Goal: Task Accomplishment & Management: Manage account settings

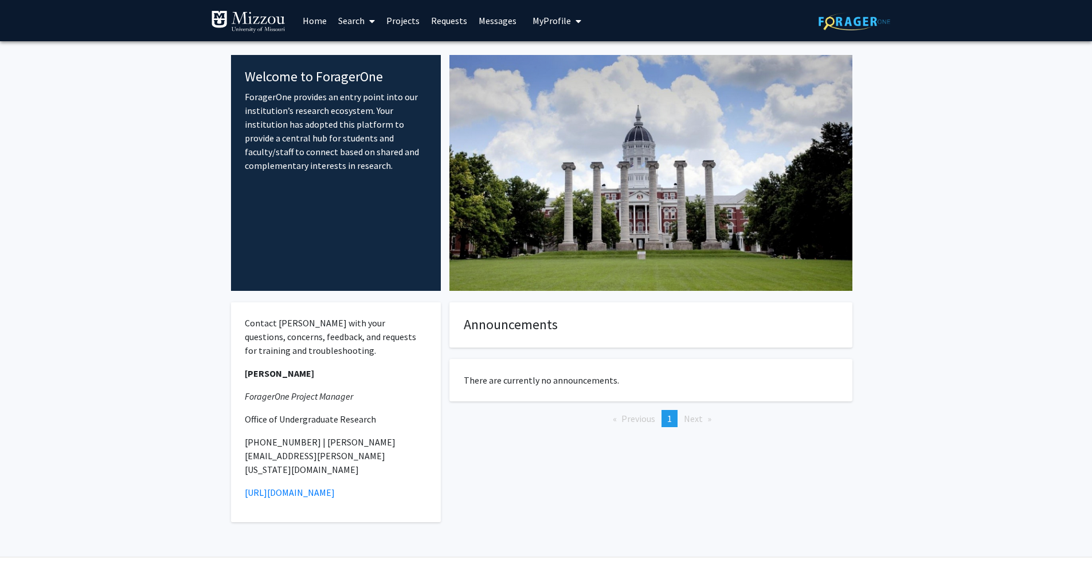
click at [321, 24] on link "Home" at bounding box center [315, 21] width 36 height 40
click at [316, 22] on link "Home" at bounding box center [315, 21] width 36 height 40
click at [560, 18] on span "My Profile" at bounding box center [551, 20] width 38 height 11
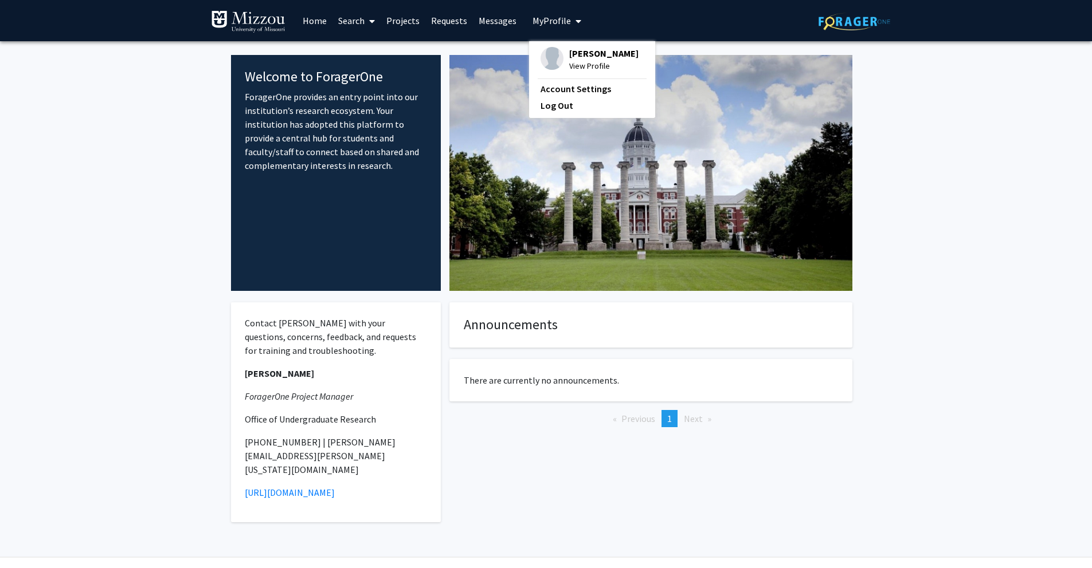
click at [583, 68] on span "View Profile" at bounding box center [603, 66] width 69 height 13
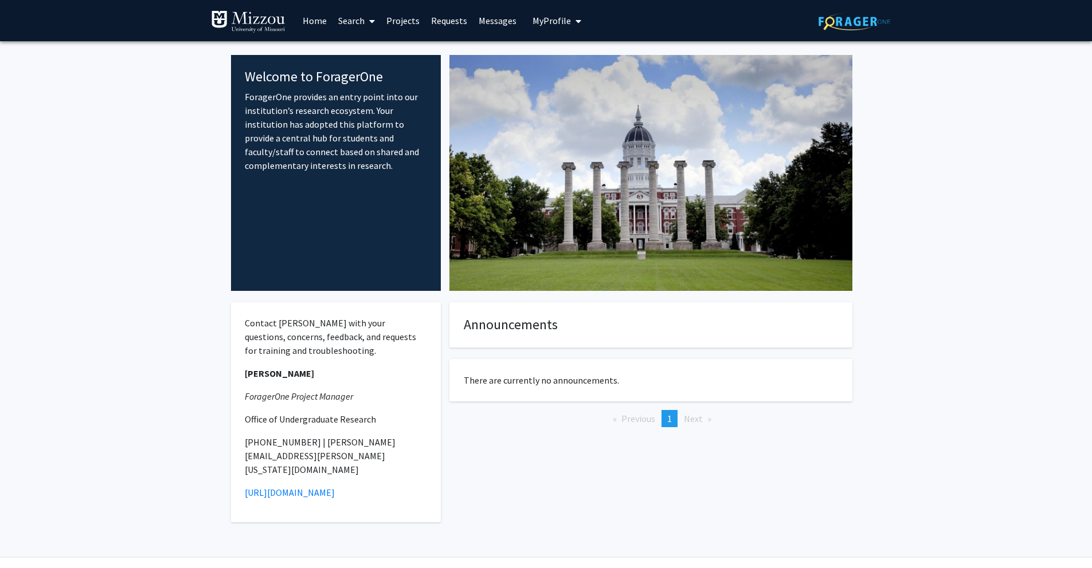
click at [261, 26] on img at bounding box center [248, 21] width 74 height 23
click at [409, 18] on link "Projects" at bounding box center [402, 21] width 45 height 40
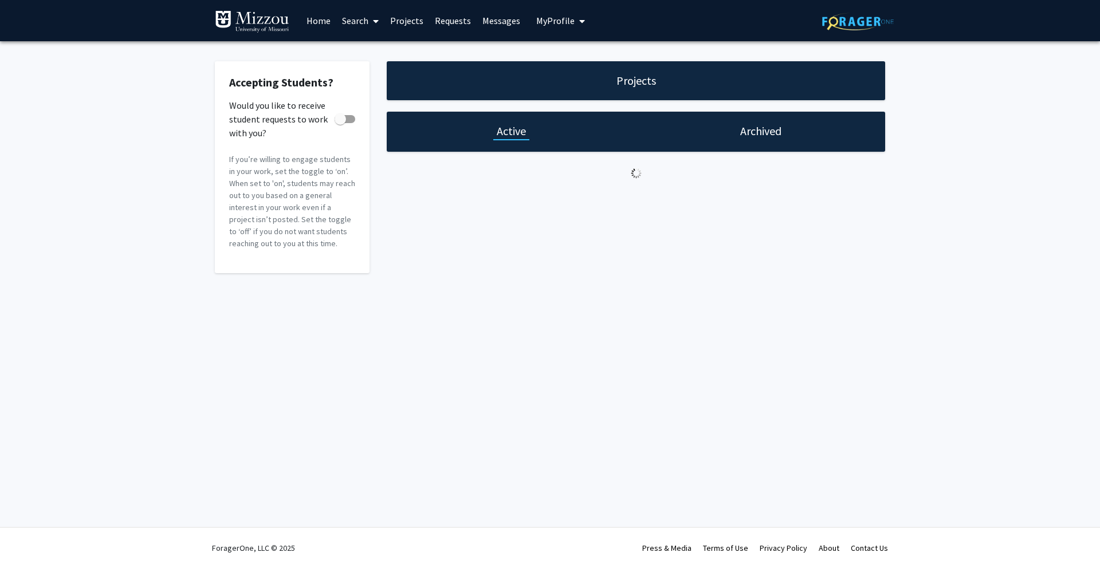
checkbox input "true"
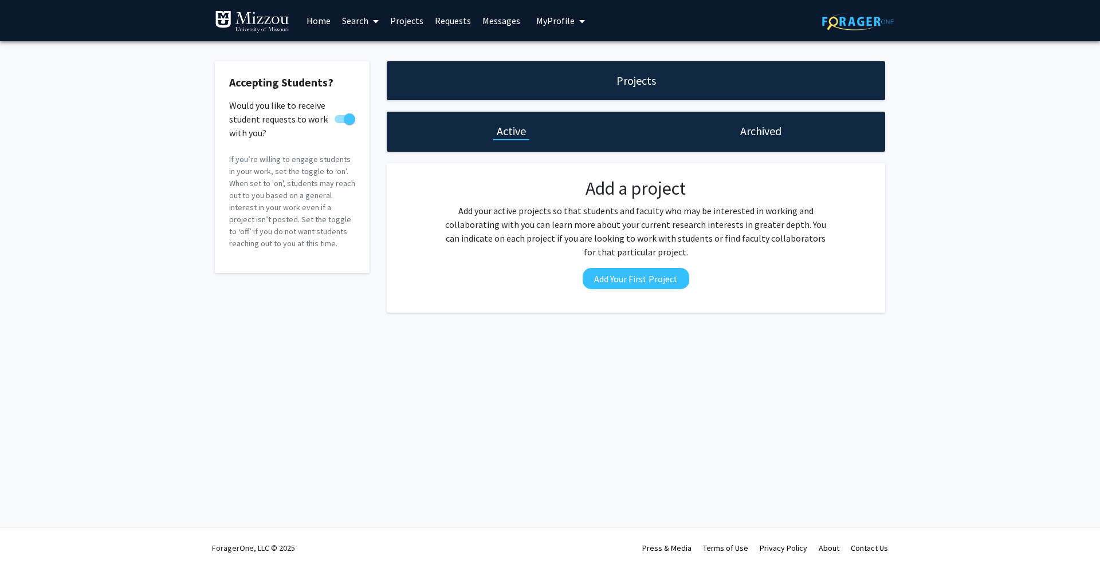
click at [370, 21] on span at bounding box center [373, 21] width 10 height 40
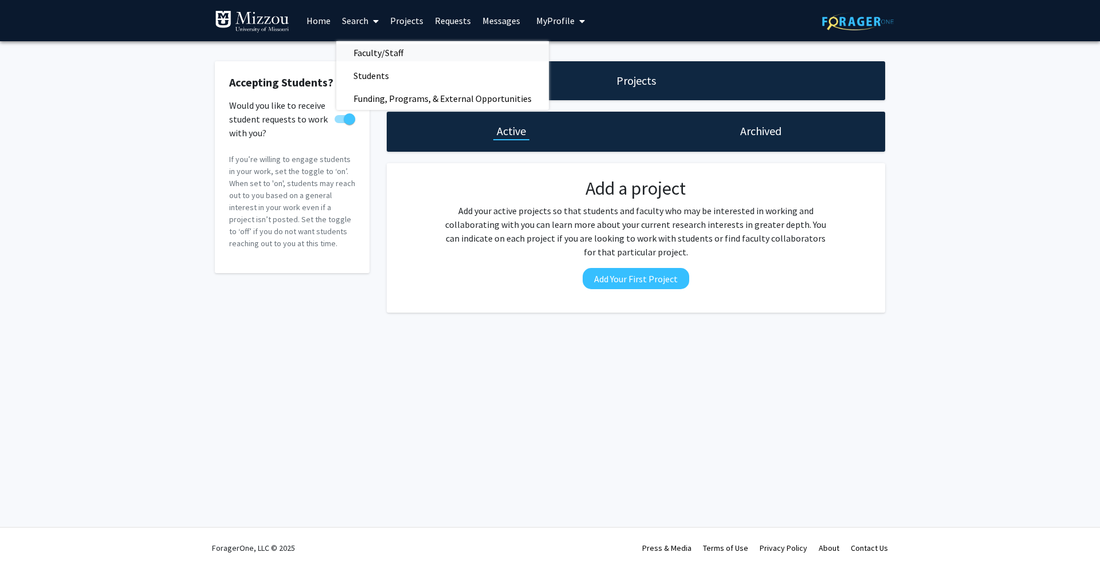
click at [373, 55] on span "Faculty/Staff" at bounding box center [378, 52] width 84 height 23
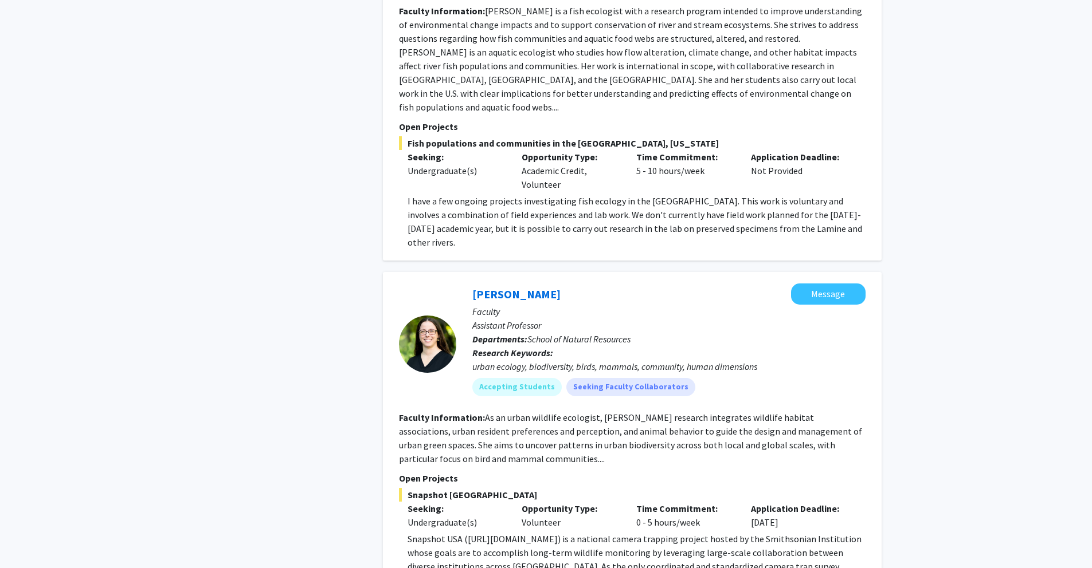
scroll to position [4802, 0]
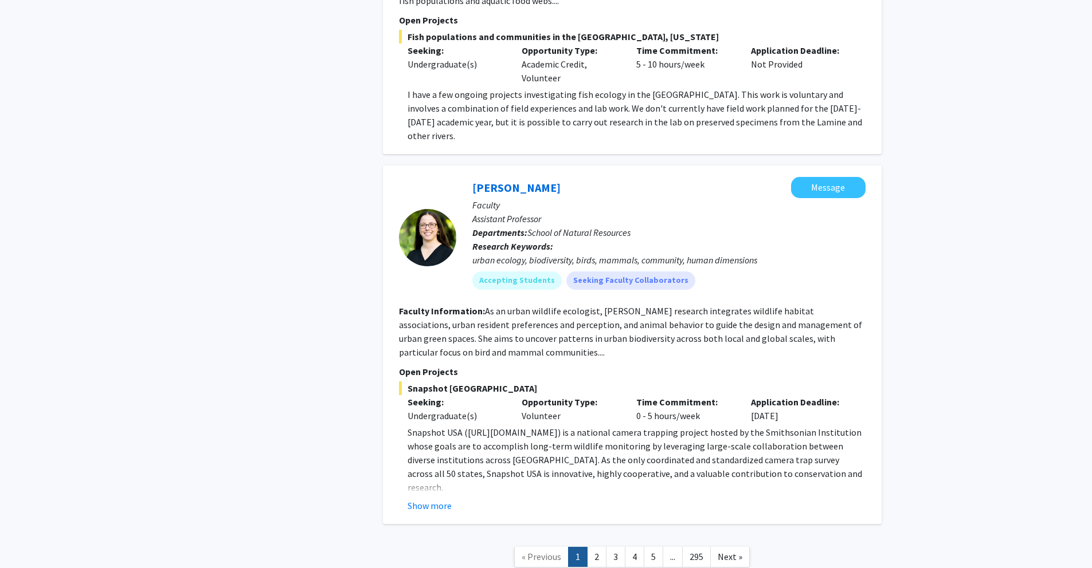
click at [601, 547] on link "2" at bounding box center [596, 557] width 19 height 20
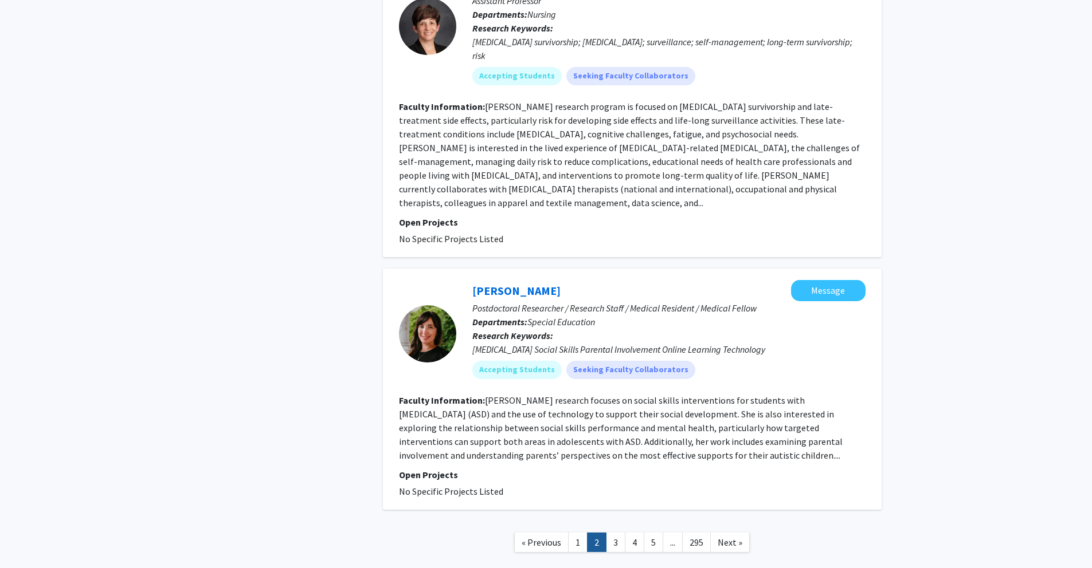
scroll to position [2575, 0]
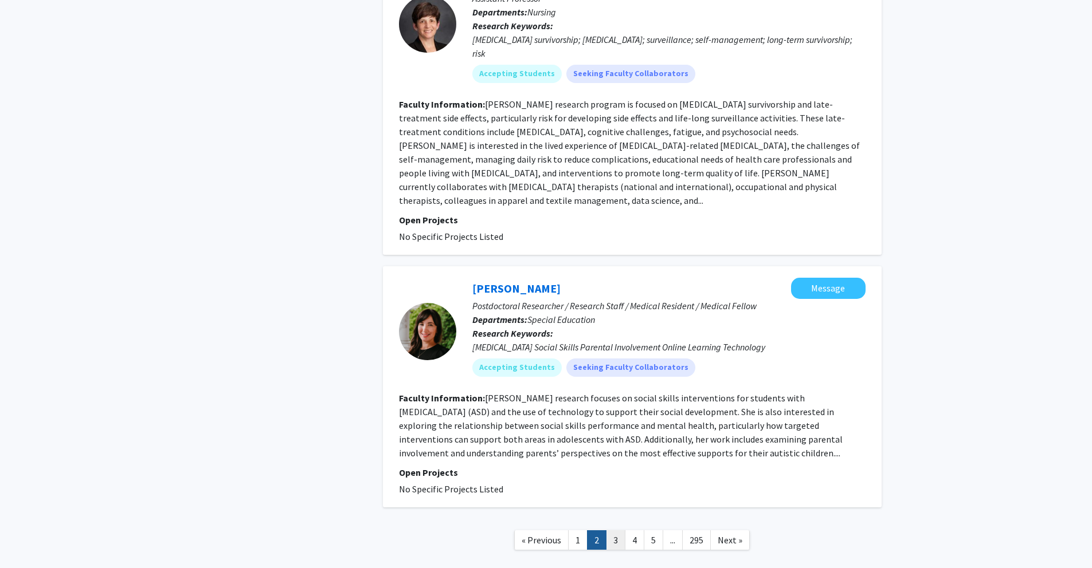
click at [614, 531] on link "3" at bounding box center [615, 541] width 19 height 20
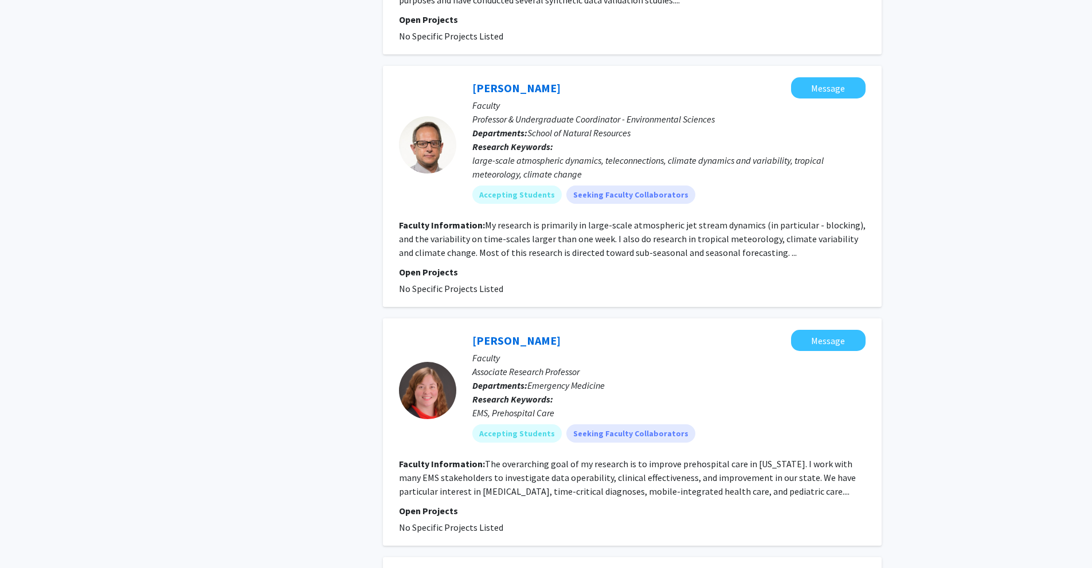
scroll to position [2321, 0]
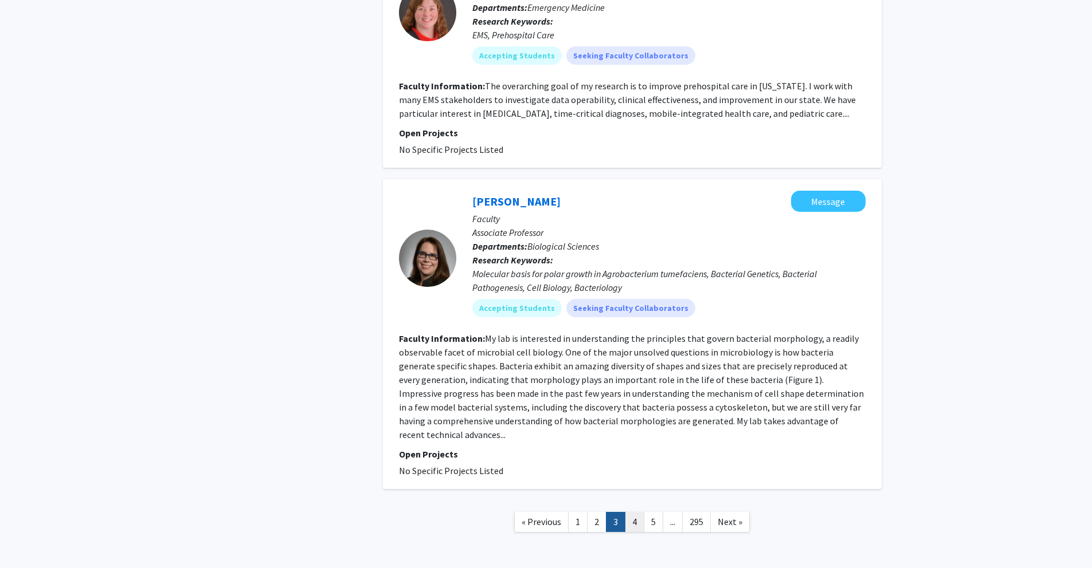
click at [631, 512] on link "4" at bounding box center [634, 522] width 19 height 20
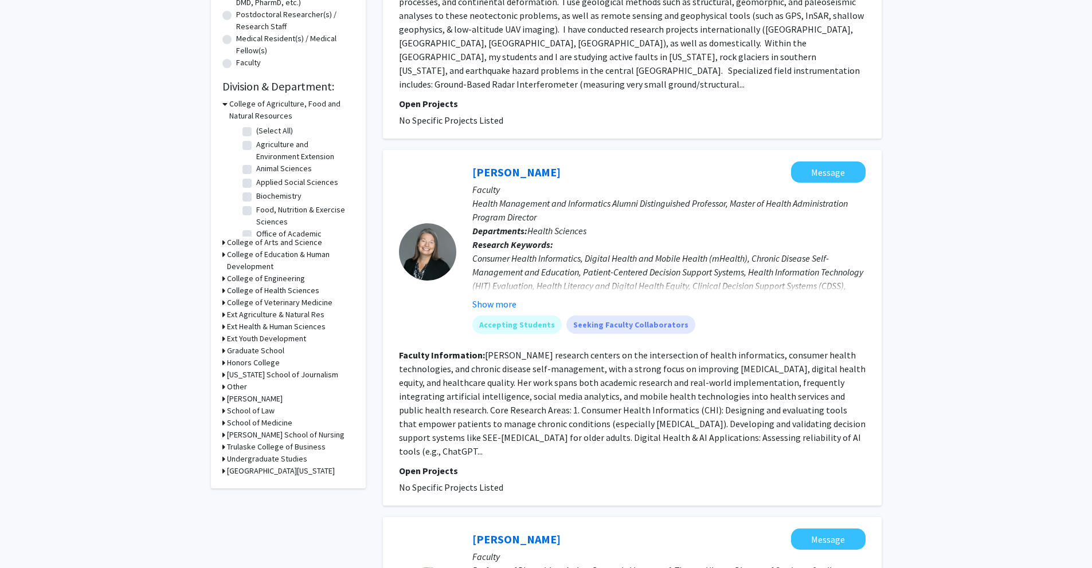
scroll to position [273, 0]
click at [226, 106] on icon at bounding box center [224, 105] width 5 height 12
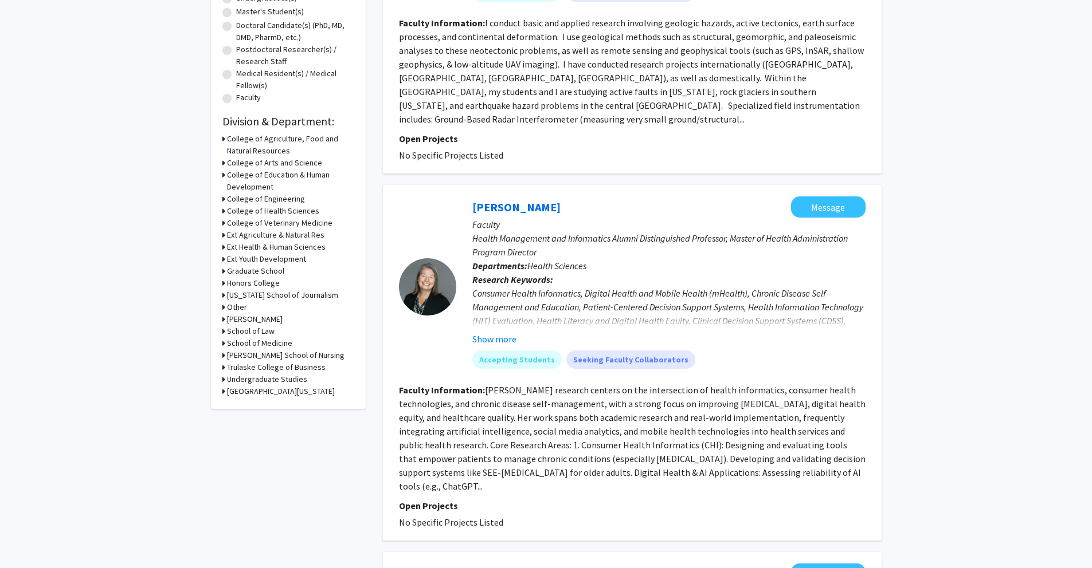
scroll to position [227, 0]
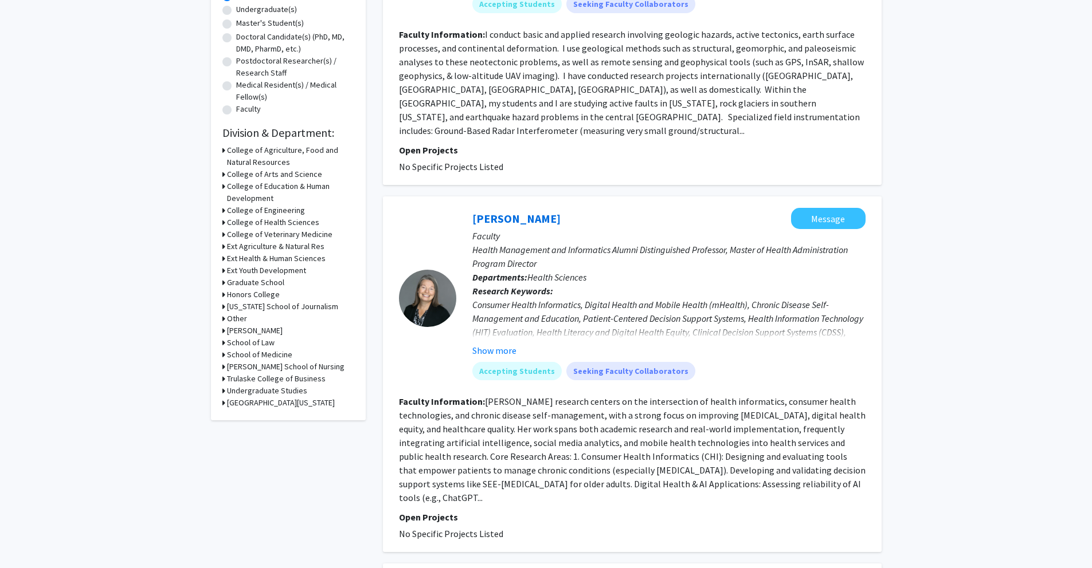
click at [242, 224] on h3 "College of Health Sciences" at bounding box center [273, 223] width 92 height 12
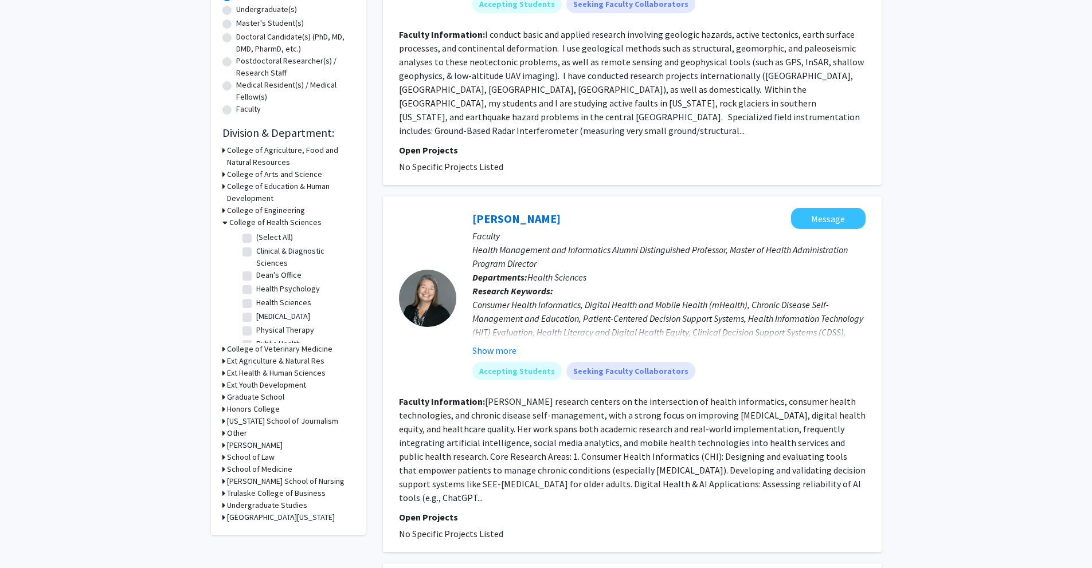
click at [256, 238] on label "(Select All)" at bounding box center [274, 238] width 37 height 12
click at [256, 238] on input "(Select All)" at bounding box center [259, 235] width 7 height 7
checkbox input "true"
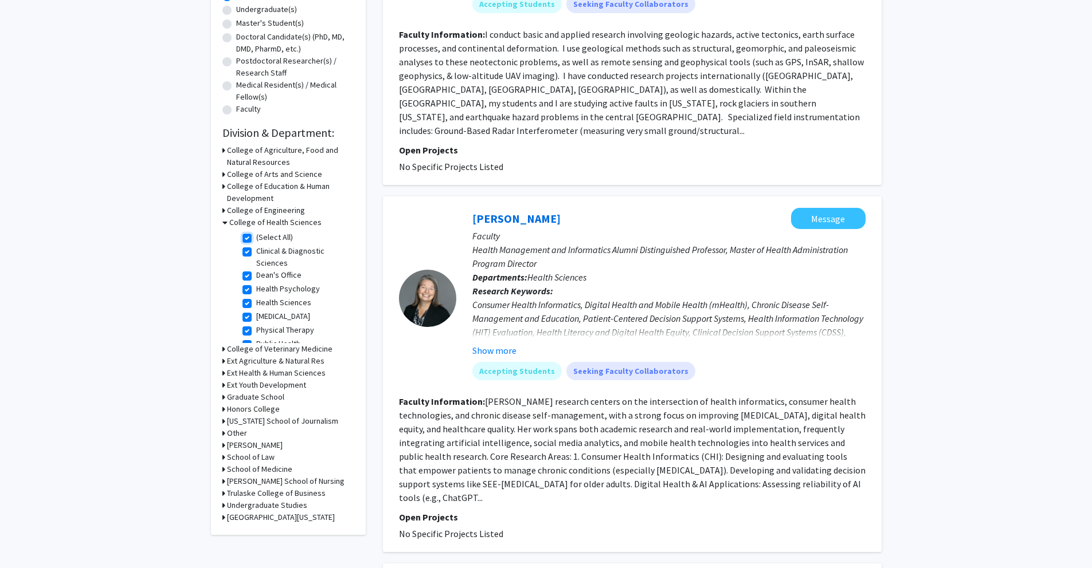
checkbox input "true"
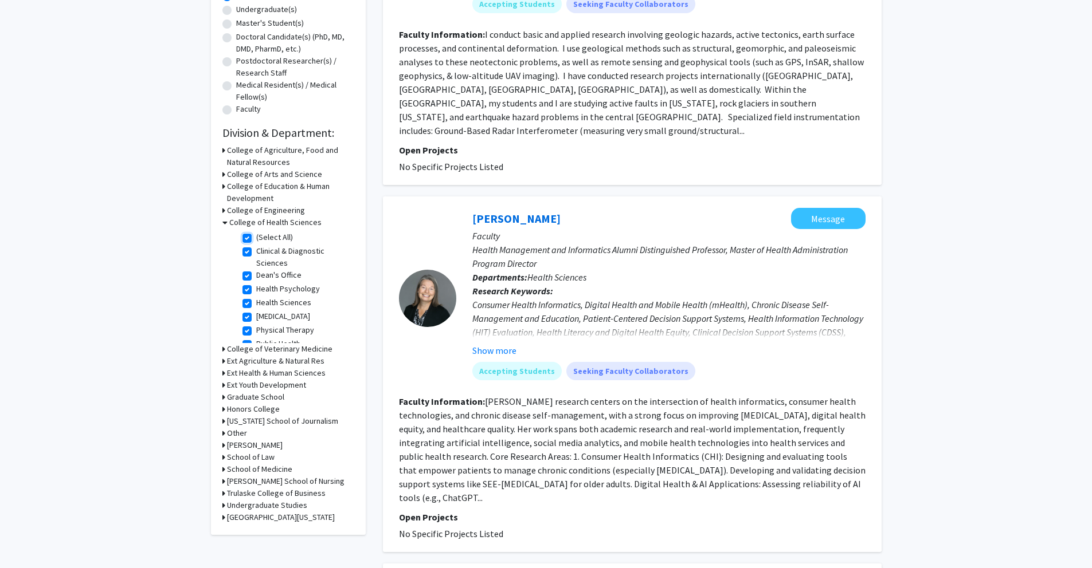
checkbox input "true"
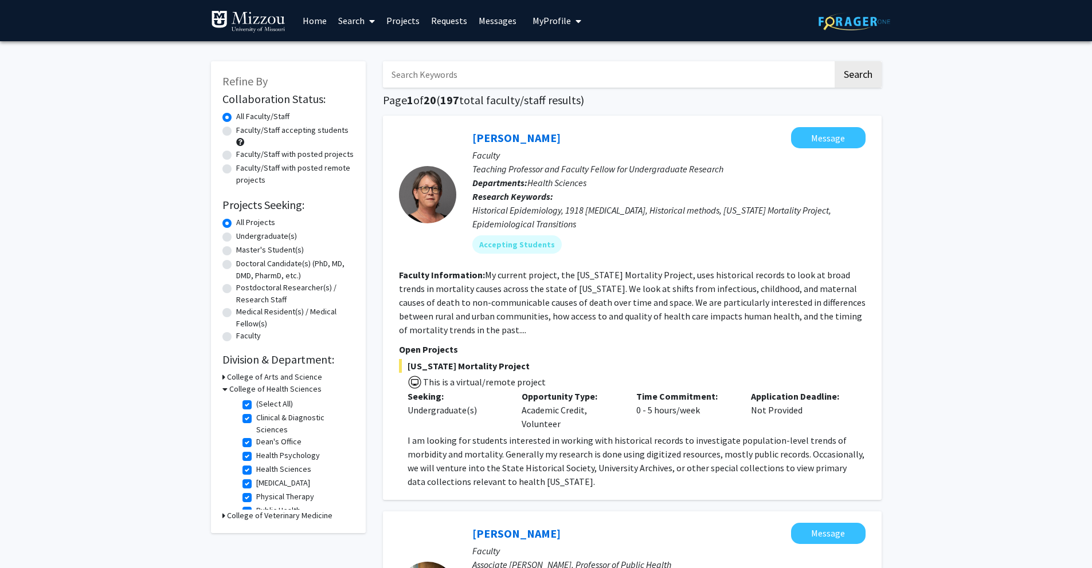
click at [256, 419] on label "Clinical & Diagnostic Sciences" at bounding box center [303, 424] width 95 height 24
click at [256, 419] on input "Clinical & Diagnostic Sciences" at bounding box center [259, 415] width 7 height 7
checkbox input "false"
checkbox input "true"
click at [256, 442] on label "Health Sciences" at bounding box center [283, 446] width 55 height 12
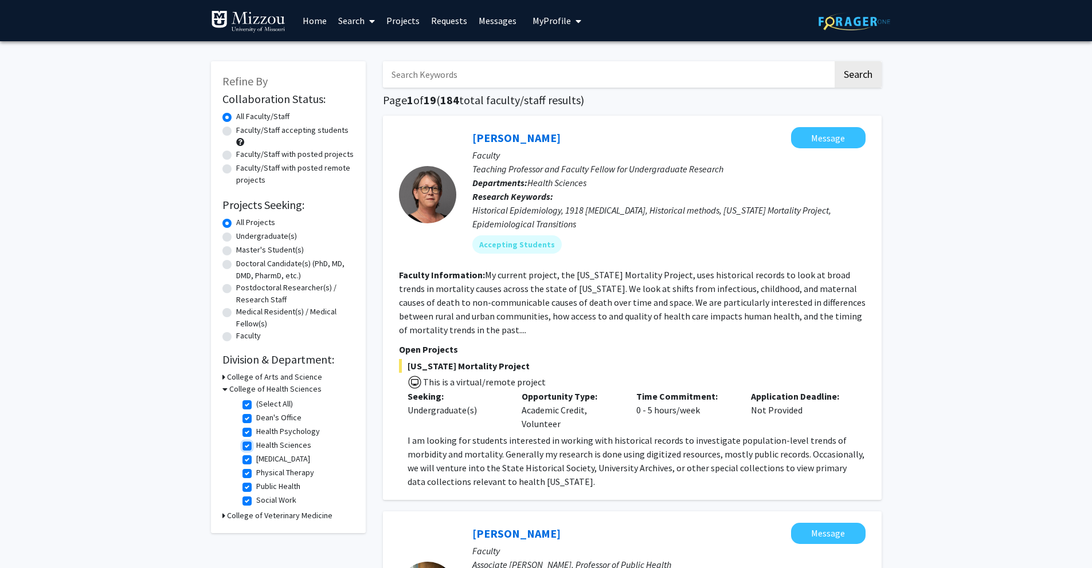
click at [256, 442] on input "Health Sciences" at bounding box center [259, 443] width 7 height 7
checkbox input "false"
checkbox input "true"
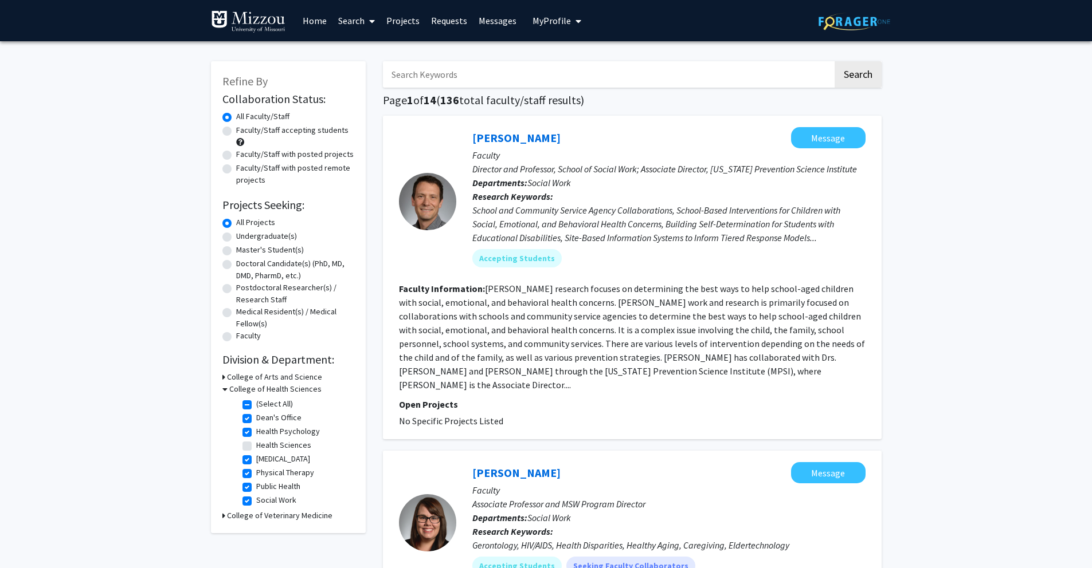
click at [256, 442] on label "Health Sciences" at bounding box center [283, 446] width 55 height 12
click at [256, 442] on input "Health Sciences" at bounding box center [259, 443] width 7 height 7
checkbox input "true"
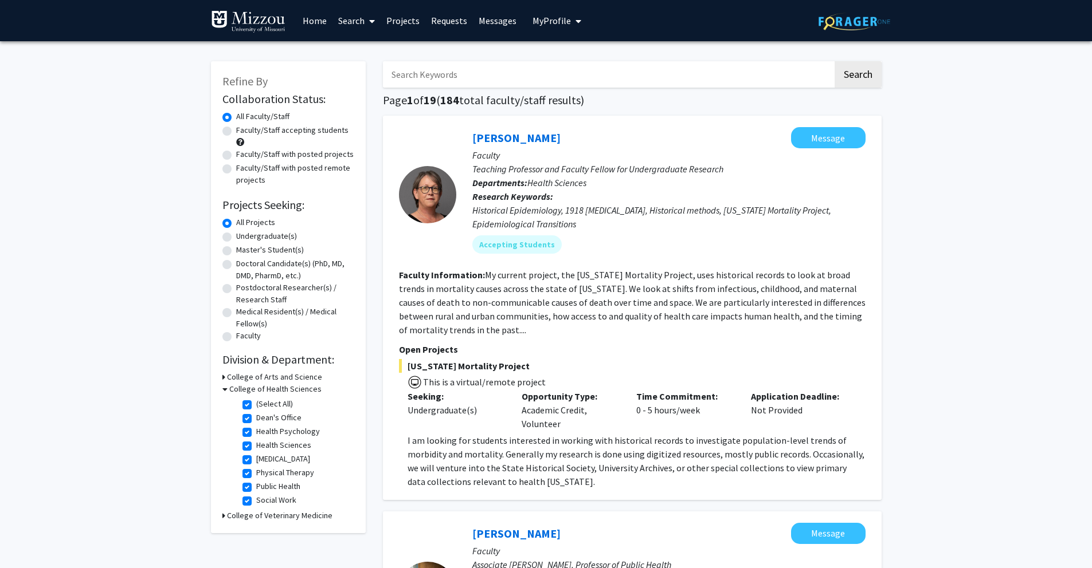
click at [256, 474] on label "Physical Therapy" at bounding box center [285, 473] width 58 height 12
click at [256, 474] on input "Physical Therapy" at bounding box center [259, 470] width 7 height 7
checkbox input "false"
checkbox input "true"
click at [256, 488] on label "Social Work" at bounding box center [276, 487] width 40 height 12
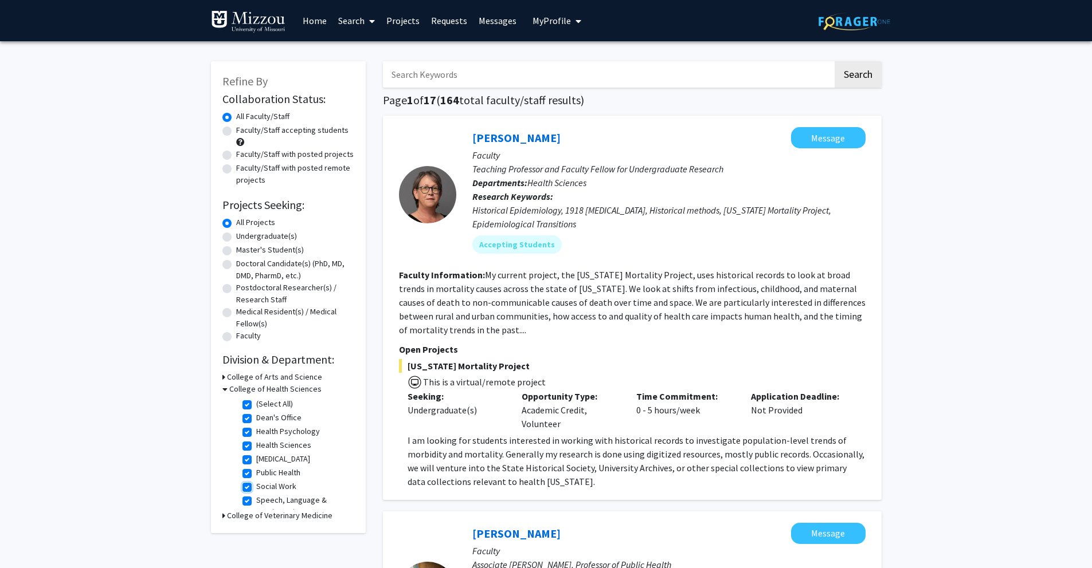
click at [256, 488] on input "Social Work" at bounding box center [259, 484] width 7 height 7
checkbox input "false"
checkbox input "true"
click at [256, 476] on label "Speech, Language & Hearing Sciences" at bounding box center [303, 479] width 95 height 24
click at [256, 474] on input "Speech, Language & Hearing Sciences" at bounding box center [259, 470] width 7 height 7
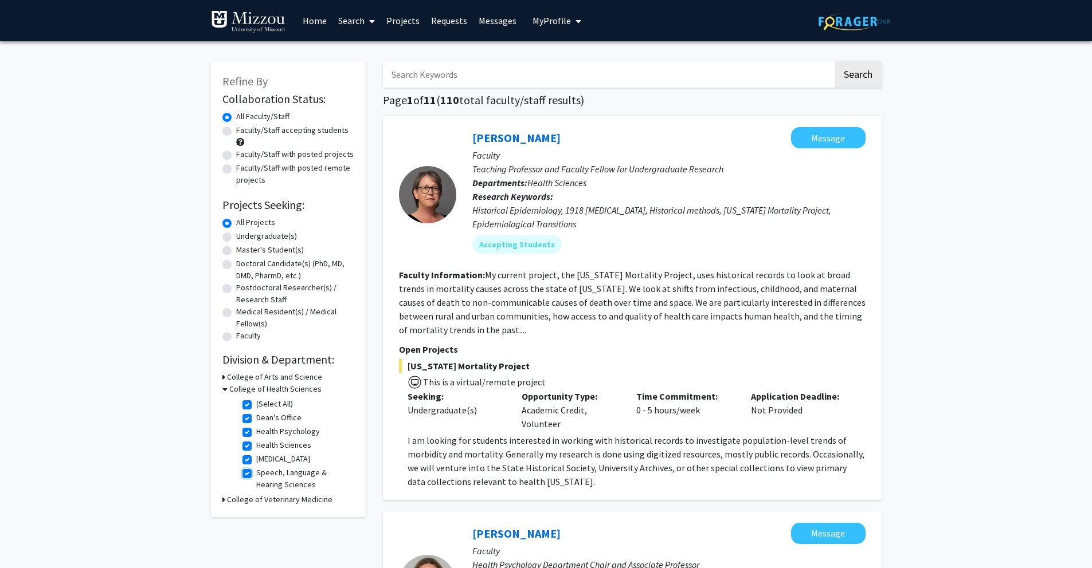
checkbox input "false"
checkbox input "true"
click at [256, 434] on label "Health Psychology" at bounding box center [288, 432] width 64 height 12
click at [256, 433] on input "Health Psychology" at bounding box center [259, 429] width 7 height 7
checkbox input "false"
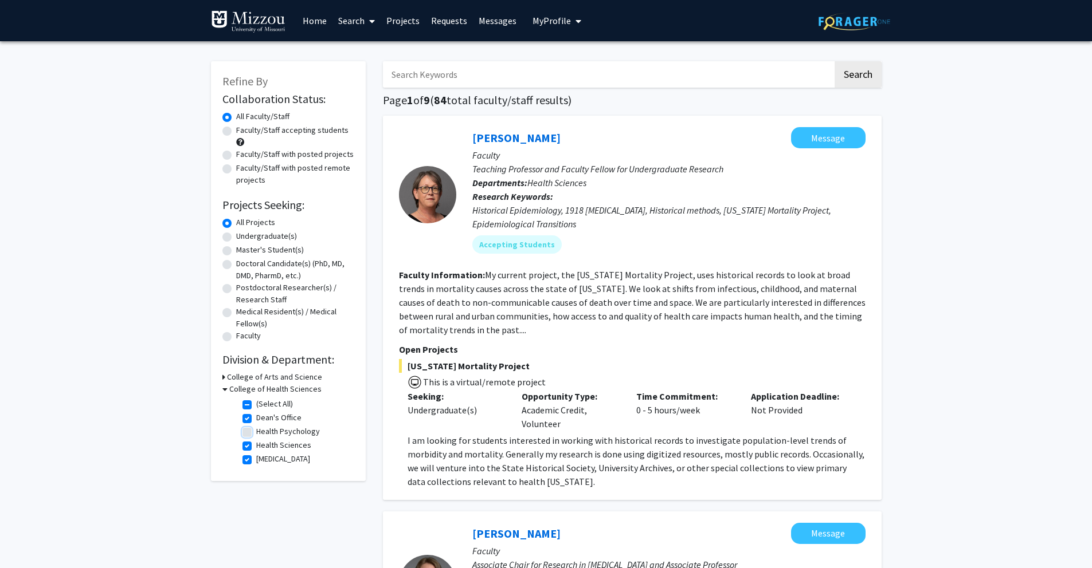
checkbox input "true"
click at [256, 422] on label "Dean's Office" at bounding box center [278, 418] width 45 height 12
click at [256, 419] on input "Dean's Office" at bounding box center [259, 415] width 7 height 7
checkbox input "false"
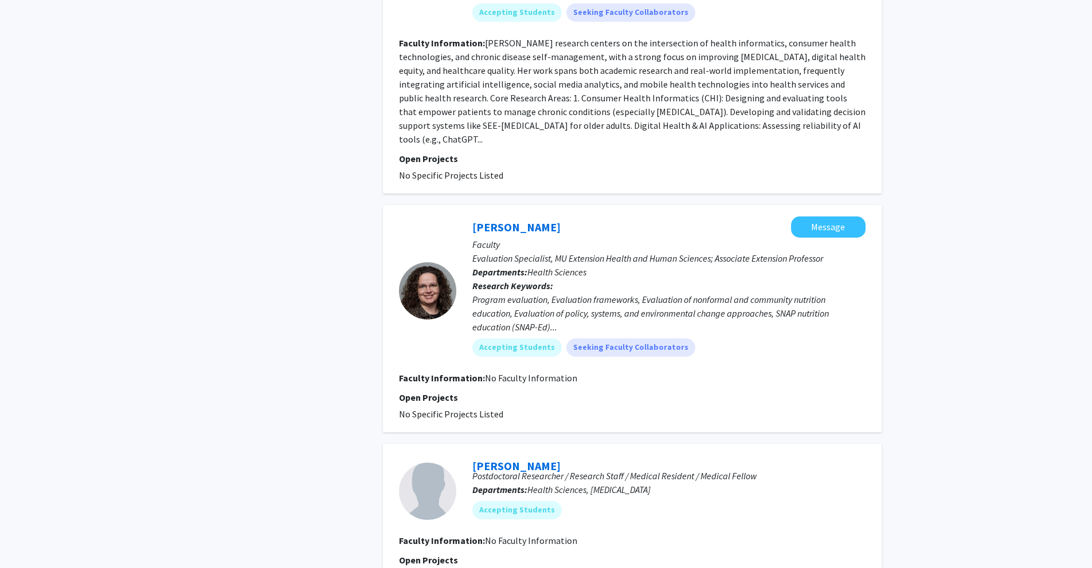
scroll to position [774, 0]
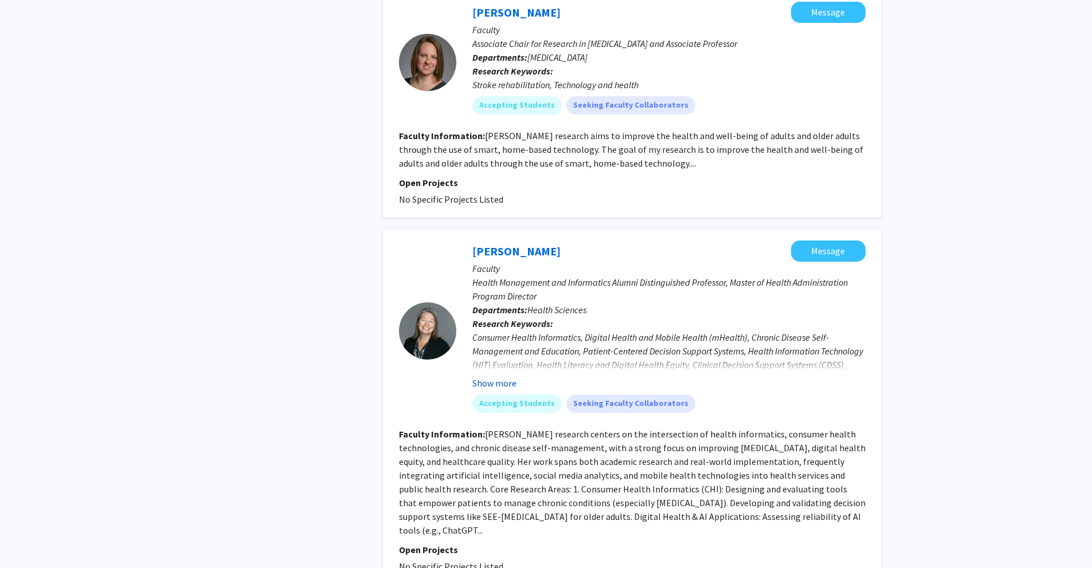
click at [501, 376] on button "Show more" at bounding box center [494, 383] width 44 height 14
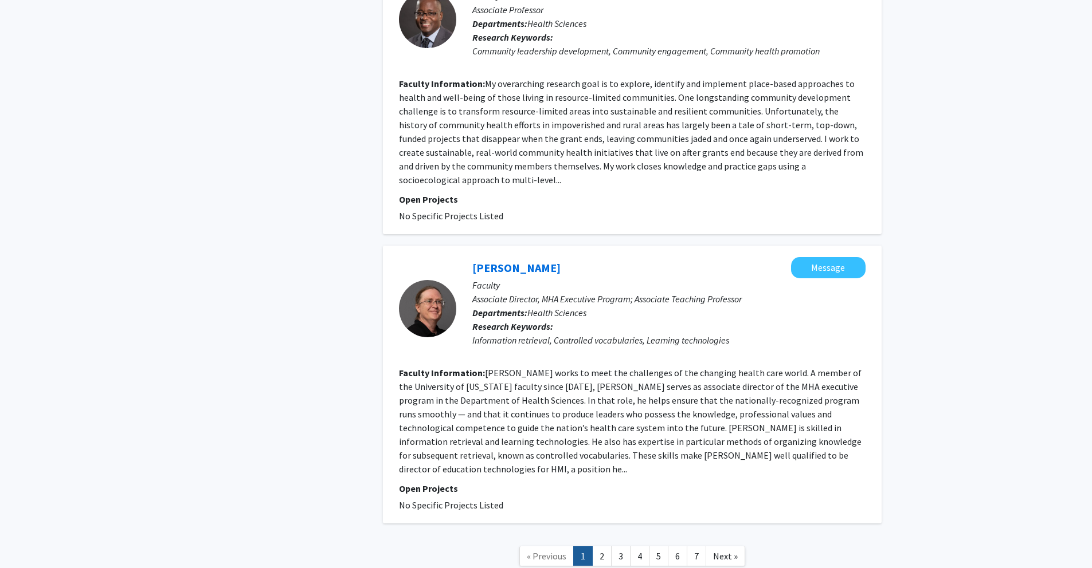
scroll to position [2510, 0]
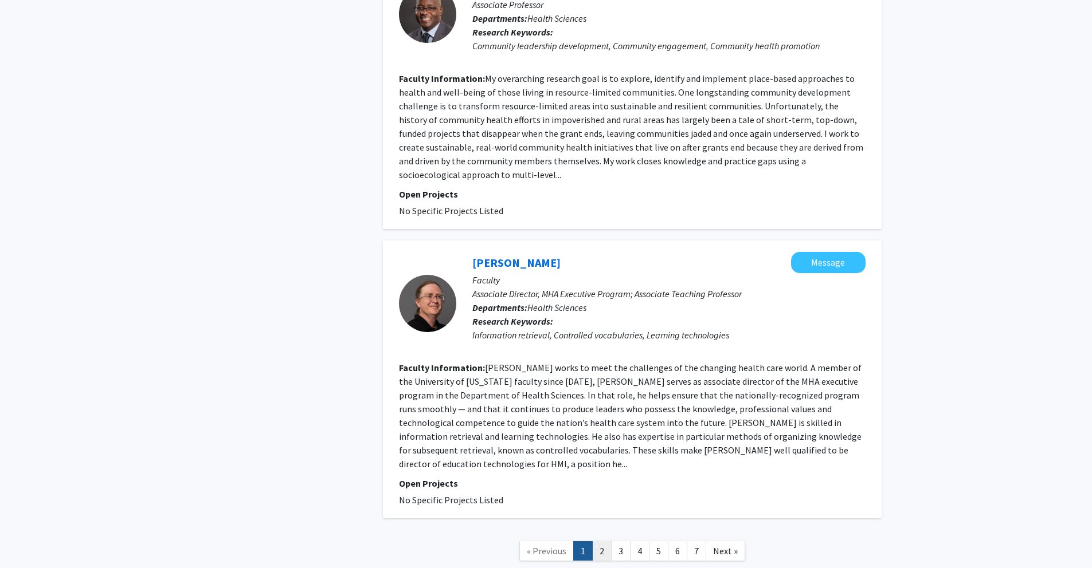
click at [601, 542] on link "2" at bounding box center [601, 552] width 19 height 20
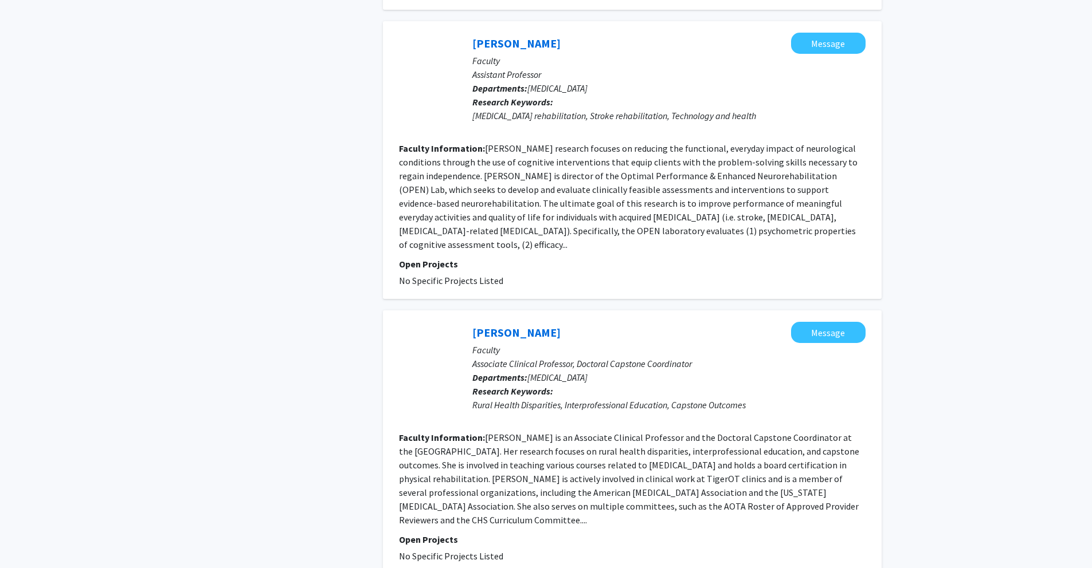
scroll to position [2391, 0]
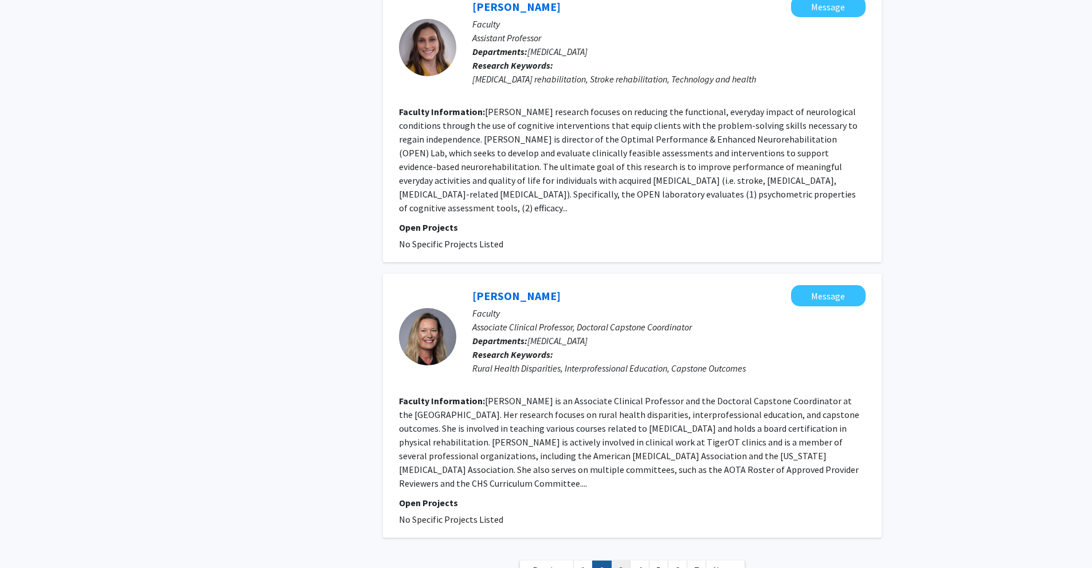
click at [618, 561] on link "3" at bounding box center [620, 571] width 19 height 20
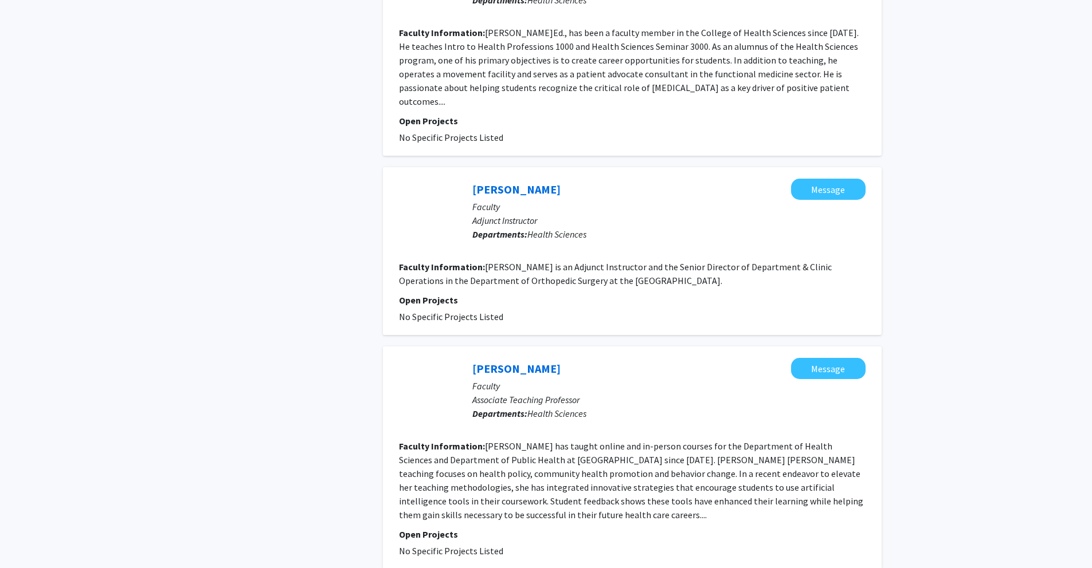
scroll to position [1924, 0]
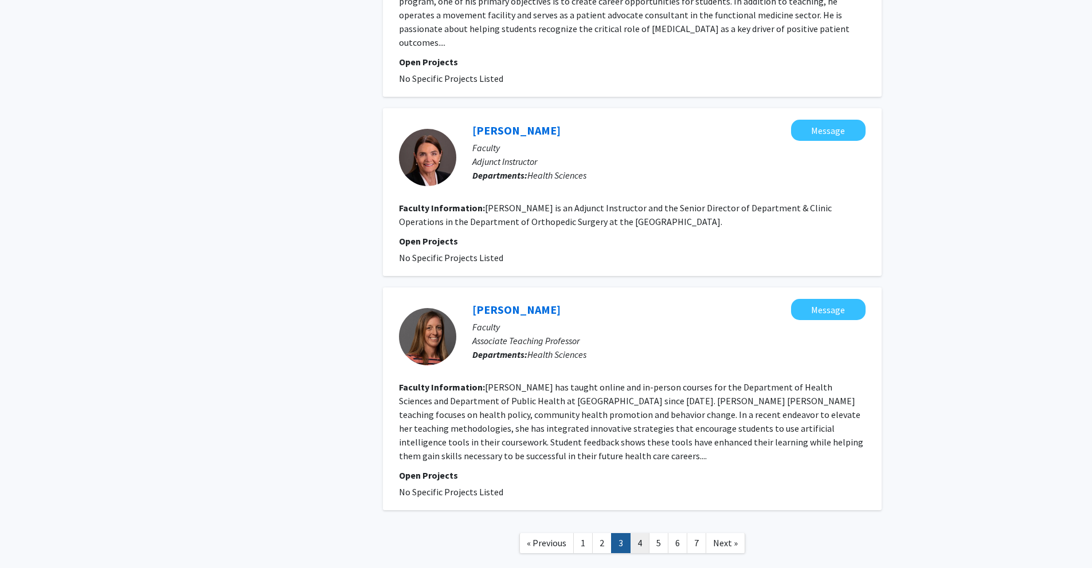
click at [639, 534] on link "4" at bounding box center [639, 544] width 19 height 20
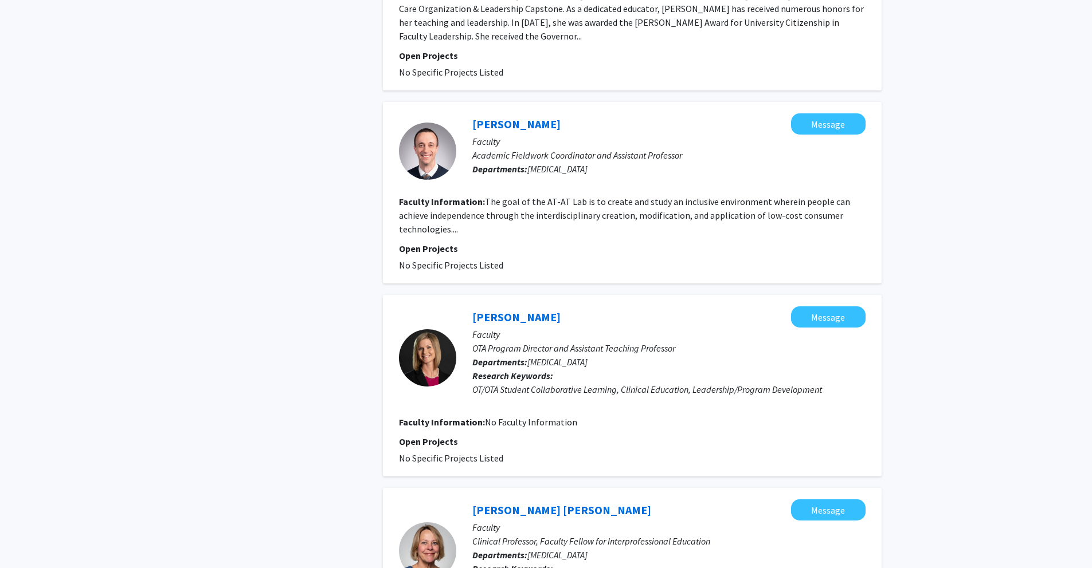
scroll to position [1817, 0]
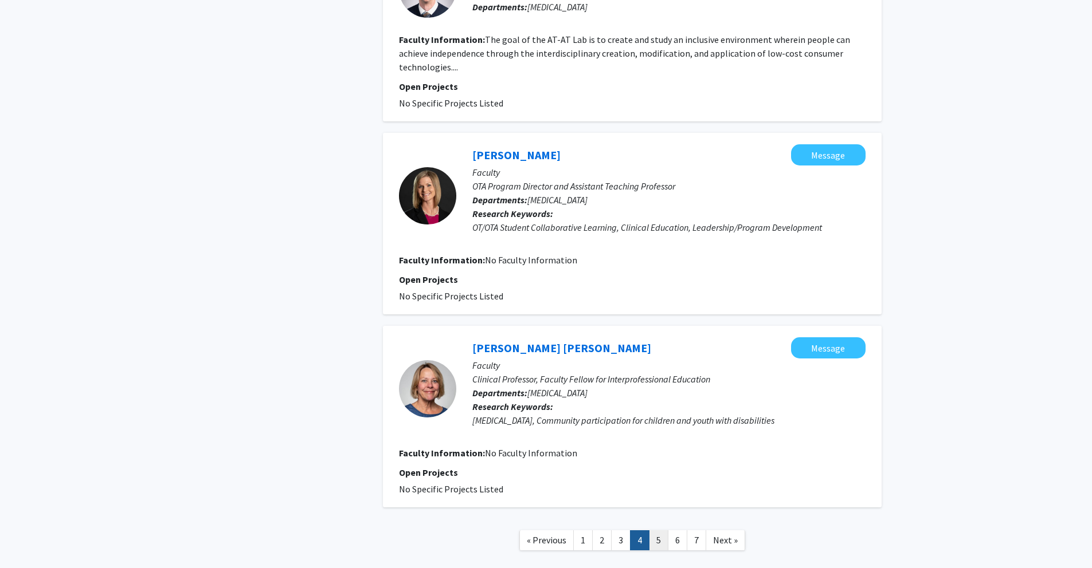
click at [657, 531] on link "5" at bounding box center [658, 541] width 19 height 20
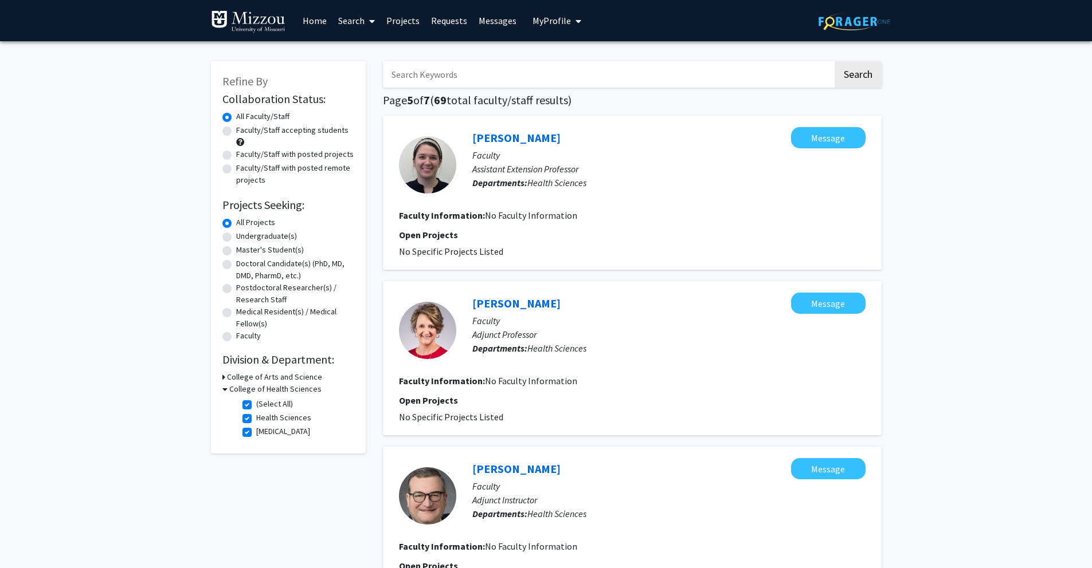
click at [575, 21] on icon "My profile dropdown to access profile and logout" at bounding box center [578, 21] width 6 height 9
click at [580, 67] on span "View Profile" at bounding box center [603, 66] width 69 height 13
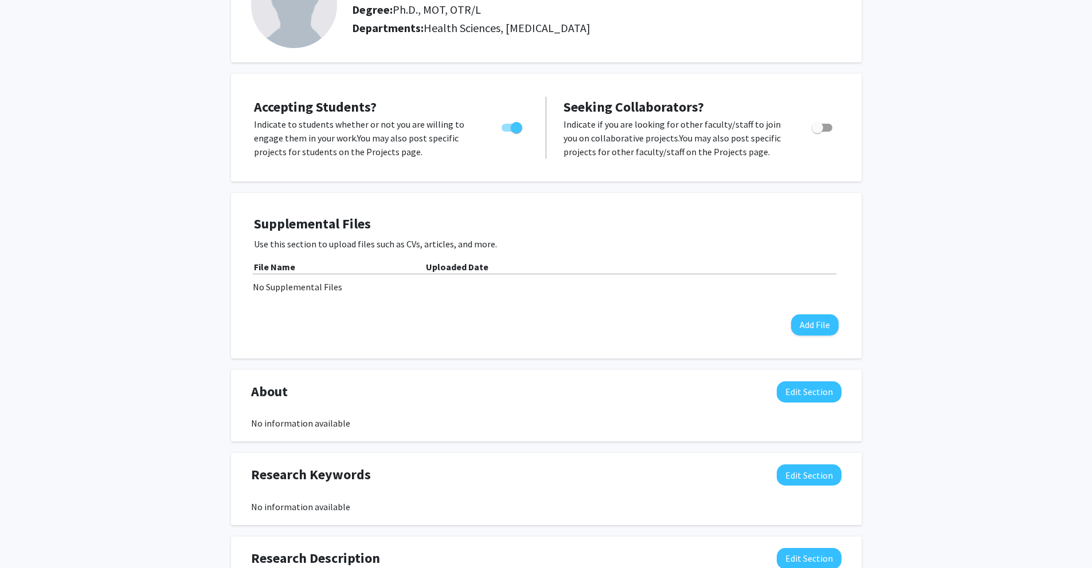
scroll to position [116, 0]
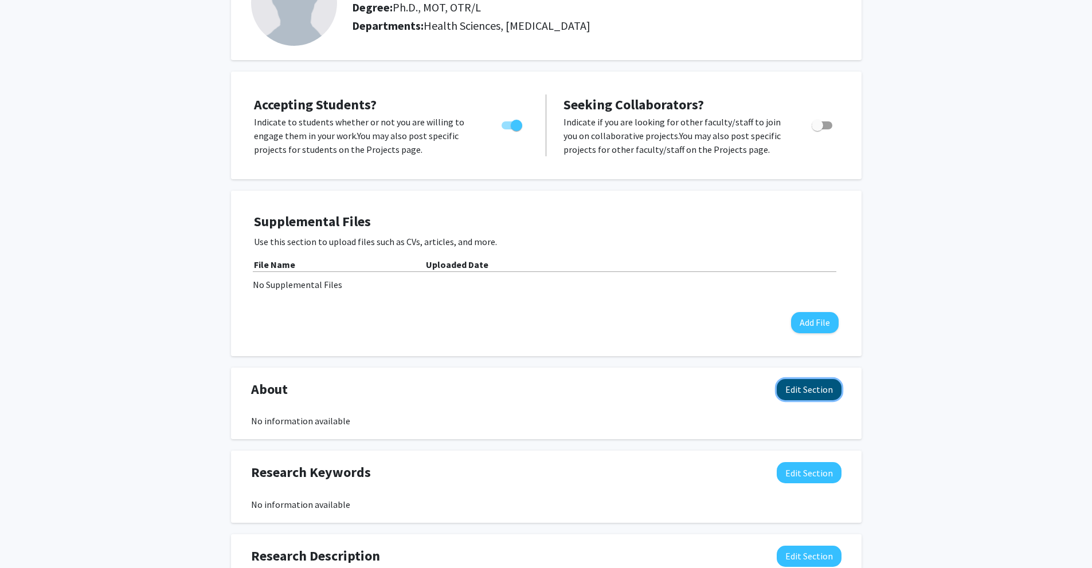
click at [796, 383] on button "Edit Section" at bounding box center [808, 389] width 65 height 21
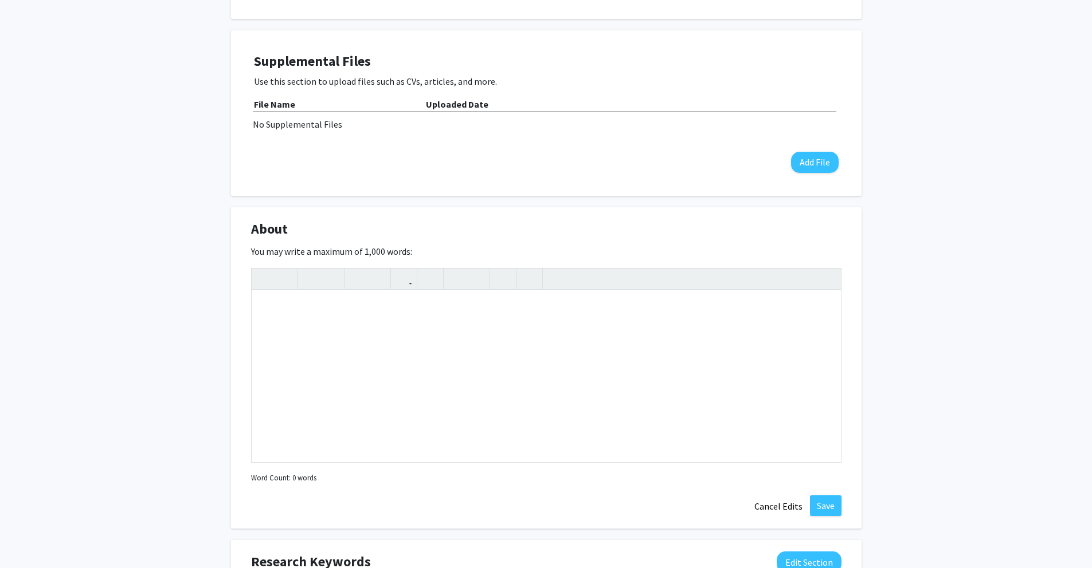
scroll to position [352, 0]
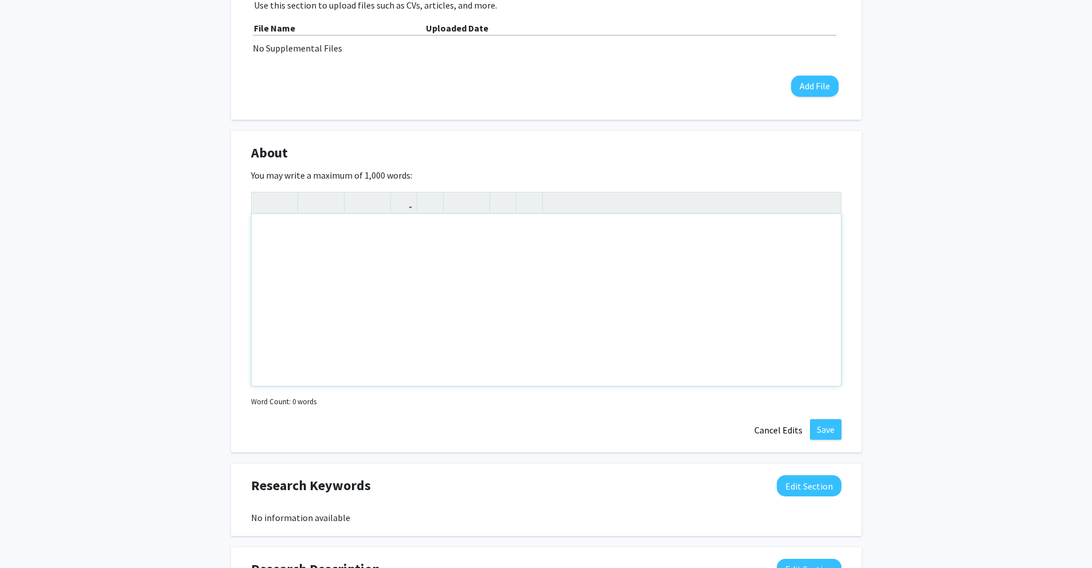
click at [571, 241] on div "Note to users with screen readers: Please deactivate our accessibility plugin f…" at bounding box center [546, 300] width 589 height 172
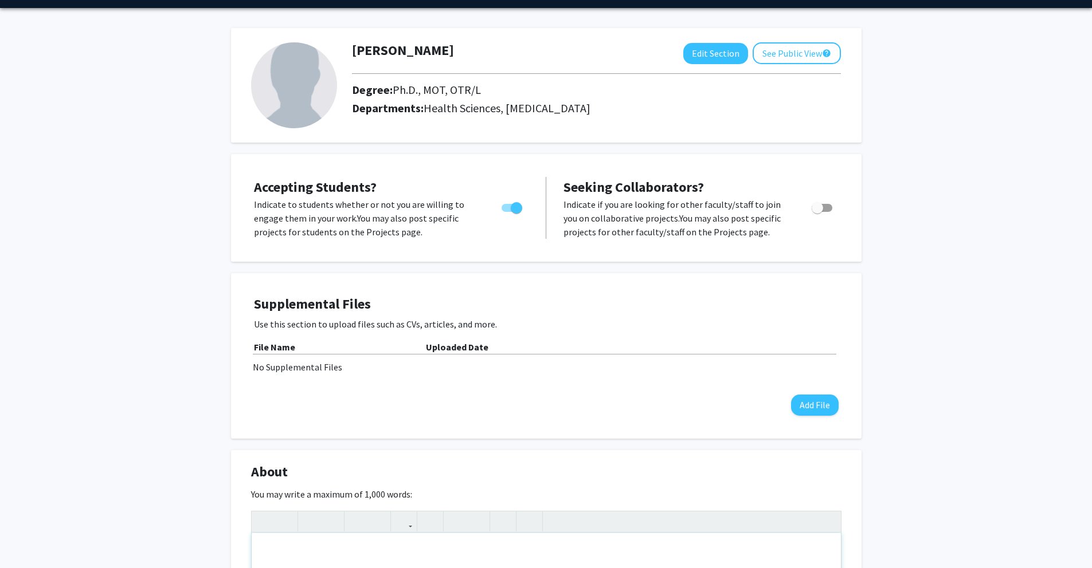
scroll to position [0, 0]
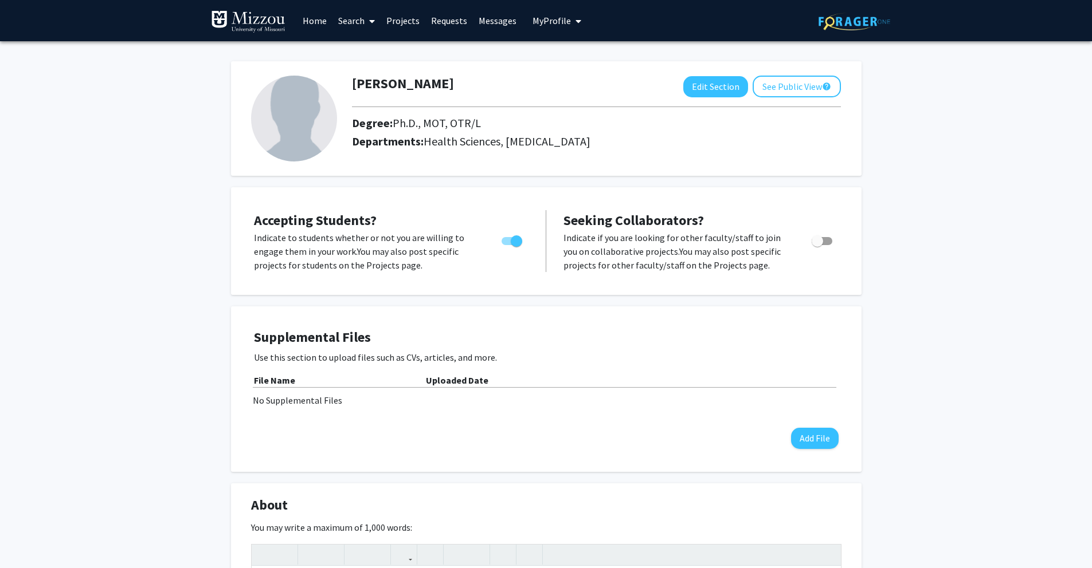
click at [354, 24] on link "Search" at bounding box center [356, 21] width 48 height 40
click at [367, 48] on span "Faculty/Staff" at bounding box center [374, 52] width 84 height 23
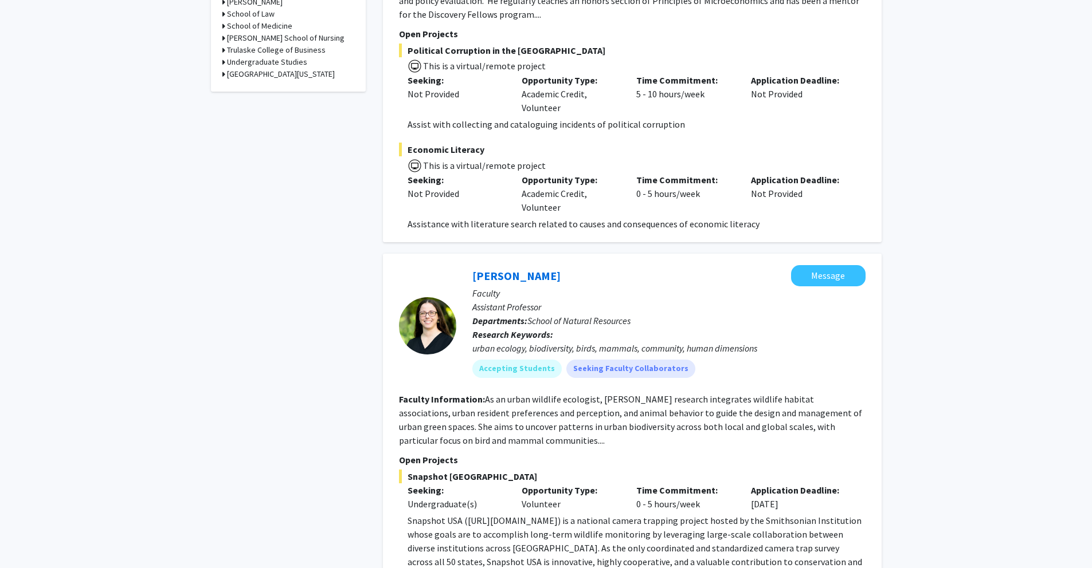
scroll to position [886, 0]
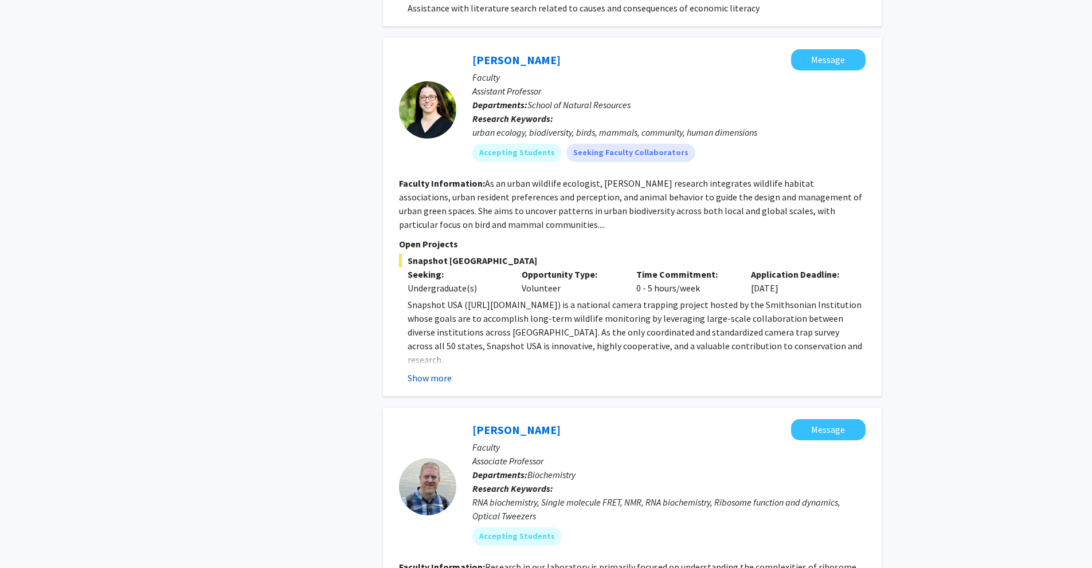
click at [435, 380] on button "Show more" at bounding box center [429, 378] width 44 height 14
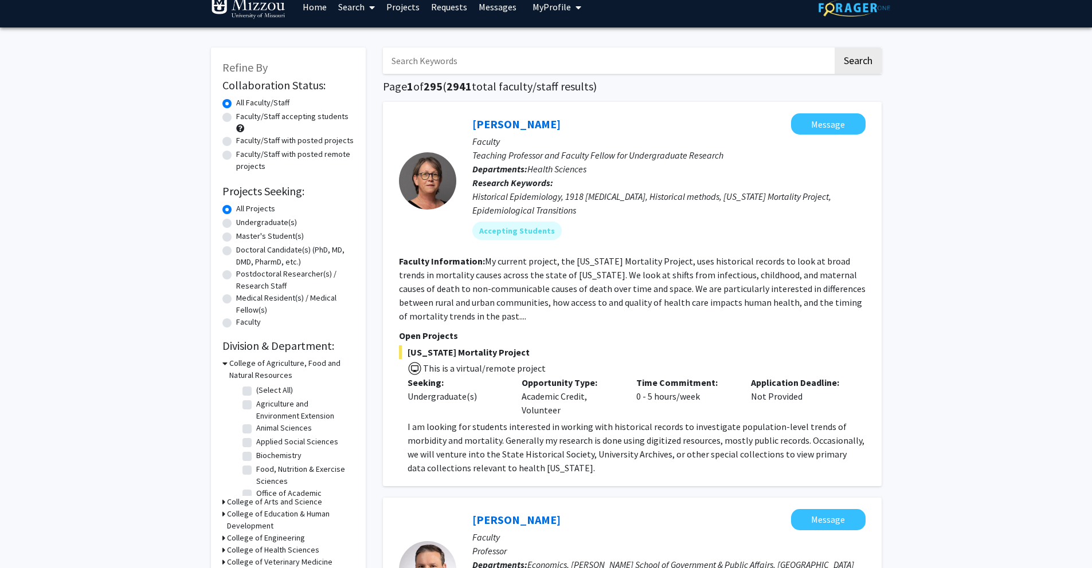
scroll to position [11, 0]
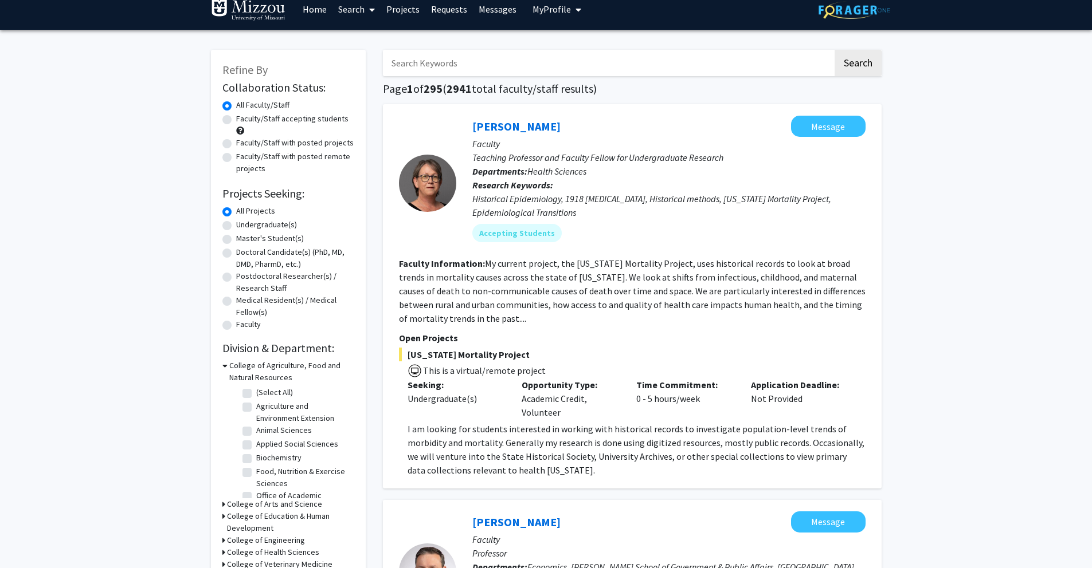
click at [550, 11] on span "My Profile" at bounding box center [551, 8] width 38 height 11
click at [591, 56] on span "View Profile" at bounding box center [603, 54] width 69 height 13
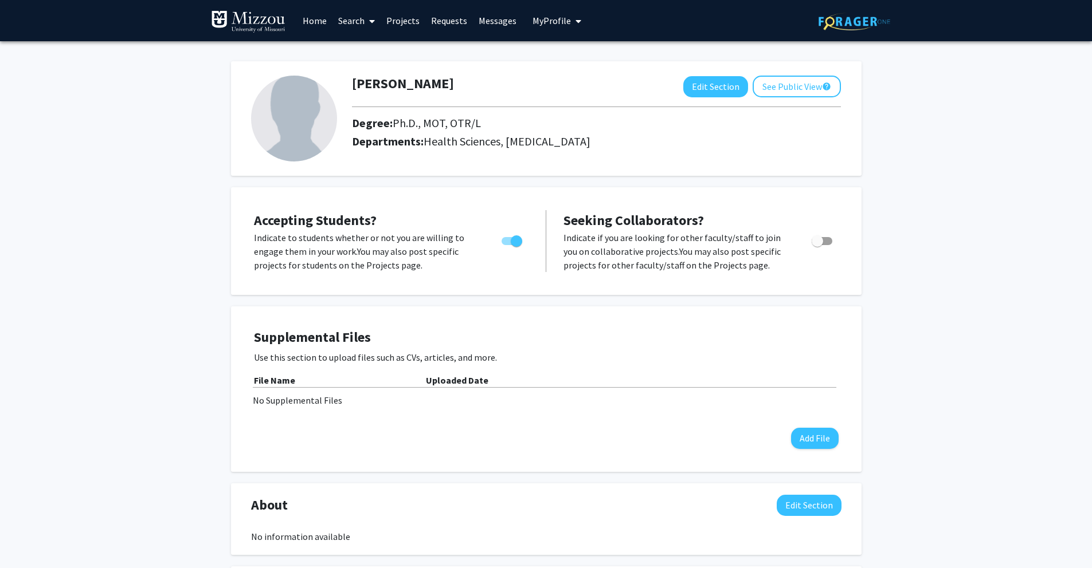
click at [300, 108] on img at bounding box center [294, 119] width 86 height 86
click at [705, 93] on button "Edit Section" at bounding box center [715, 86] width 65 height 21
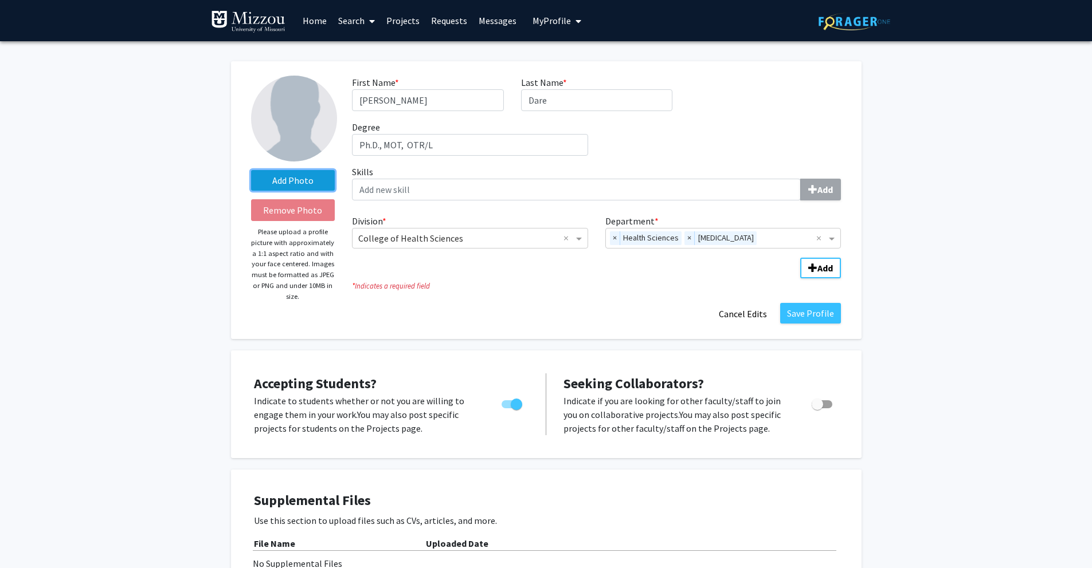
click at [284, 179] on label "Add Photo" at bounding box center [293, 180] width 84 height 21
click at [0, 0] on input "Add Photo" at bounding box center [0, 0] width 0 height 0
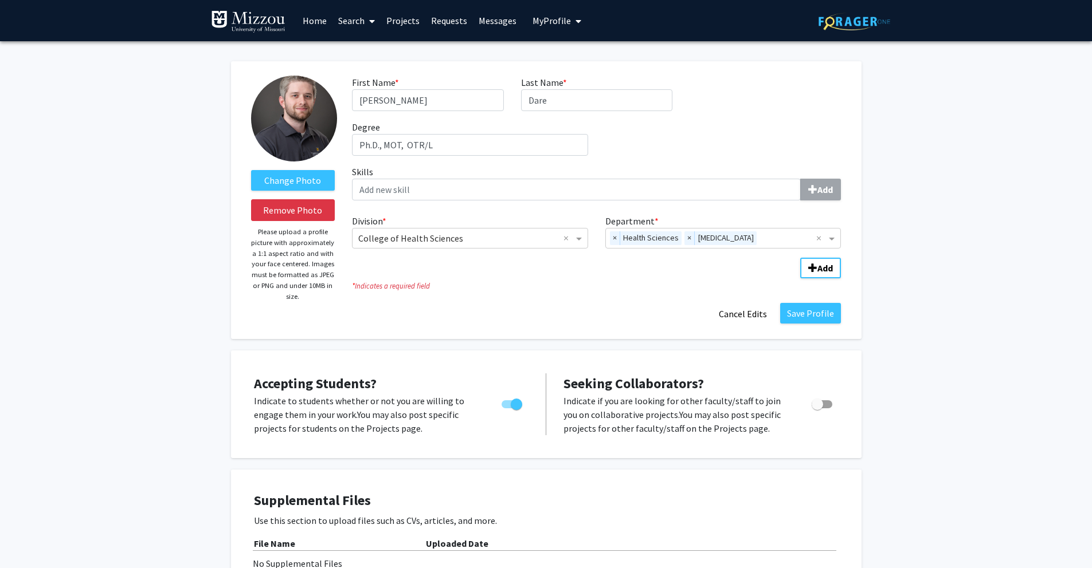
click at [287, 129] on img at bounding box center [294, 119] width 86 height 86
click at [294, 146] on img at bounding box center [294, 119] width 86 height 86
click at [292, 206] on button "Remove Photo" at bounding box center [293, 210] width 84 height 22
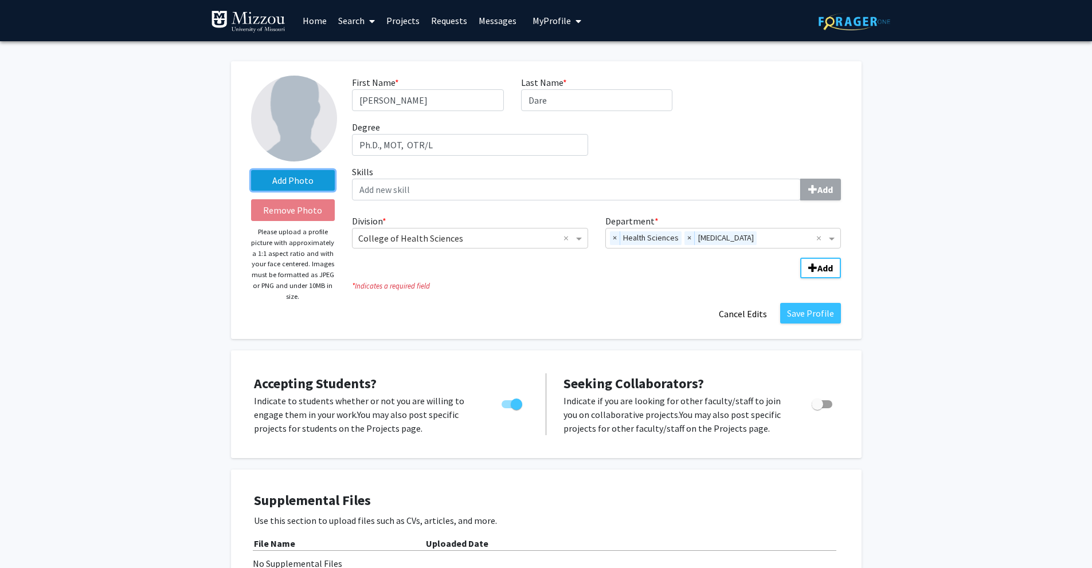
click at [301, 185] on label "Add Photo" at bounding box center [293, 180] width 84 height 21
click at [0, 0] on input "Add Photo" at bounding box center [0, 0] width 0 height 0
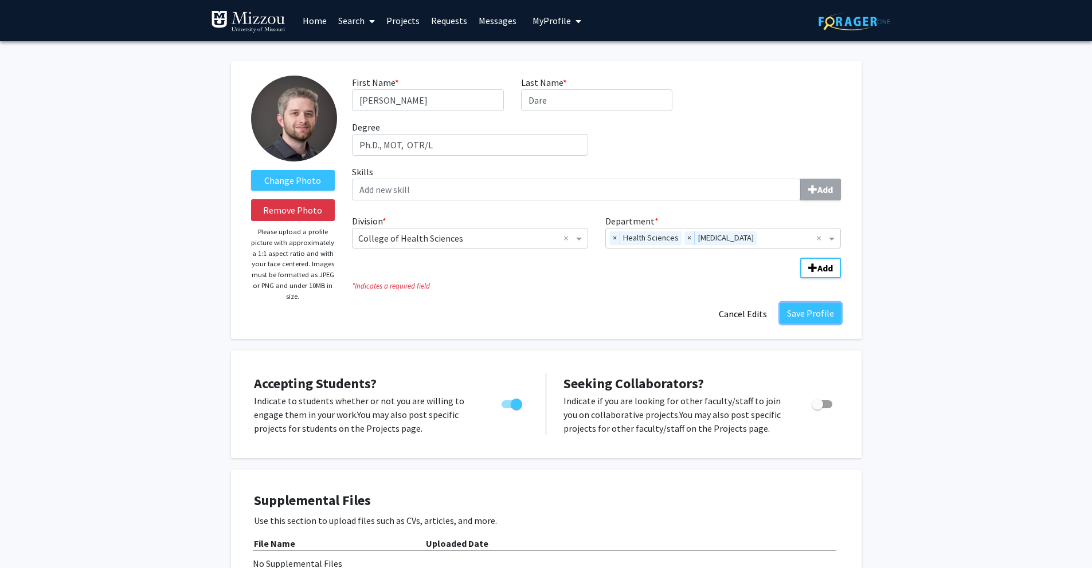
click at [826, 313] on button "Save Profile" at bounding box center [810, 313] width 61 height 21
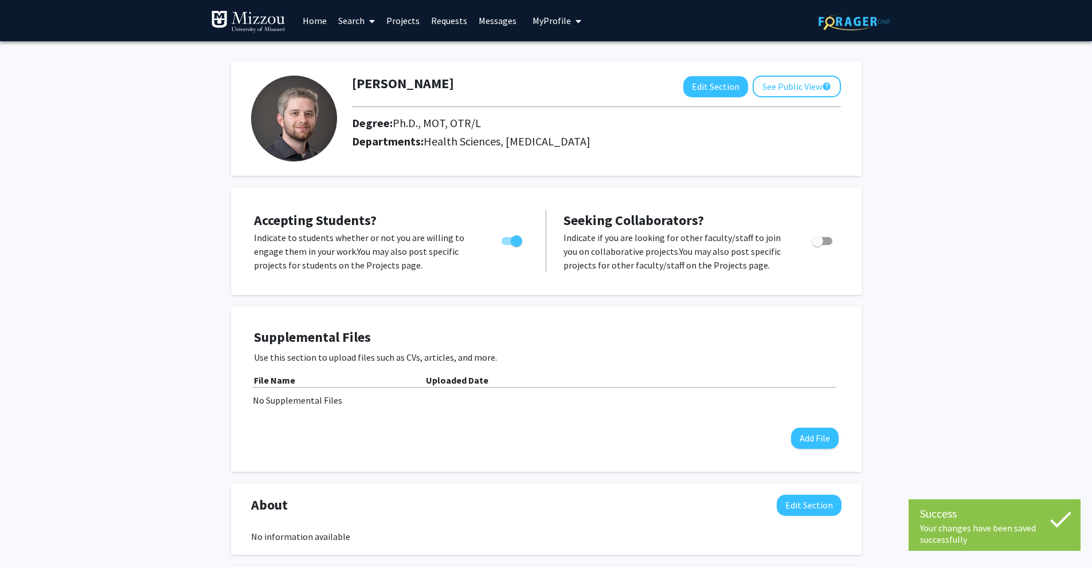
click at [555, 23] on span "My Profile" at bounding box center [551, 20] width 38 height 11
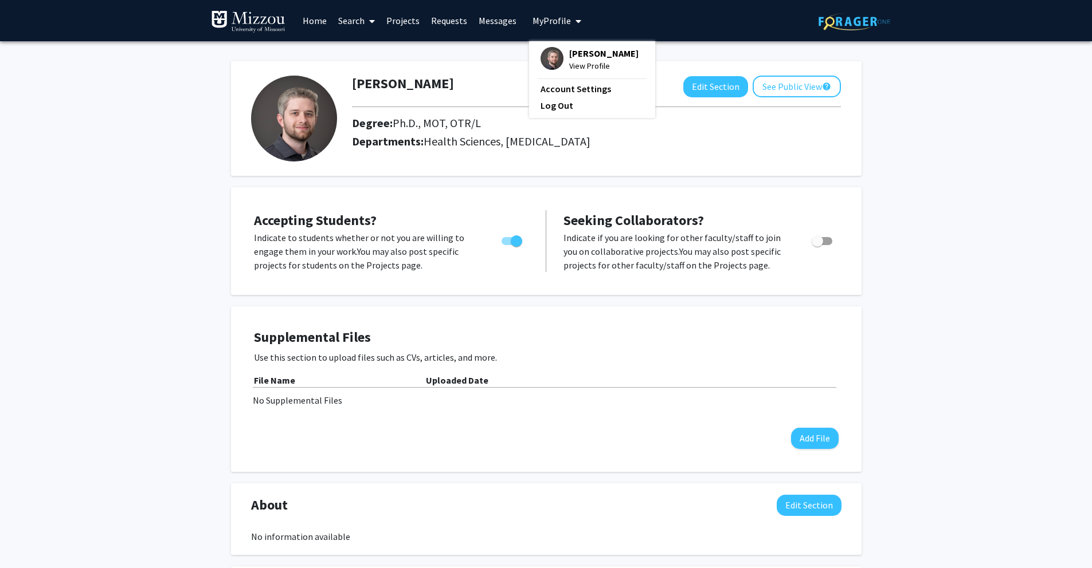
click at [586, 65] on span "View Profile" at bounding box center [603, 66] width 69 height 13
click at [307, 25] on link "Home" at bounding box center [315, 21] width 36 height 40
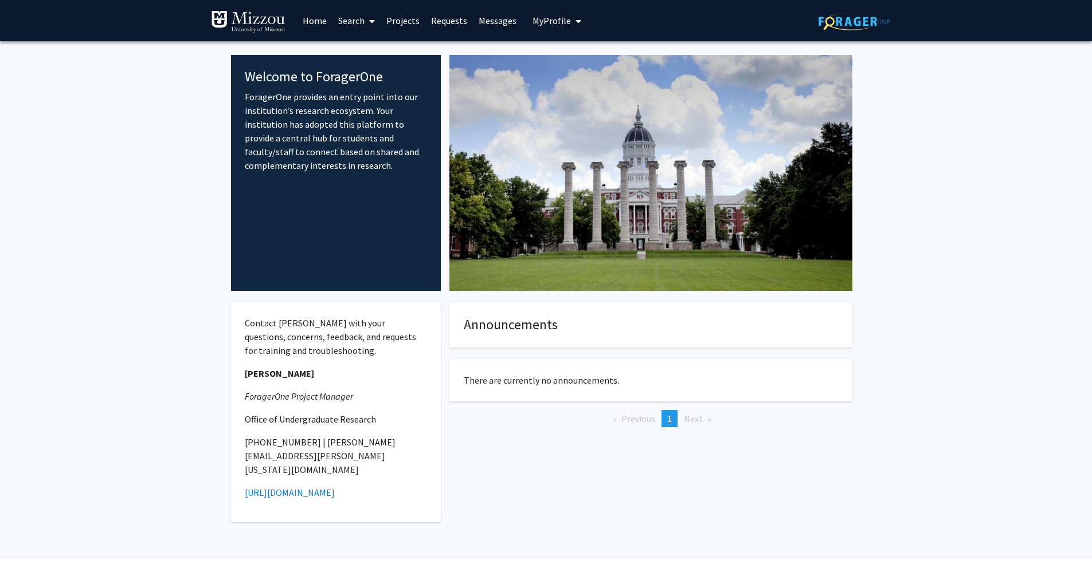
click at [395, 21] on link "Projects" at bounding box center [402, 21] width 45 height 40
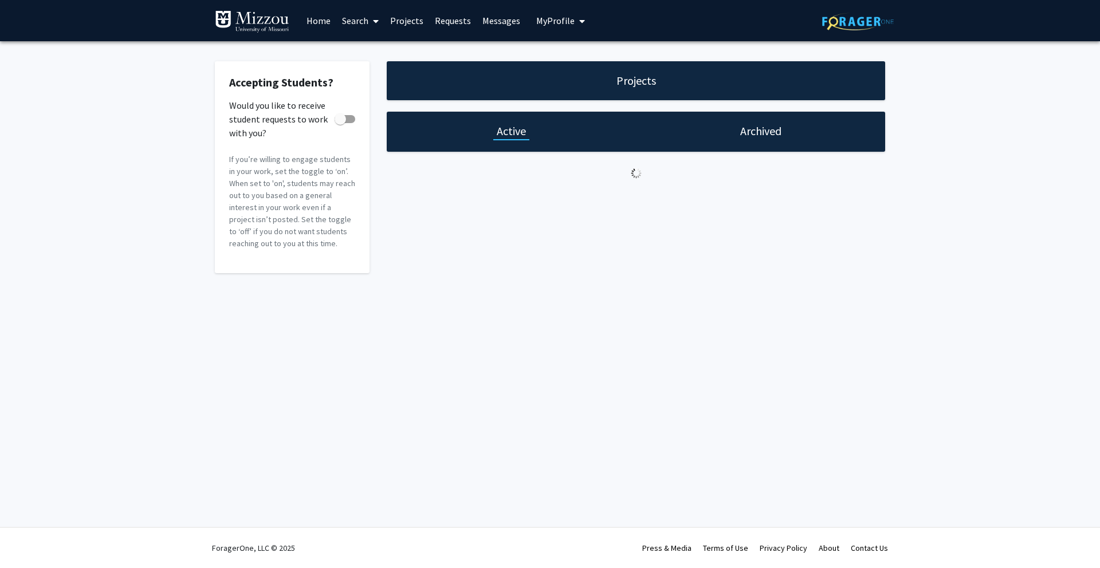
checkbox input "true"
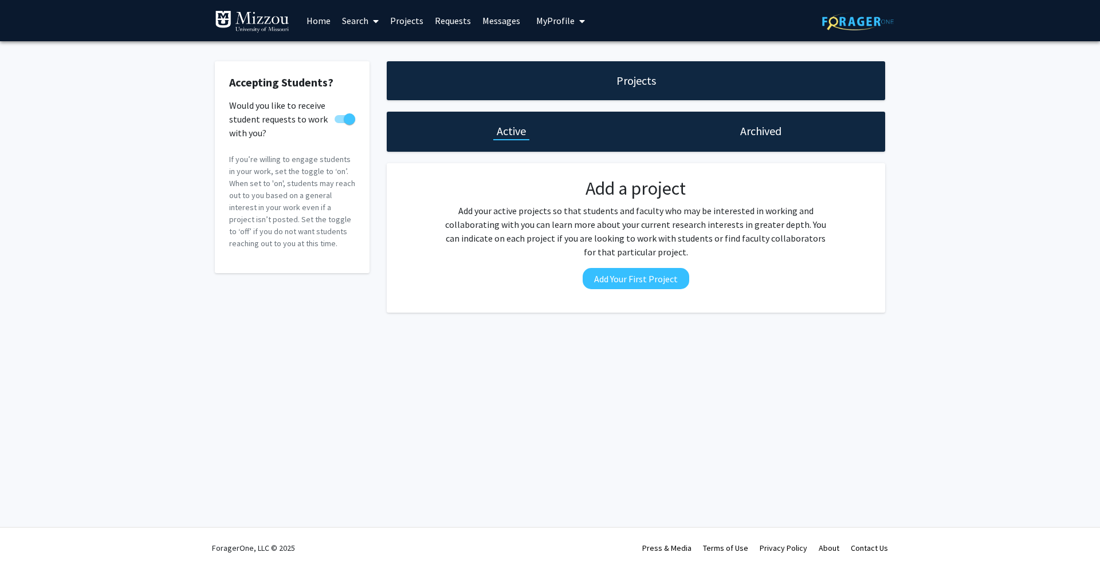
click at [355, 22] on link "Search" at bounding box center [360, 21] width 48 height 40
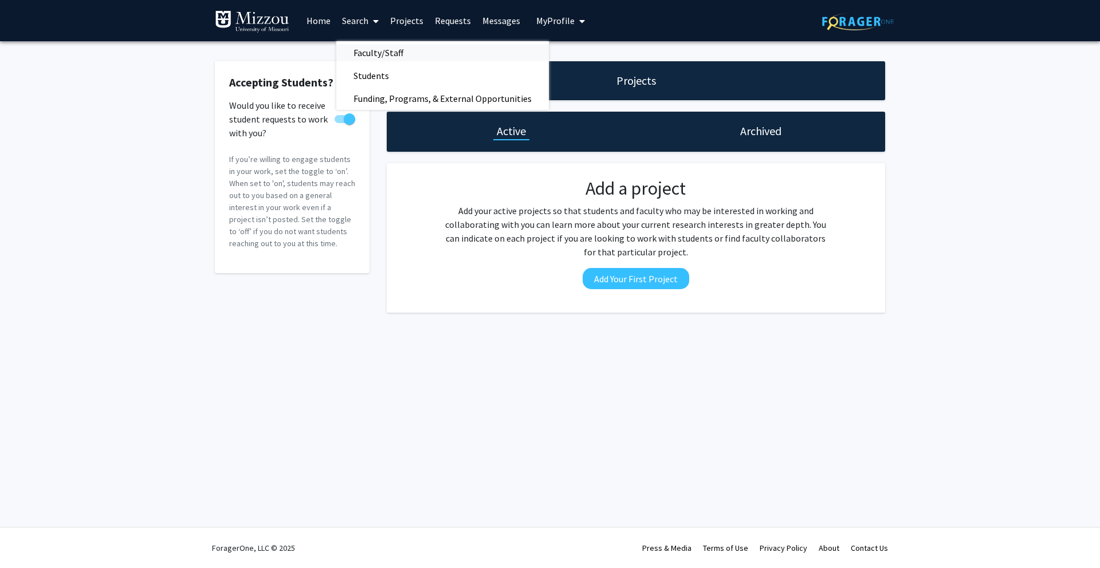
click at [383, 54] on span "Faculty/Staff" at bounding box center [378, 52] width 84 height 23
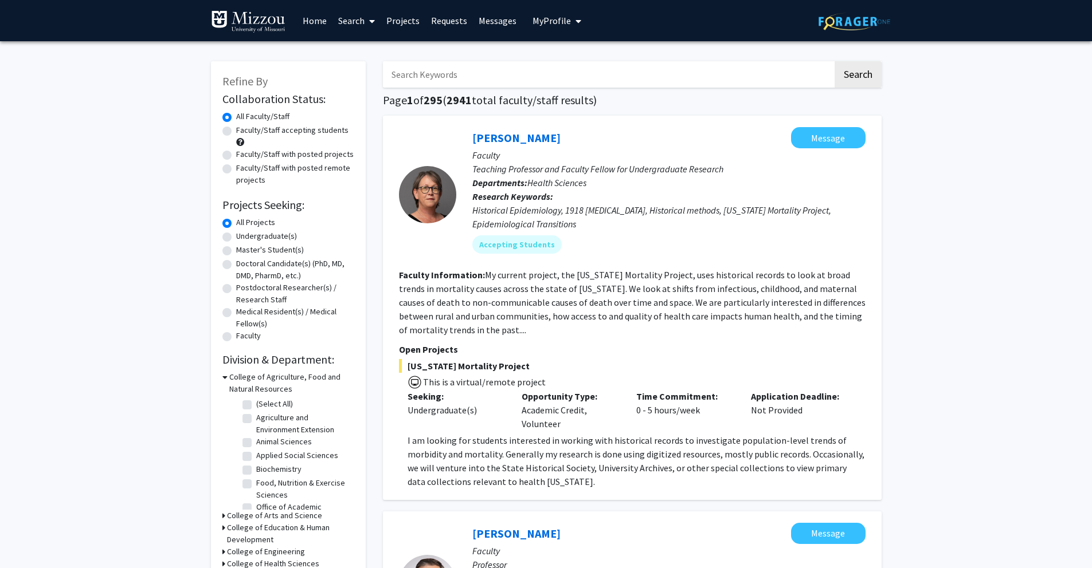
click at [236, 266] on label "Doctoral Candidate(s) (PhD, MD, DMD, PharmD, etc.)" at bounding box center [295, 270] width 118 height 24
click at [236, 265] on input "Doctoral Candidate(s) (PhD, MD, DMD, PharmD, etc.)" at bounding box center [239, 261] width 7 height 7
radio input "true"
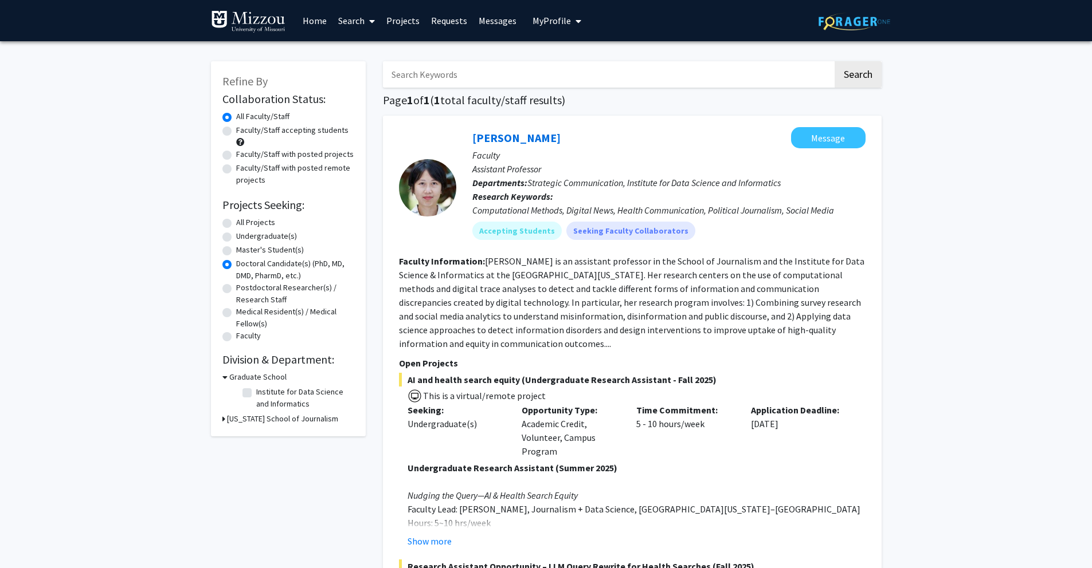
click at [236, 116] on label "All Faculty/Staff" at bounding box center [262, 117] width 53 height 12
click at [236, 116] on input "All Faculty/Staff" at bounding box center [239, 114] width 7 height 7
click at [236, 288] on label "Postdoctoral Researcher(s) / Research Staff" at bounding box center [295, 294] width 118 height 24
click at [236, 288] on input "Postdoctoral Researcher(s) / Research Staff" at bounding box center [239, 285] width 7 height 7
radio input "true"
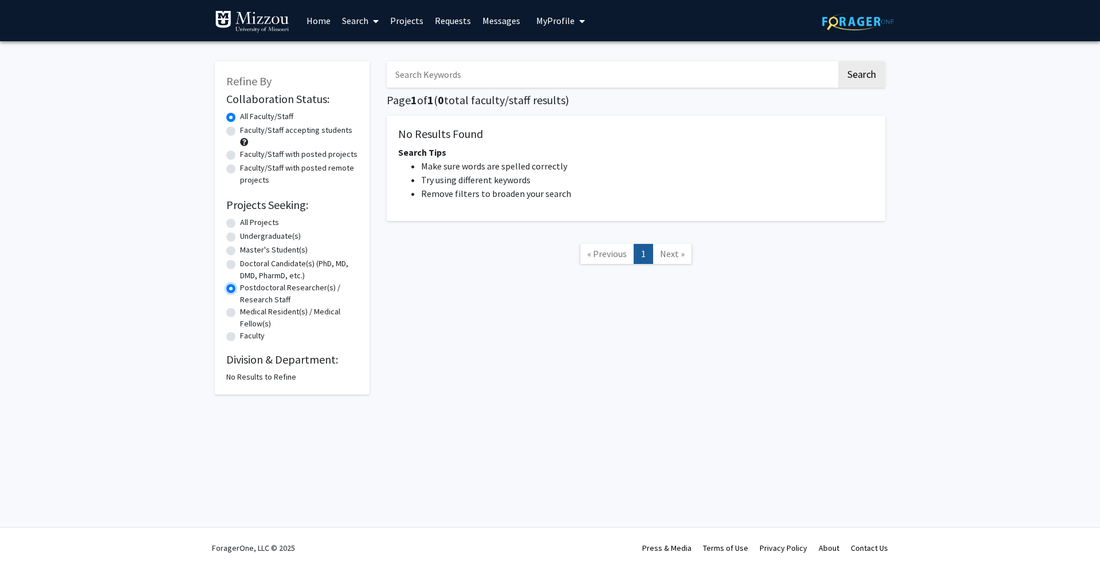
radio input "true"
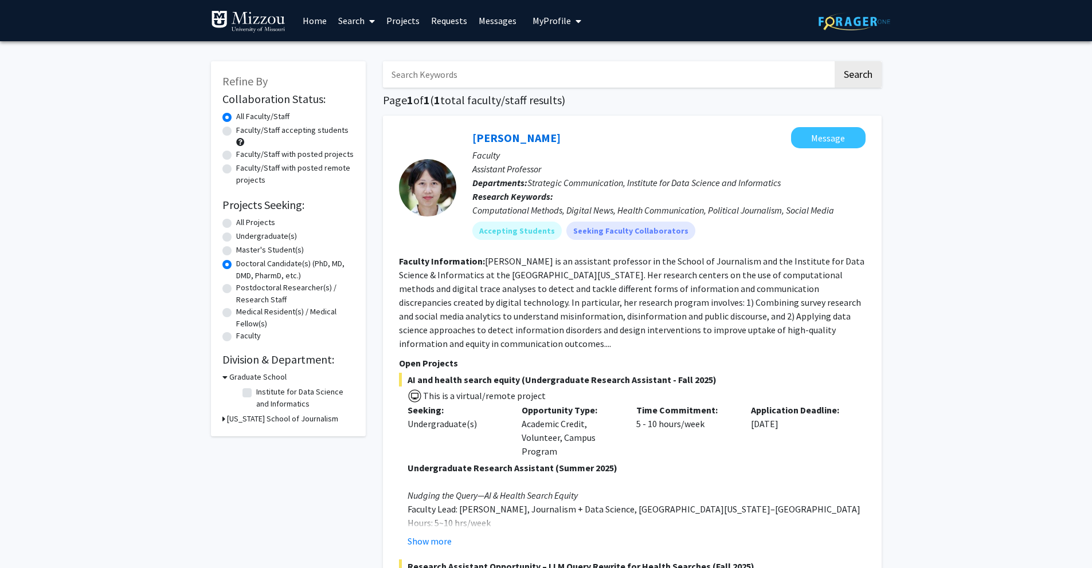
click at [236, 223] on label "All Projects" at bounding box center [255, 223] width 39 height 12
click at [236, 223] on input "All Projects" at bounding box center [239, 220] width 7 height 7
radio input "true"
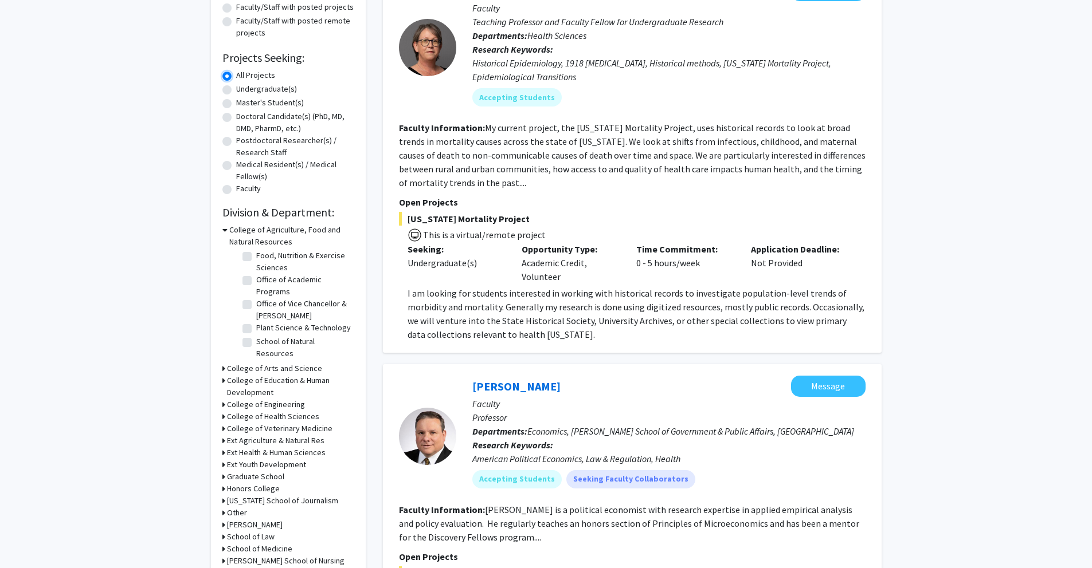
scroll to position [213, 0]
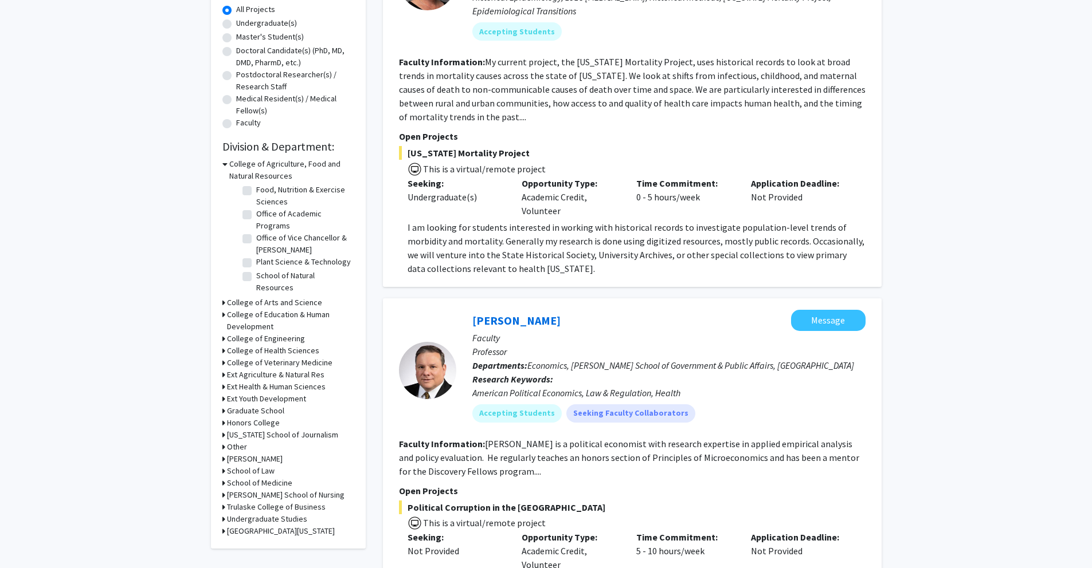
click at [256, 351] on h3 "College of Health Sciences" at bounding box center [273, 351] width 92 height 12
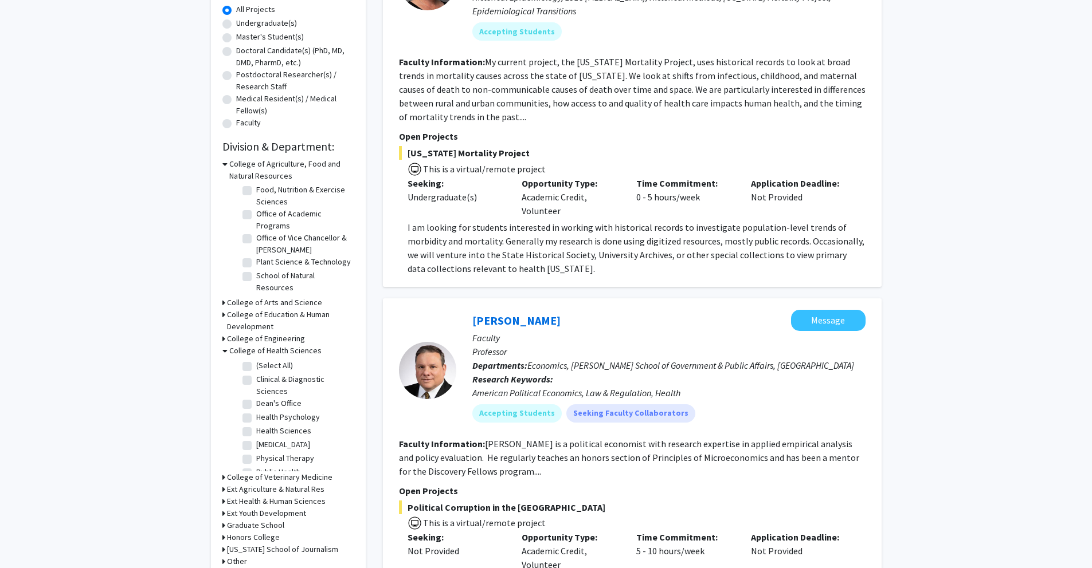
click at [256, 433] on label "Health Sciences" at bounding box center [283, 431] width 55 height 12
click at [256, 433] on input "Health Sciences" at bounding box center [259, 428] width 7 height 7
checkbox input "true"
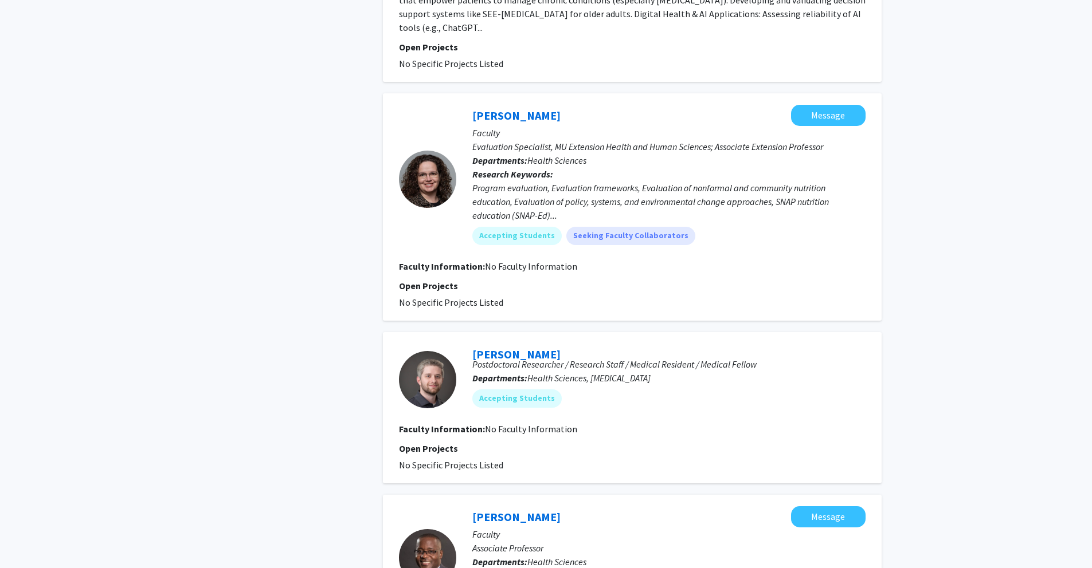
scroll to position [1060, 0]
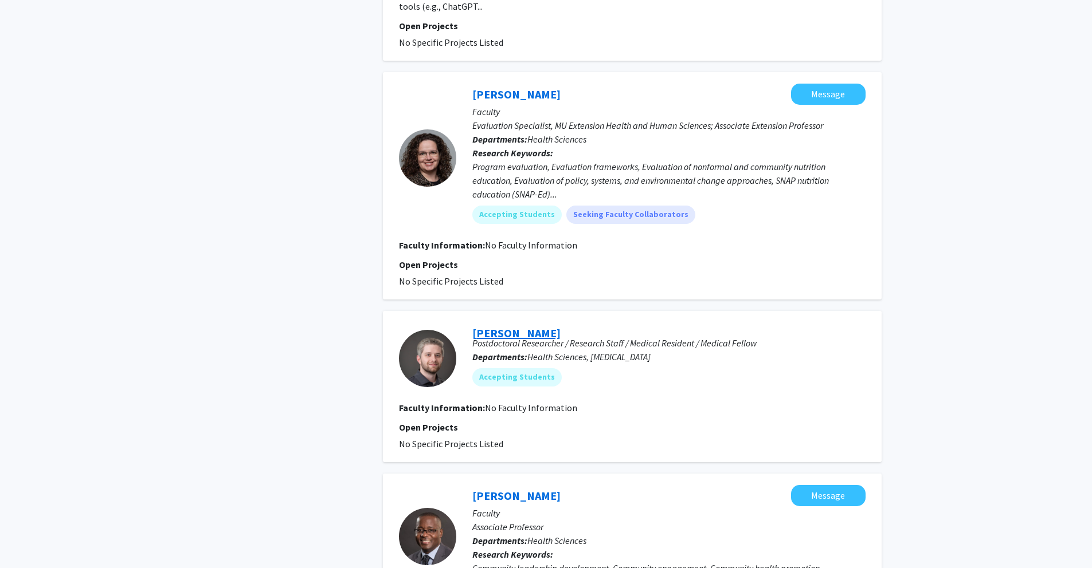
click at [516, 326] on link "[PERSON_NAME]" at bounding box center [516, 333] width 88 height 14
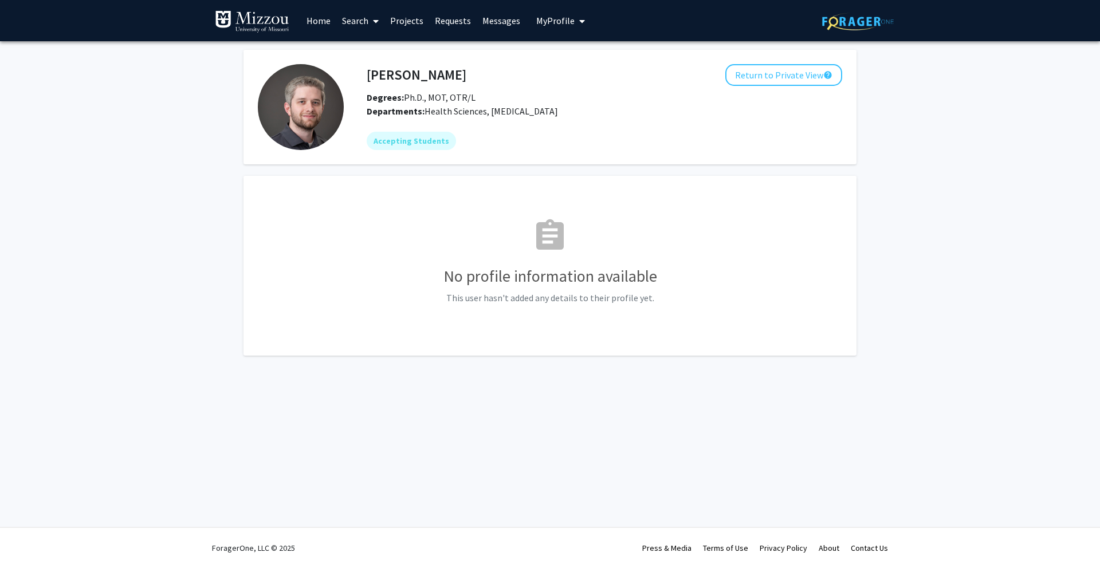
click at [566, 26] on button "My Profile" at bounding box center [561, 20] width 56 height 41
click at [582, 66] on span "View Profile" at bounding box center [607, 66] width 69 height 13
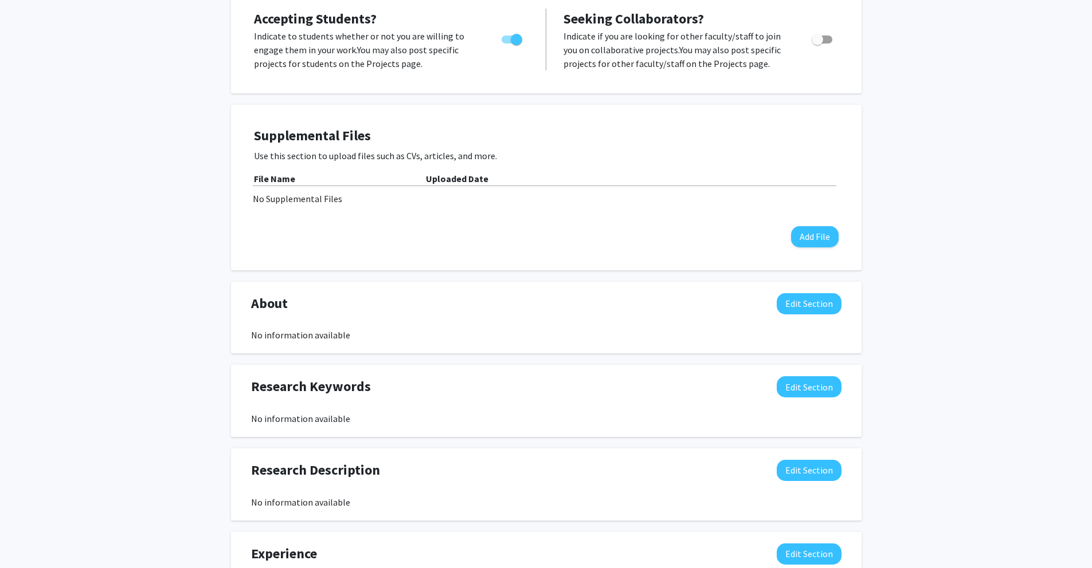
scroll to position [199, 0]
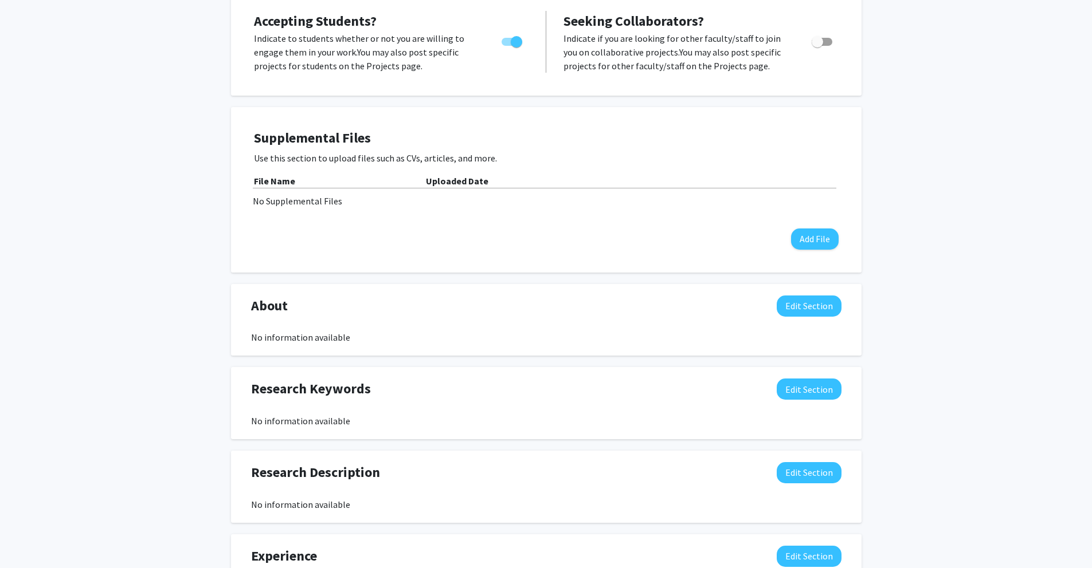
click at [520, 341] on div "No information available" at bounding box center [546, 338] width 590 height 14
click at [805, 312] on button "Edit Section" at bounding box center [808, 306] width 65 height 21
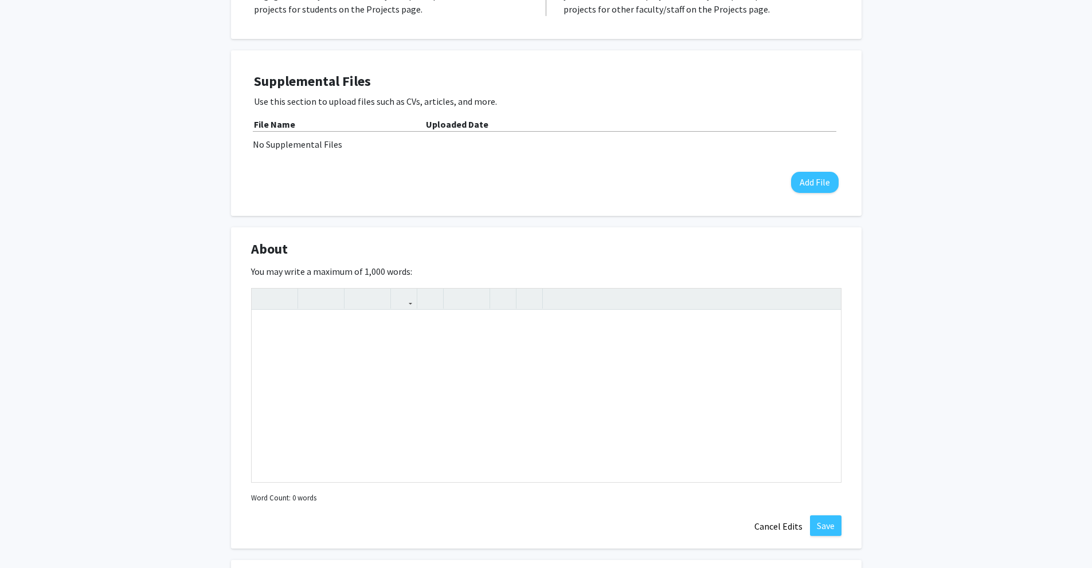
scroll to position [403, 0]
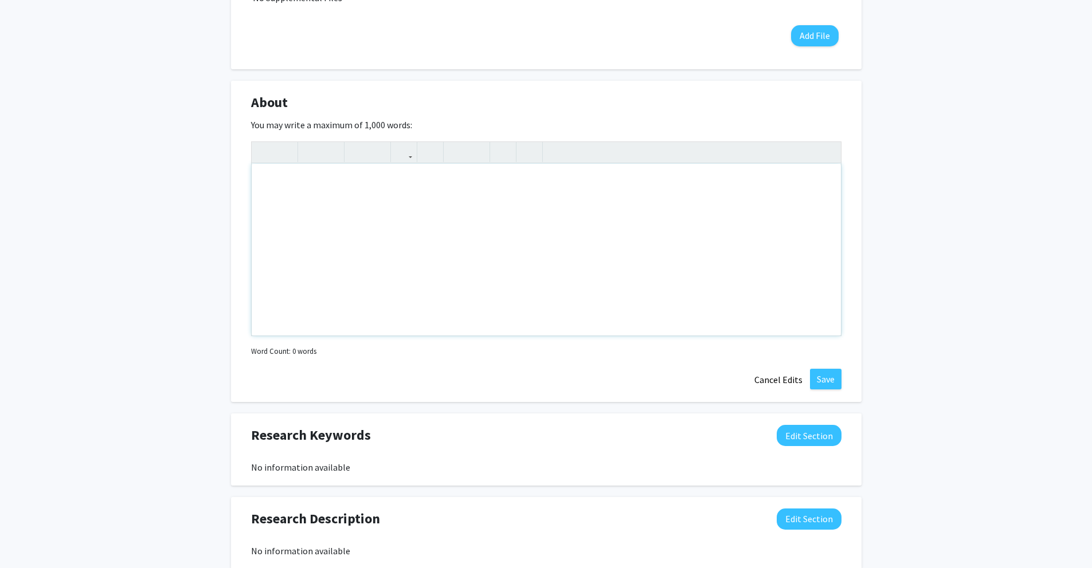
click at [443, 238] on div "Note to users with screen readers: Please deactivate our accessibility plugin f…" at bounding box center [546, 250] width 589 height 172
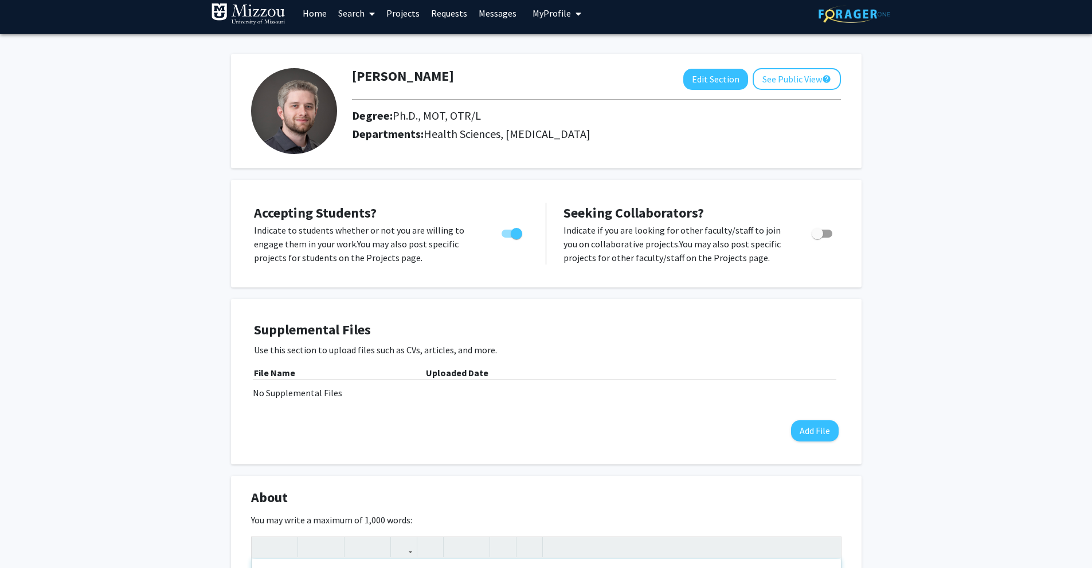
scroll to position [0, 0]
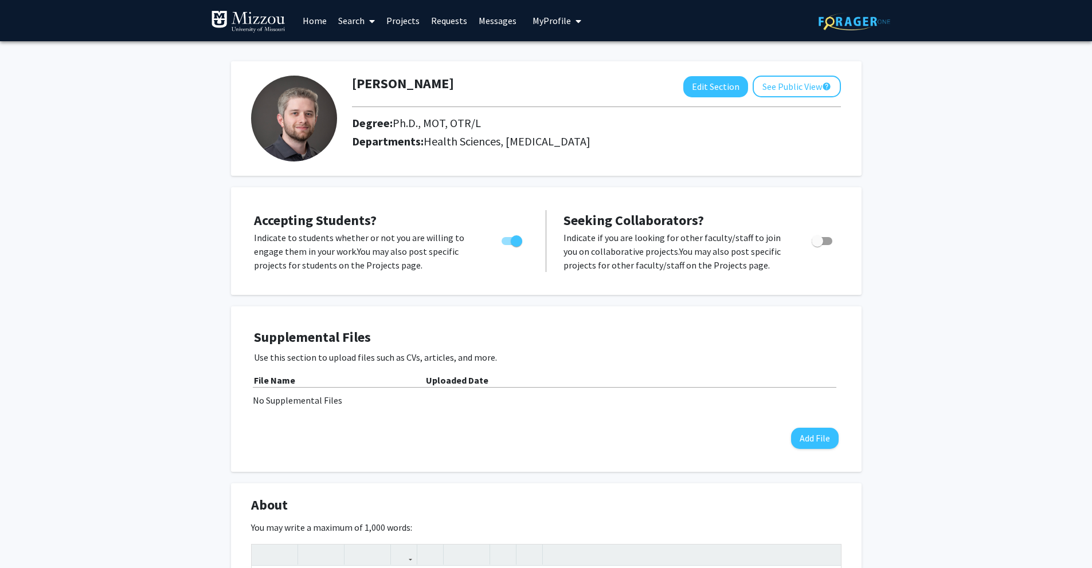
click at [397, 26] on link "Projects" at bounding box center [402, 21] width 45 height 40
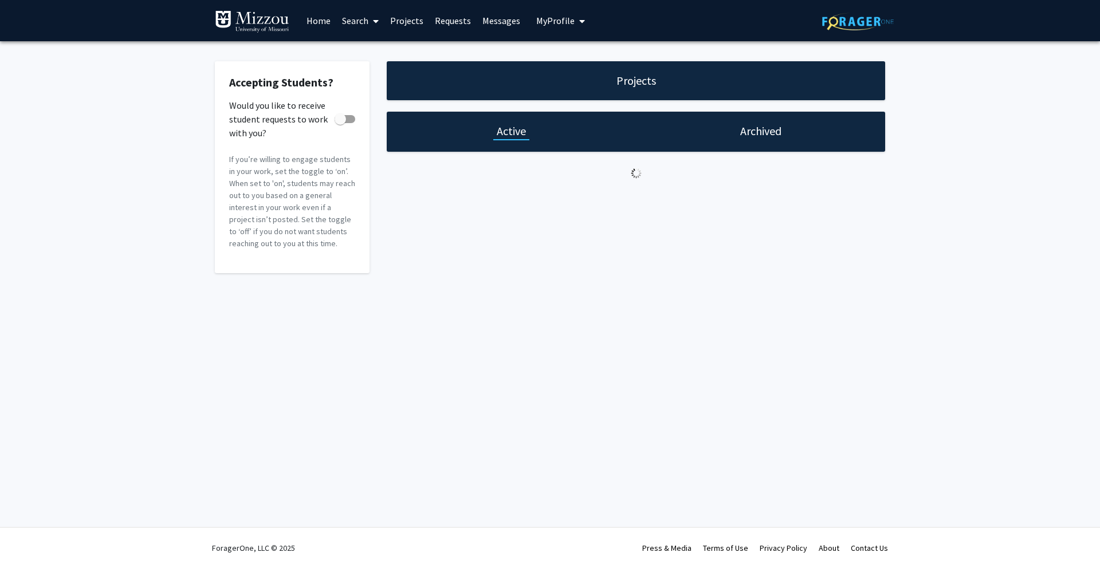
checkbox input "true"
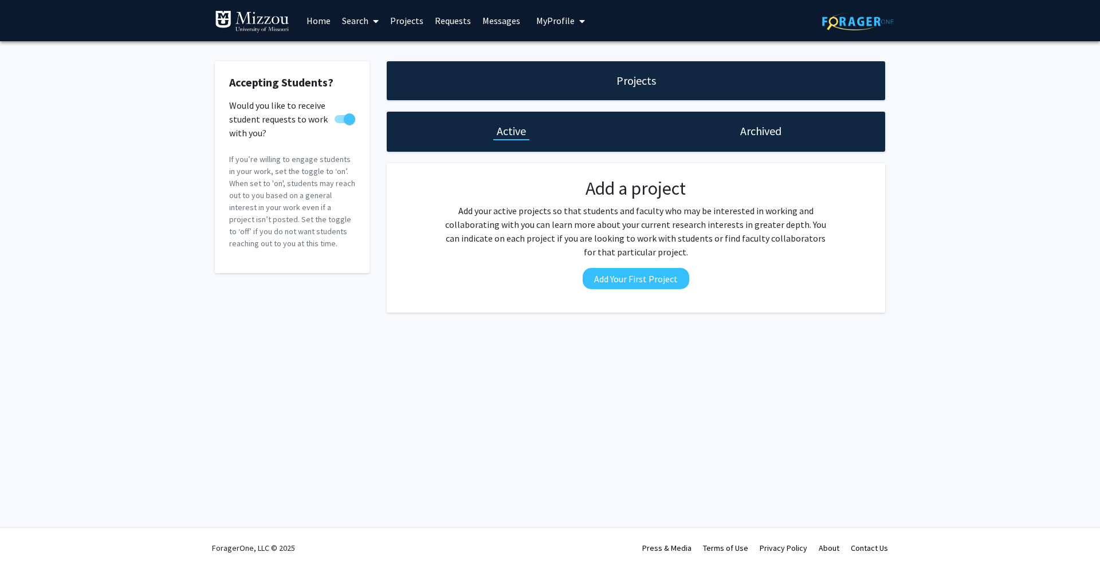
click at [371, 29] on span at bounding box center [373, 21] width 10 height 40
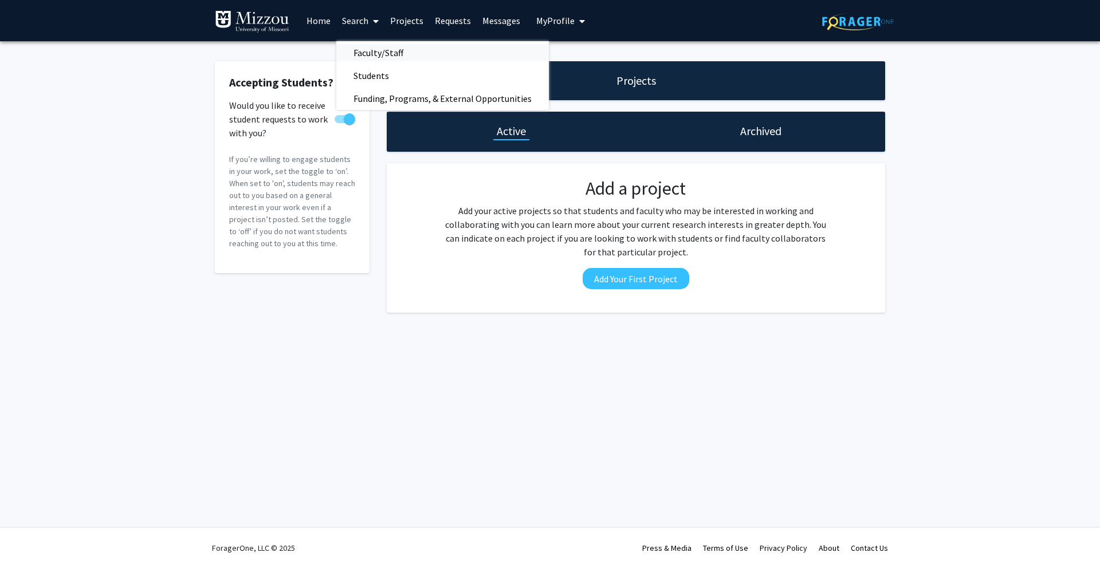
click at [376, 57] on span "Faculty/Staff" at bounding box center [378, 52] width 84 height 23
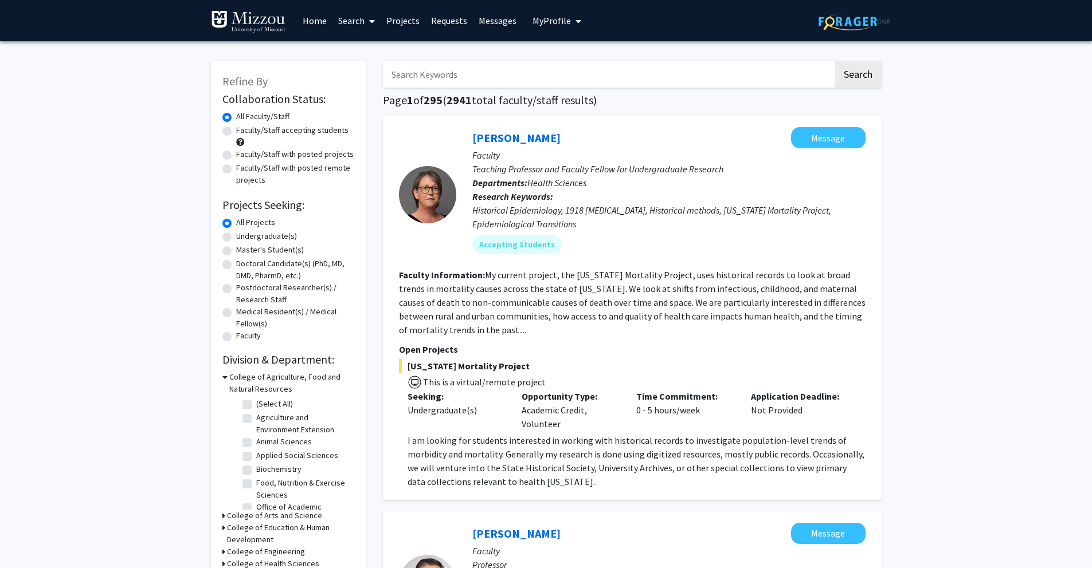
click at [548, 21] on span "My Profile" at bounding box center [551, 20] width 38 height 11
click at [575, 94] on link "Account Settings" at bounding box center [591, 89] width 103 height 14
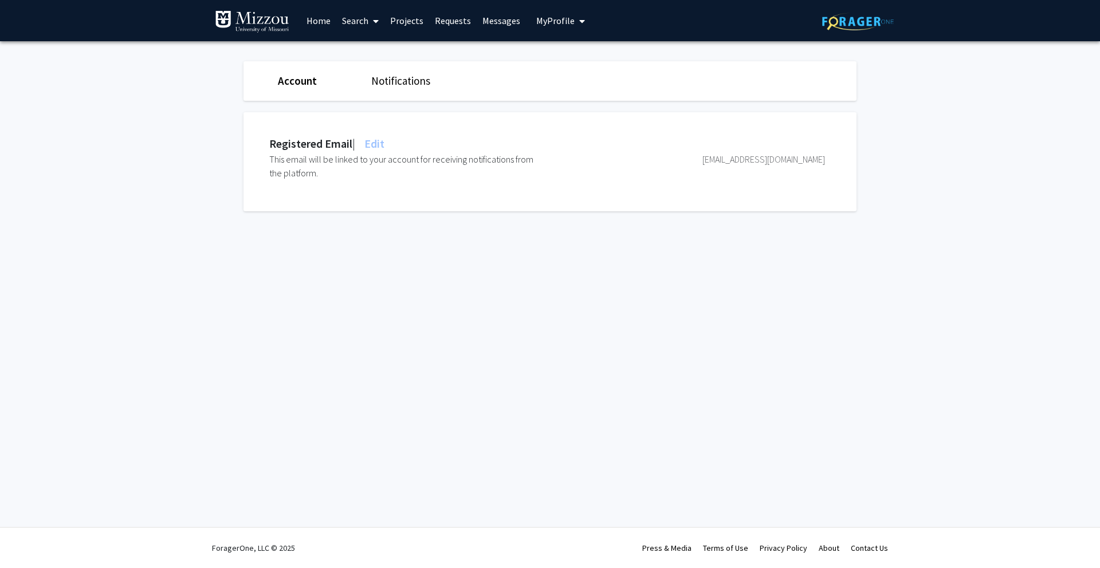
click at [550, 23] on span "My Profile" at bounding box center [555, 20] width 38 height 11
click at [590, 55] on span "[PERSON_NAME]" at bounding box center [607, 53] width 69 height 13
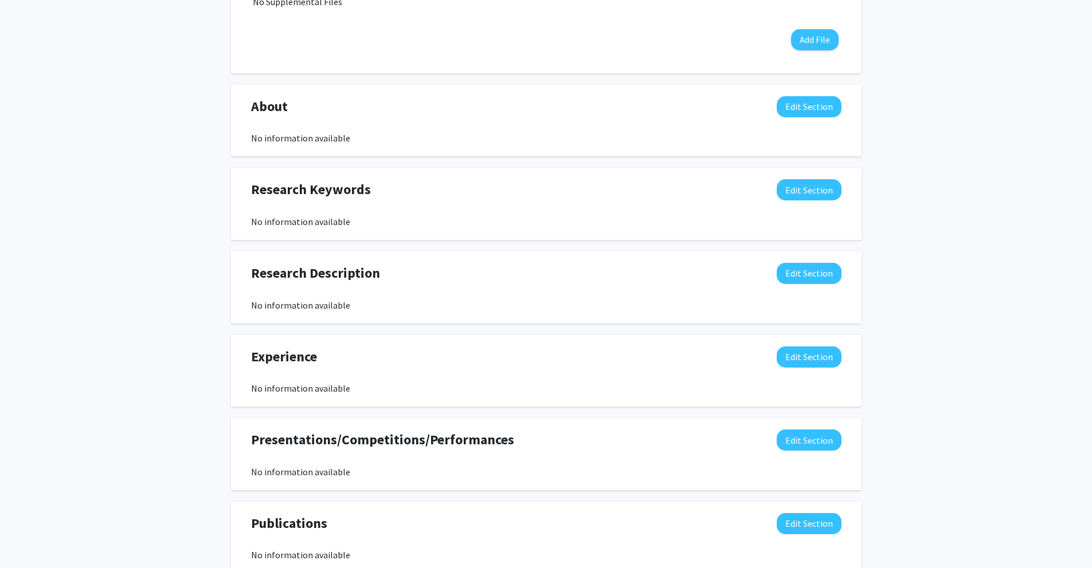
scroll to position [423, 0]
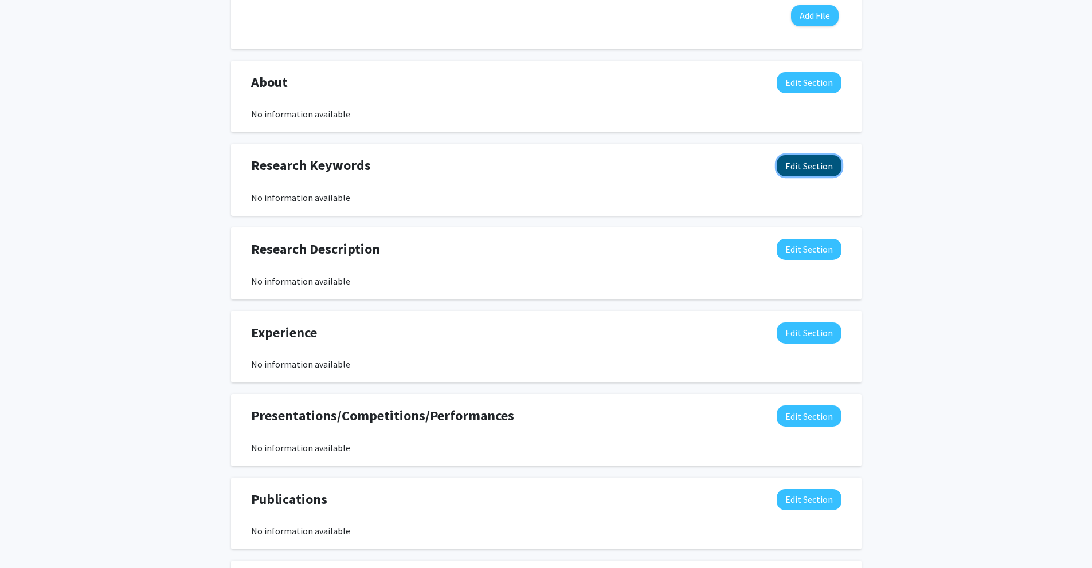
click at [794, 170] on button "Edit Section" at bounding box center [808, 165] width 65 height 21
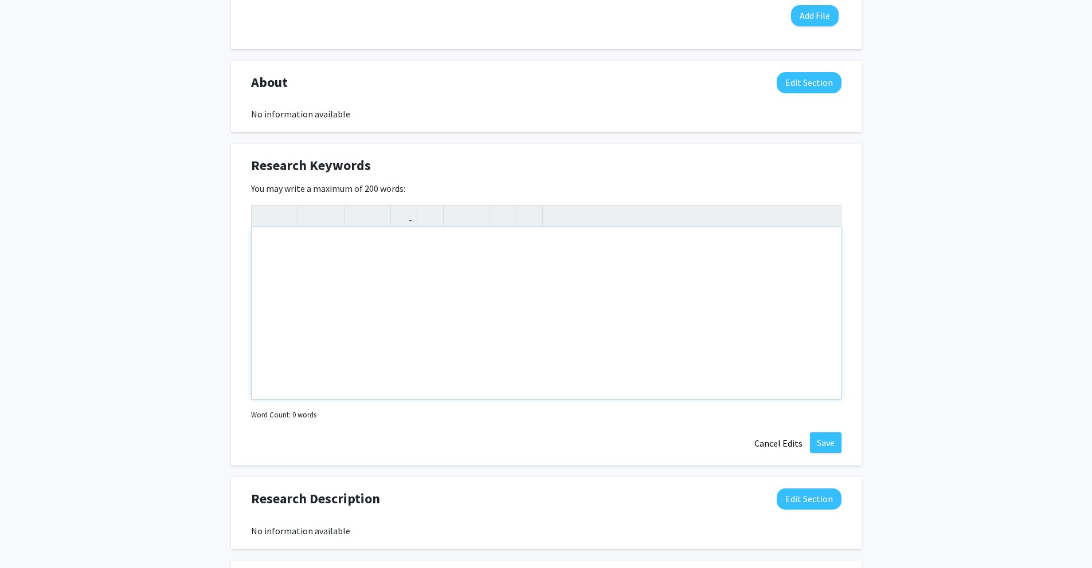
click at [502, 274] on div "Note to users with screen readers: Please deactivate our accessibility plugin f…" at bounding box center [546, 313] width 589 height 172
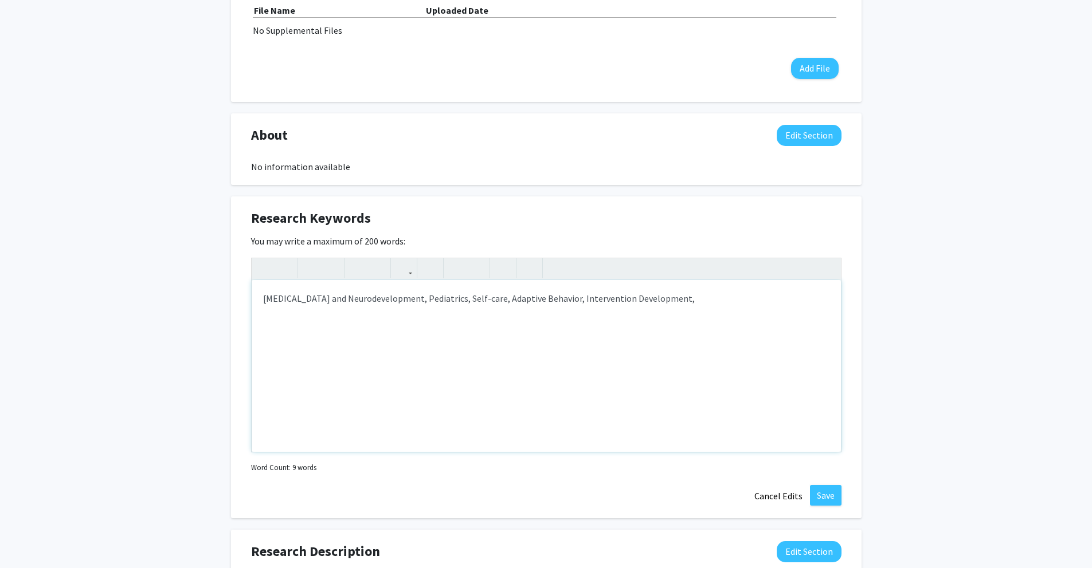
scroll to position [365, 0]
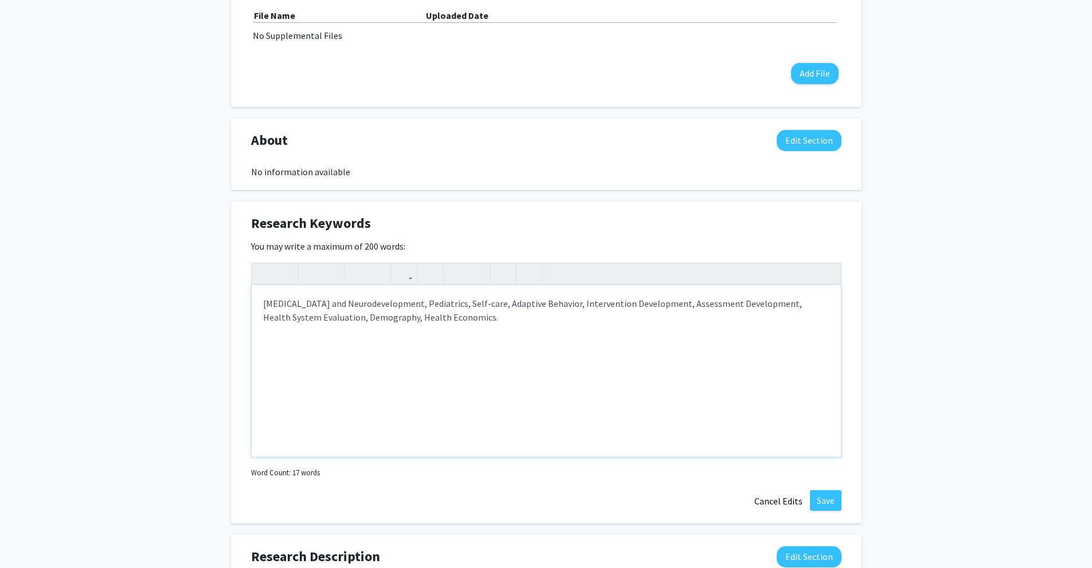
click at [540, 305] on div "[MEDICAL_DATA] and Neurodevelopment, Pediatrics, Self-care, Adaptive Behavior, …" at bounding box center [546, 371] width 589 height 172
click at [501, 321] on div "[MEDICAL_DATA] and Neurodevelopment, Pediatrics, Self-care, Adaptive Behavior, …" at bounding box center [546, 371] width 589 height 172
click at [597, 303] on div "[MEDICAL_DATA] and Neurodevelopment, Pediatrics, Self-care, Adaptive Behavior, …" at bounding box center [546, 371] width 589 height 172
type textarea "[MEDICAL_DATA] and Neurodevelopment, Pediatrics, Self-care, Adaptive Behavior, …"
click at [833, 497] on button "Save" at bounding box center [826, 501] width 32 height 21
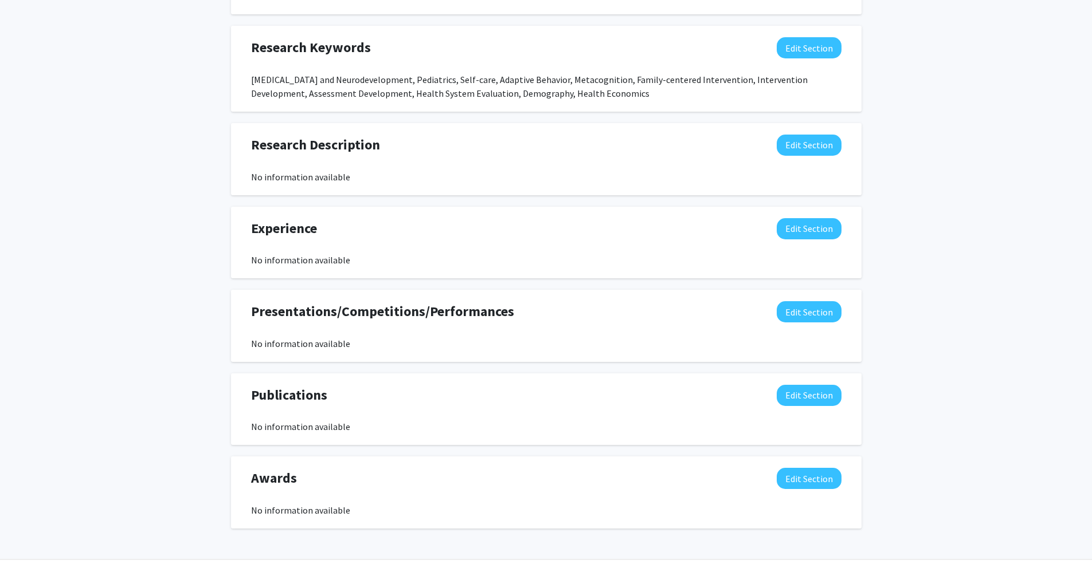
scroll to position [539, 0]
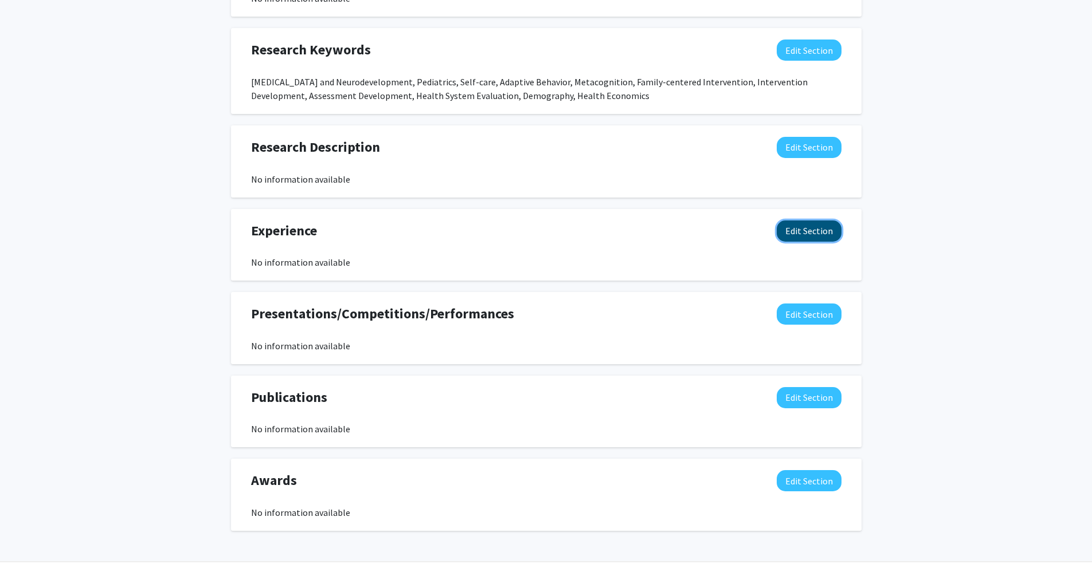
click at [803, 240] on button "Edit Section" at bounding box center [808, 231] width 65 height 21
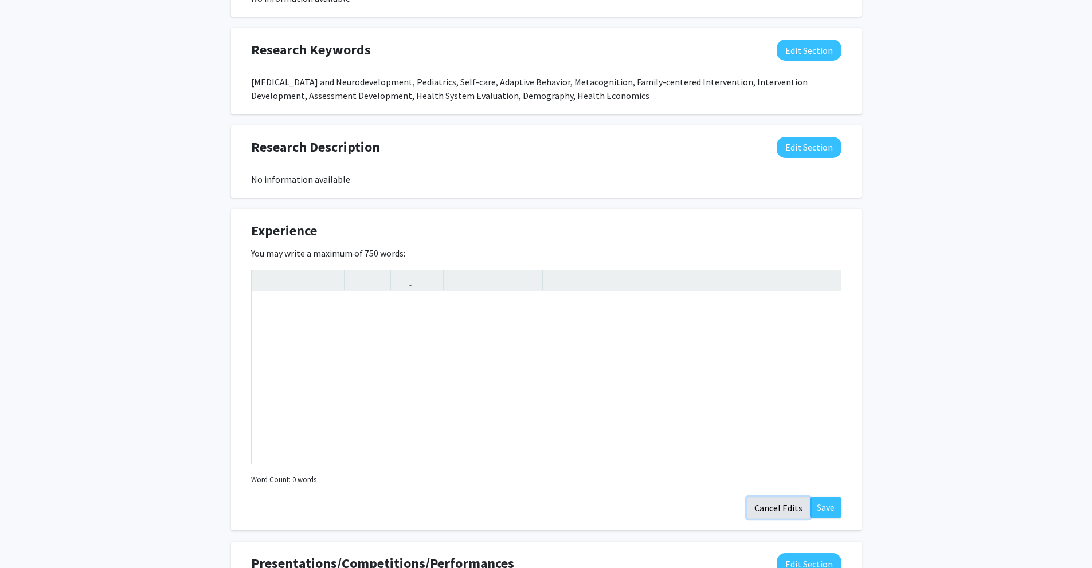
click at [764, 500] on button "Cancel Edits" at bounding box center [778, 508] width 63 height 22
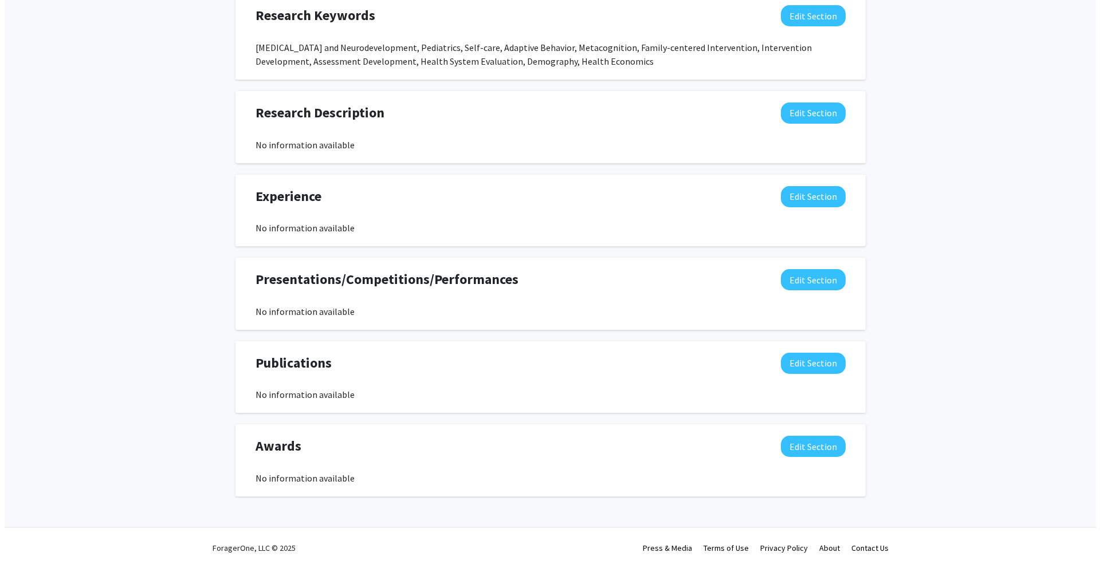
scroll to position [230, 0]
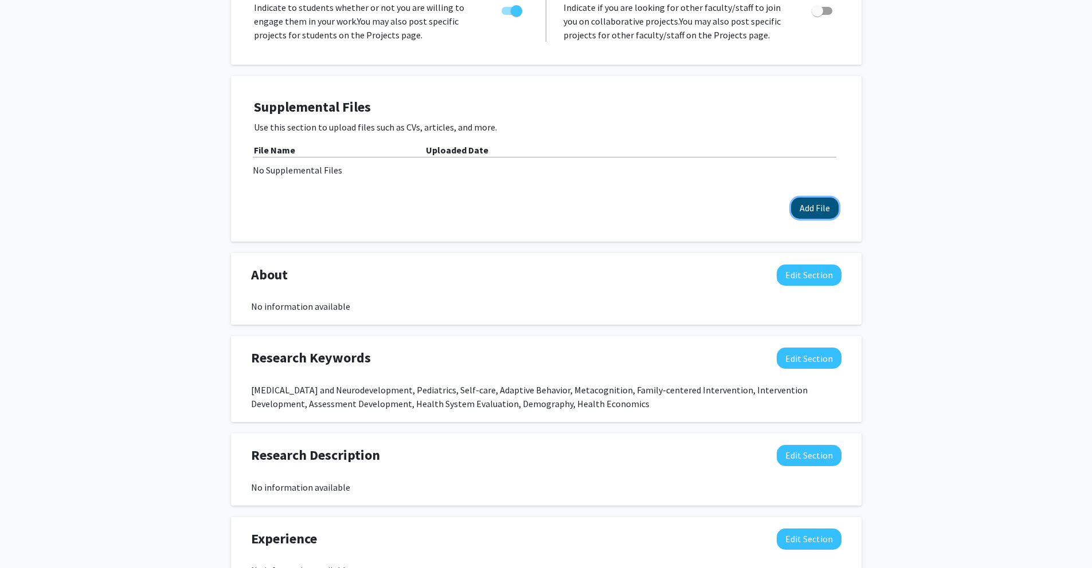
click at [812, 207] on button "Add File" at bounding box center [815, 208] width 48 height 21
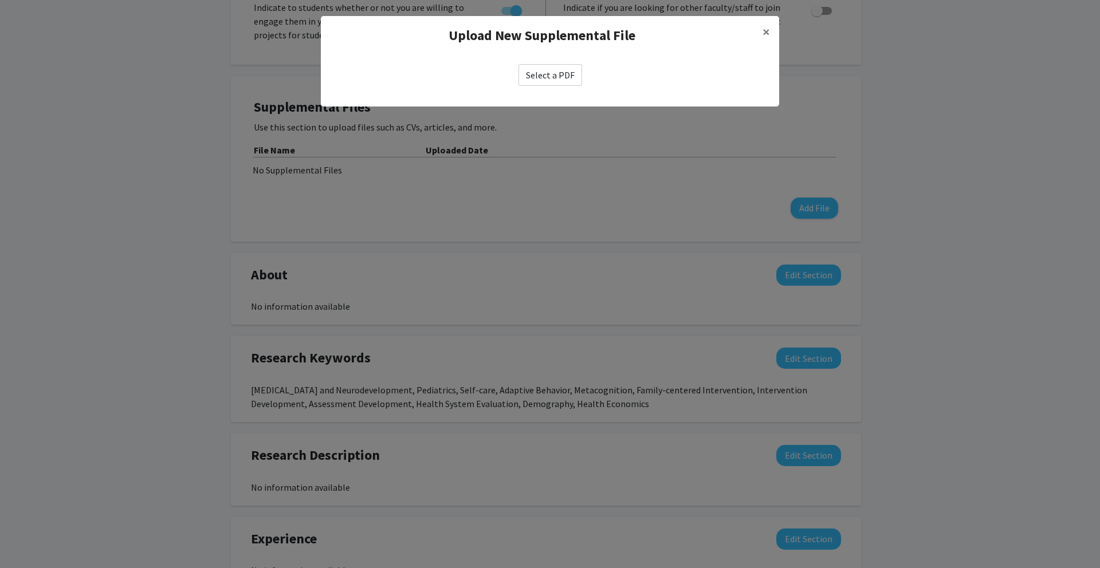
click at [569, 78] on label "Select a PDF" at bounding box center [551, 75] width 64 height 22
click at [0, 0] on input "Select a PDF" at bounding box center [0, 0] width 0 height 0
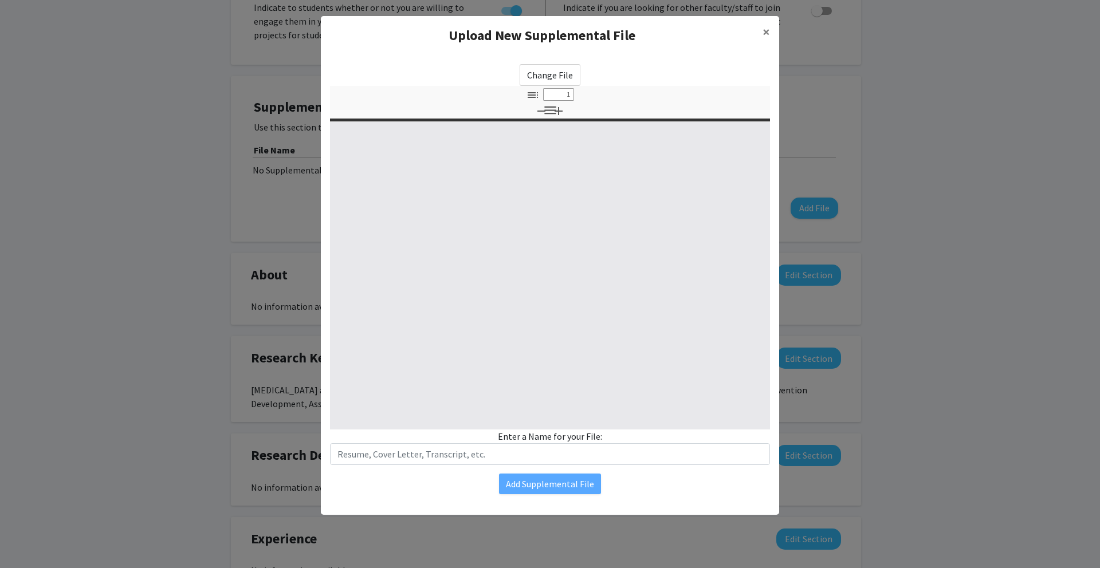
select select "custom"
type input "0"
select select "custom"
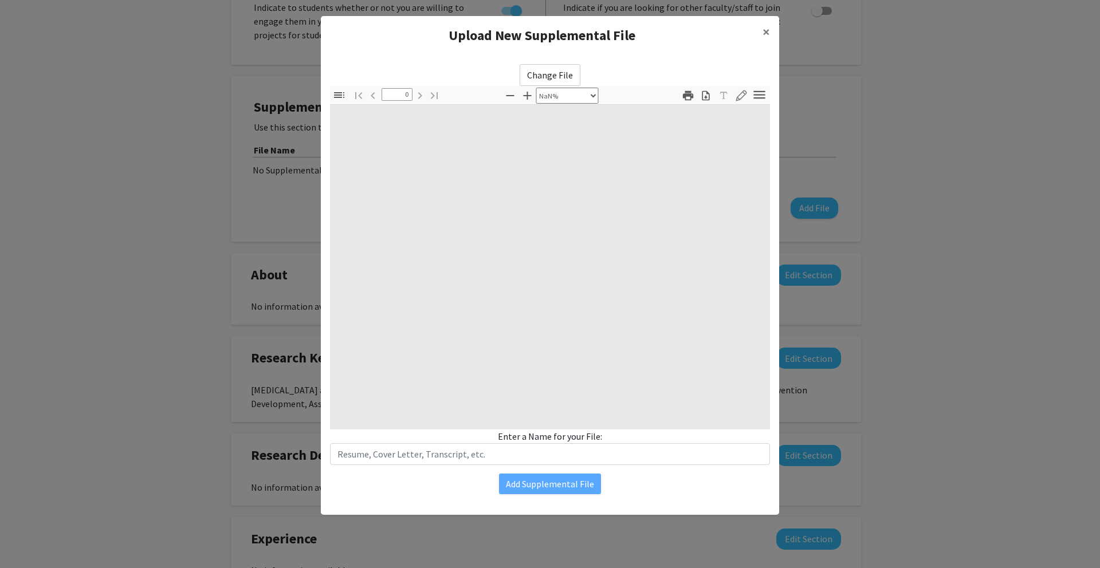
type input "1"
select select "auto"
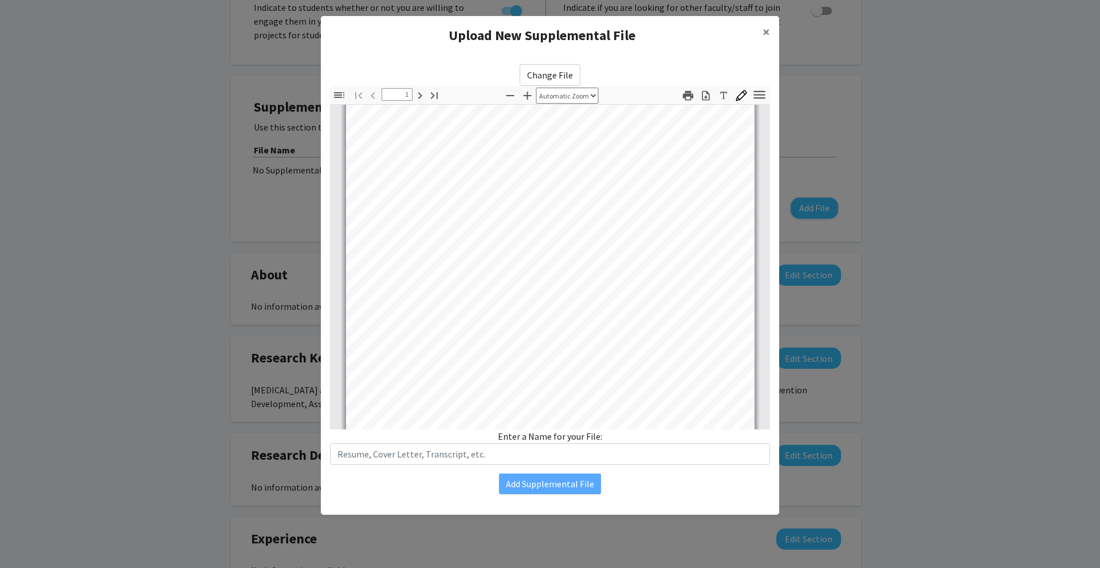
scroll to position [0, 0]
type input "2"
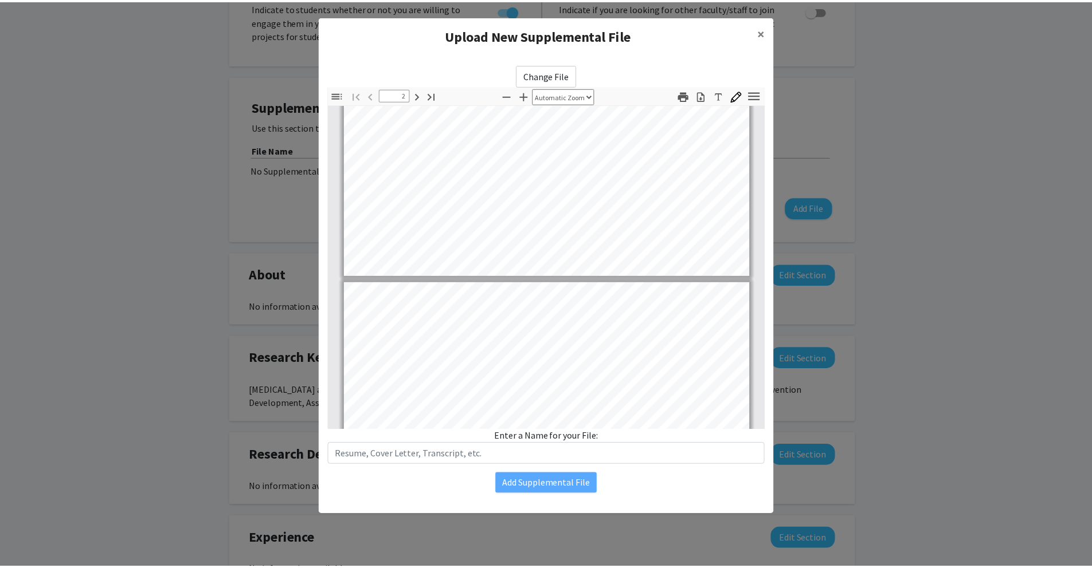
scroll to position [586, 0]
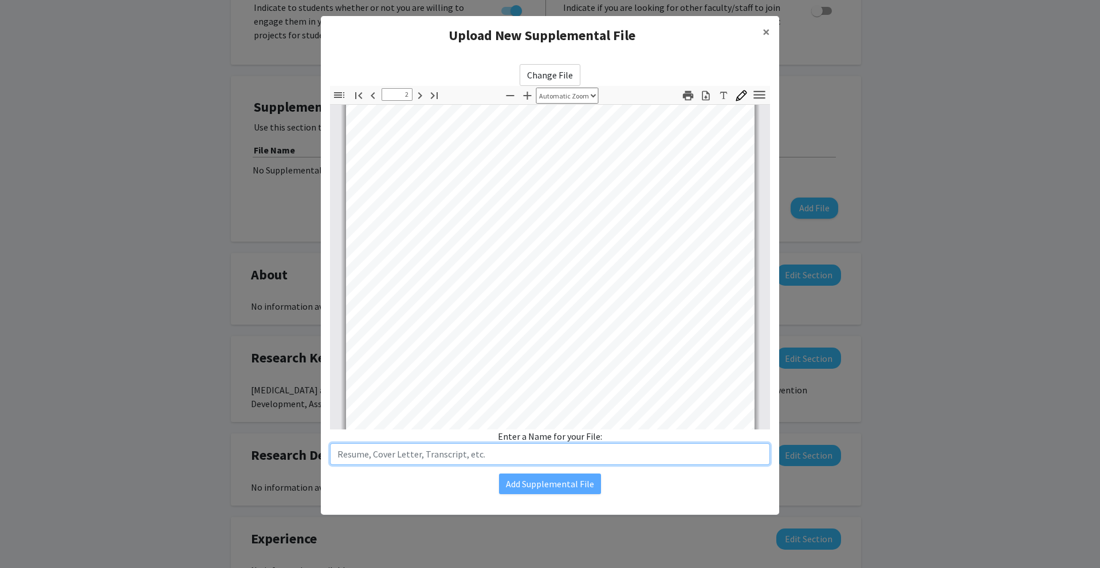
click at [546, 454] on input "text" at bounding box center [550, 455] width 440 height 22
type input "CV"
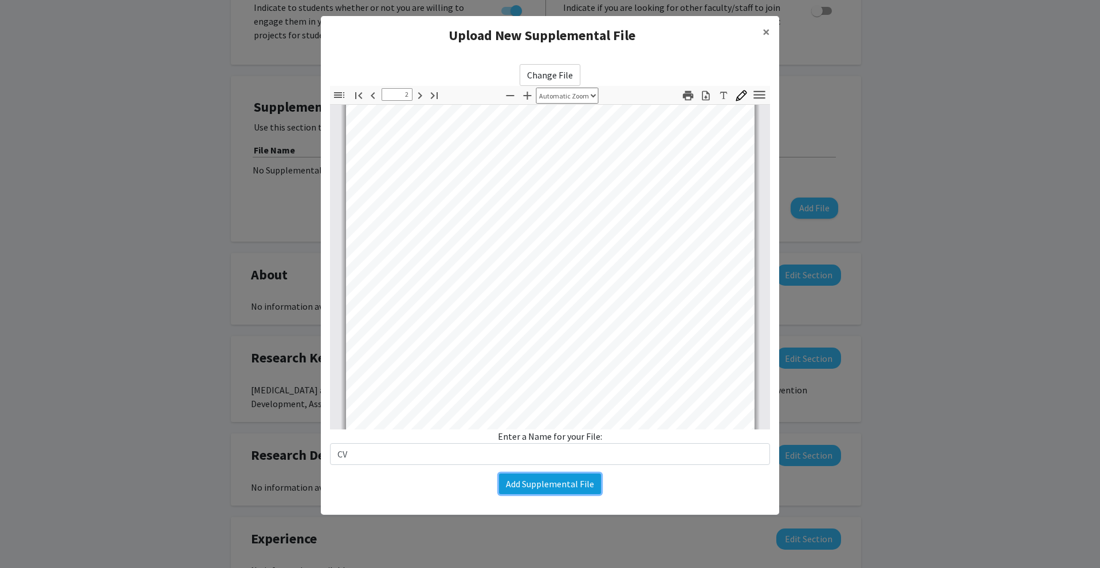
click at [534, 488] on button "Add Supplemental File" at bounding box center [550, 484] width 102 height 21
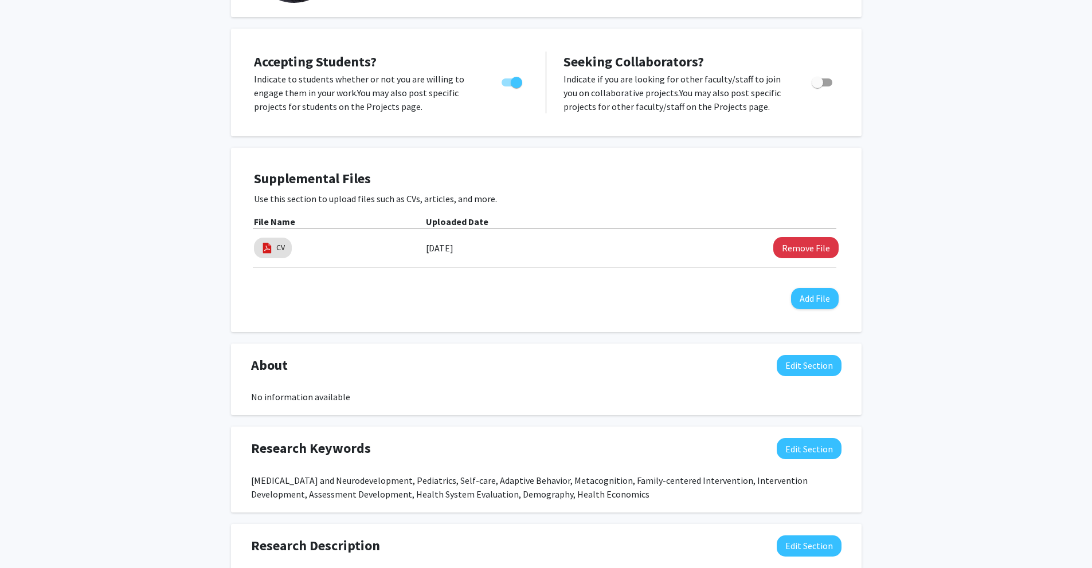
scroll to position [0, 0]
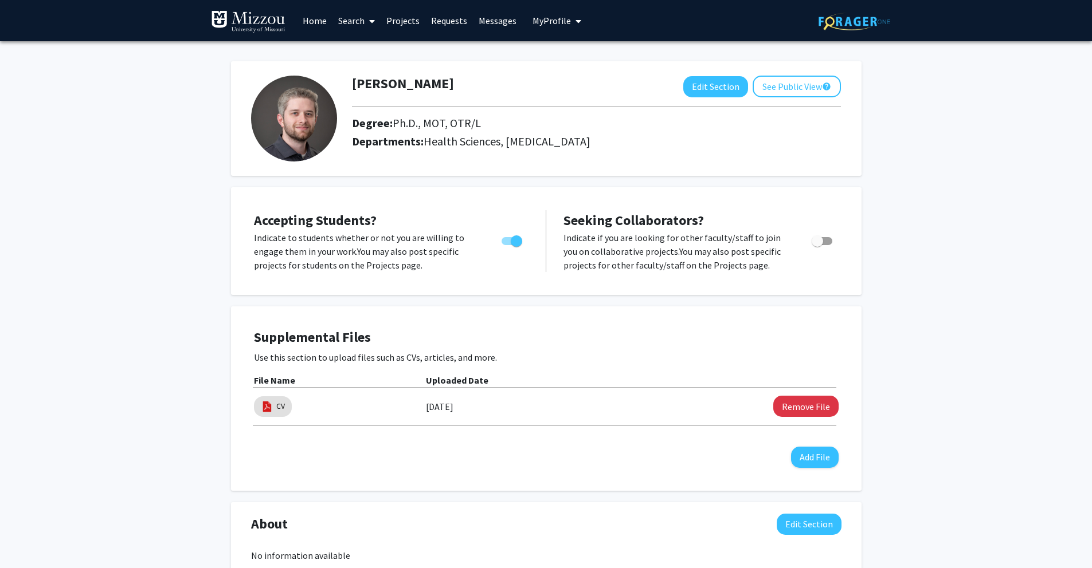
click at [269, 18] on img at bounding box center [248, 21] width 74 height 23
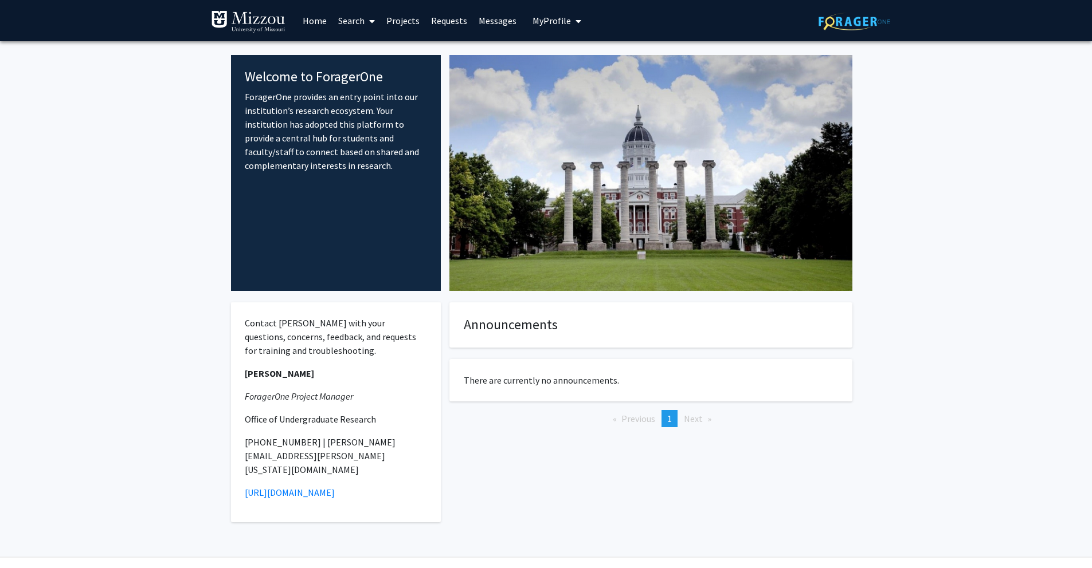
click at [547, 19] on span "My Profile" at bounding box center [551, 20] width 38 height 11
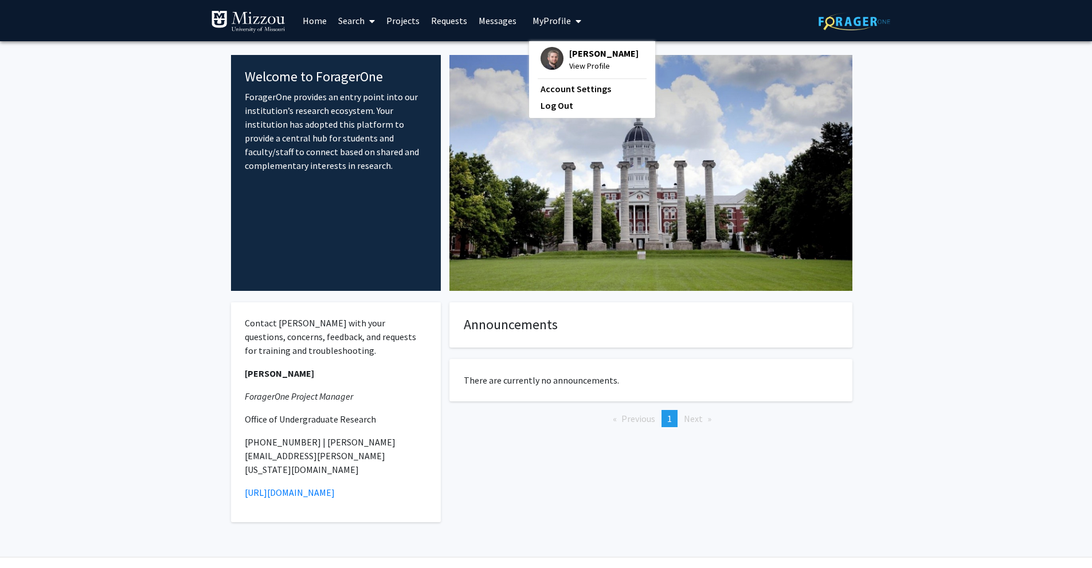
click at [358, 22] on link "Search" at bounding box center [356, 21] width 48 height 40
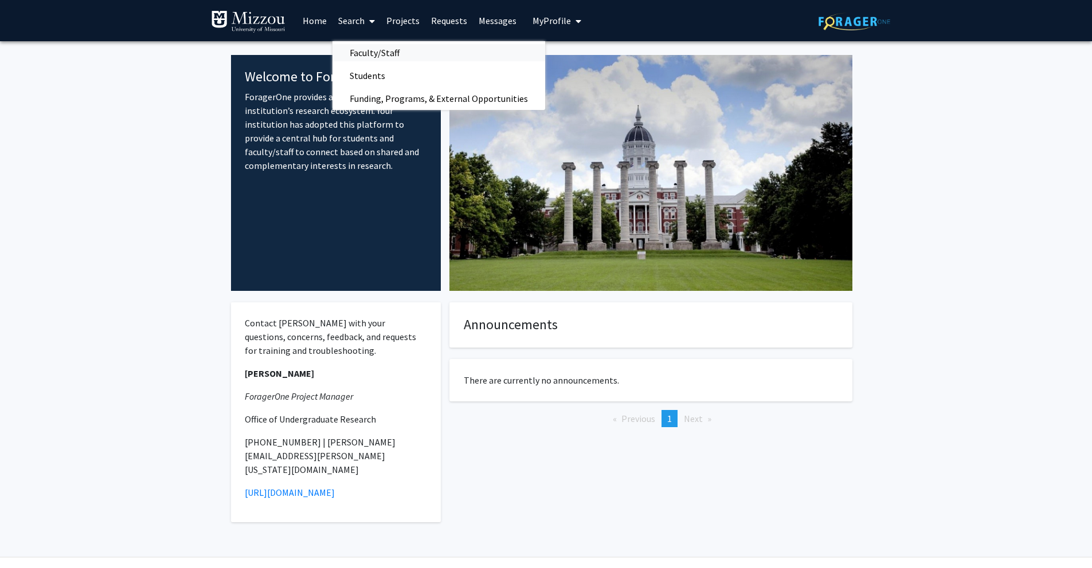
click at [370, 52] on span "Faculty/Staff" at bounding box center [374, 52] width 84 height 23
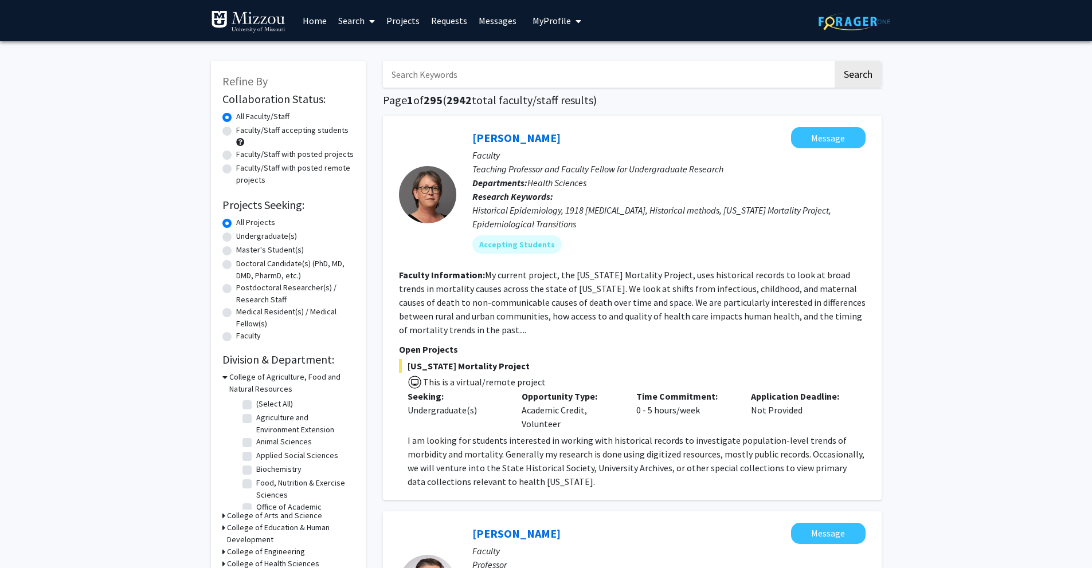
scroll to position [225, 0]
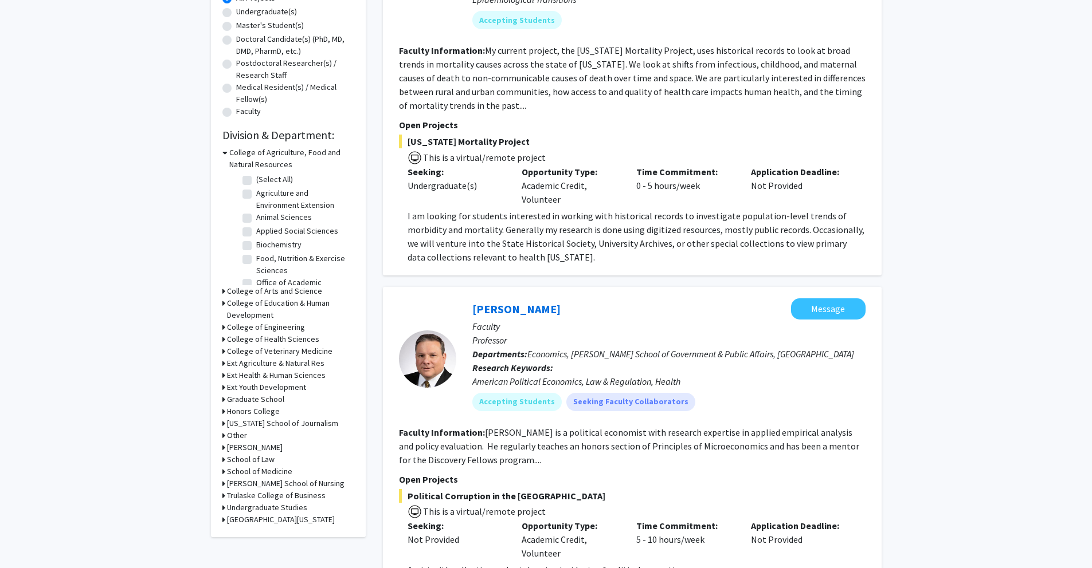
click at [224, 342] on icon at bounding box center [223, 340] width 3 height 12
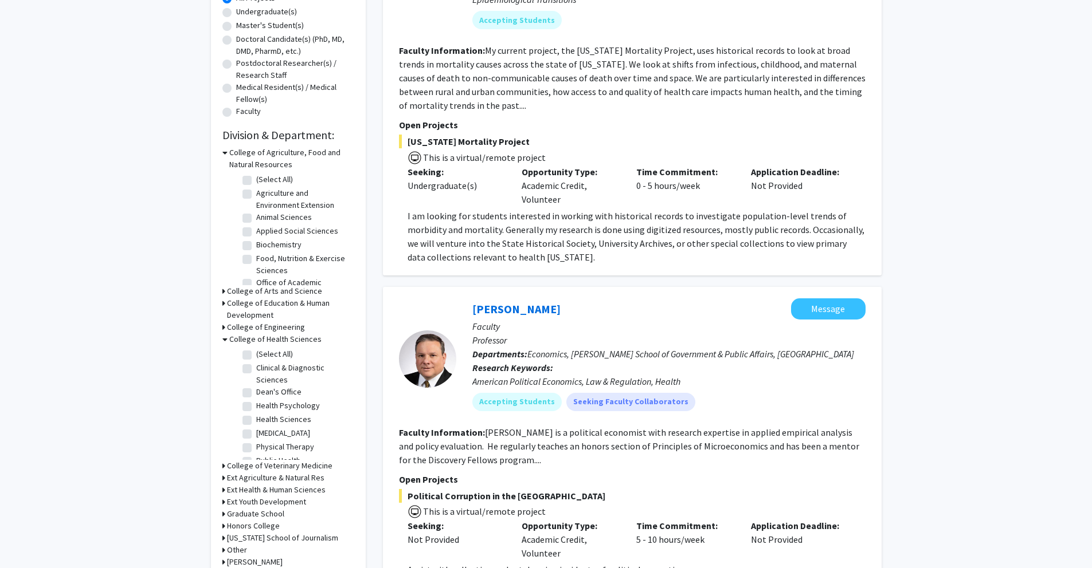
click at [256, 421] on label "Health Sciences" at bounding box center [283, 420] width 55 height 12
click at [256, 421] on input "Health Sciences" at bounding box center [259, 417] width 7 height 7
checkbox input "true"
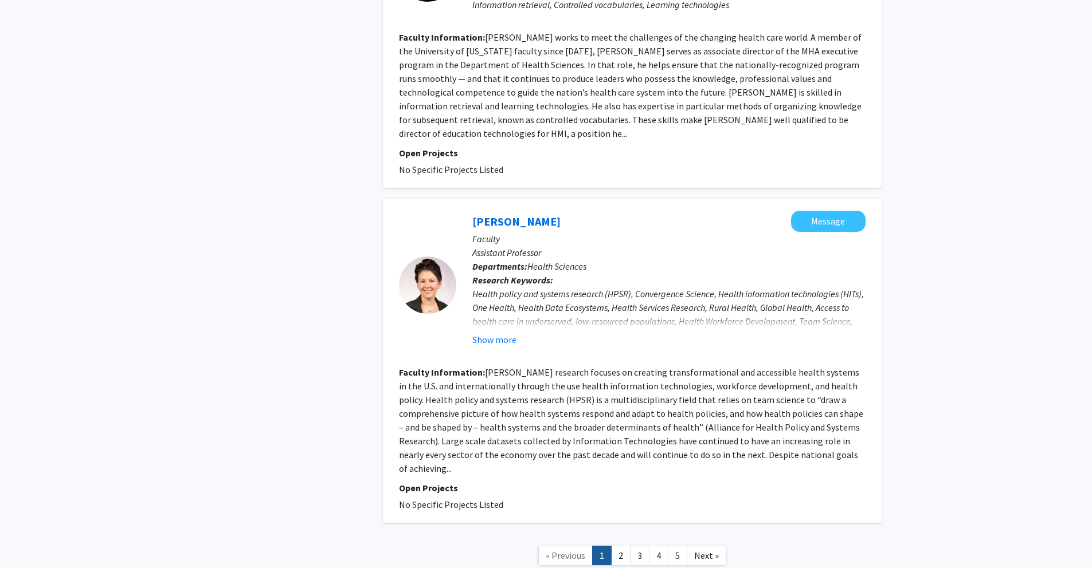
scroll to position [2600, 0]
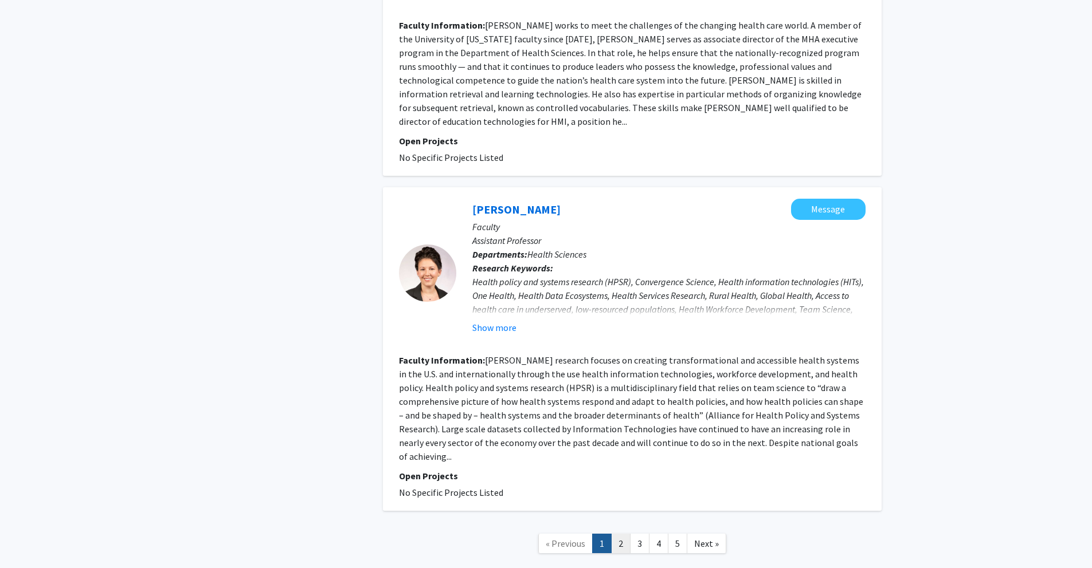
click at [615, 534] on link "2" at bounding box center [620, 544] width 19 height 20
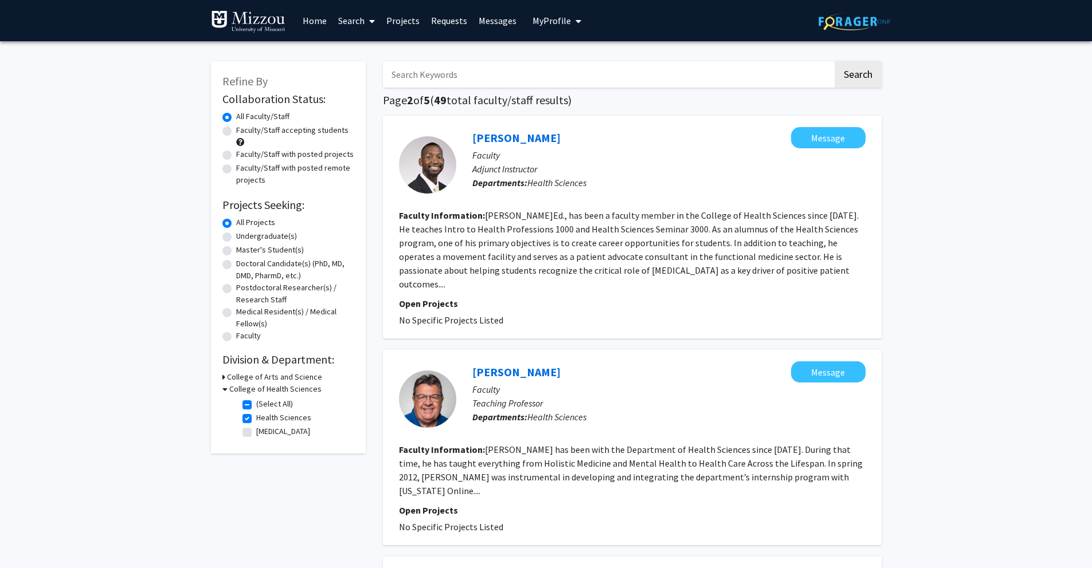
click at [571, 24] on span "My profile dropdown to access profile and logout" at bounding box center [576, 21] width 10 height 40
click at [586, 68] on span "View Profile" at bounding box center [603, 66] width 69 height 13
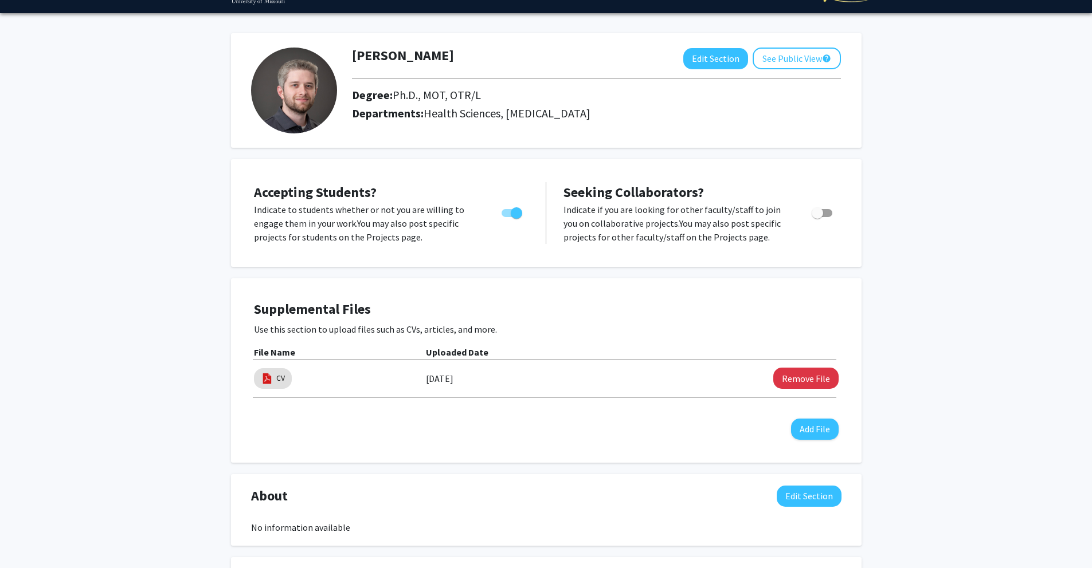
scroll to position [227, 0]
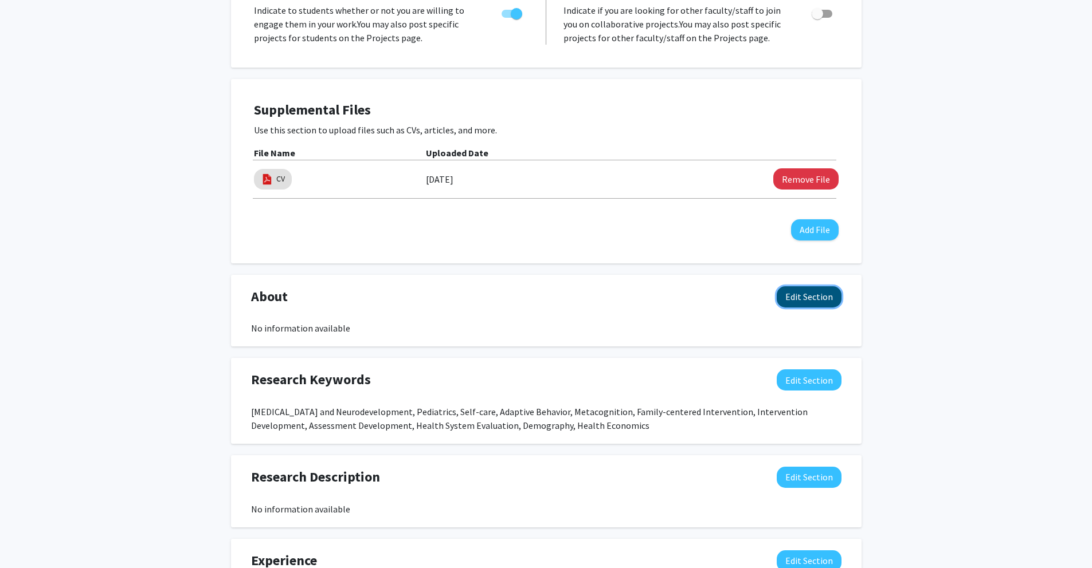
click at [809, 297] on button "Edit Section" at bounding box center [808, 297] width 65 height 21
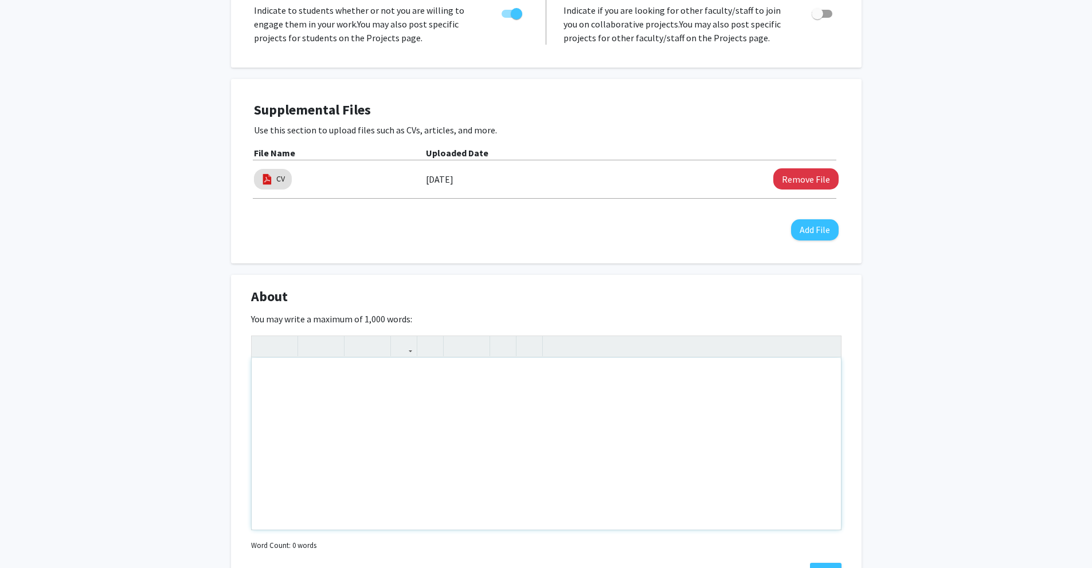
click at [482, 404] on div "Note to users with screen readers: Please deactivate our accessibility plugin f…" at bounding box center [546, 444] width 589 height 172
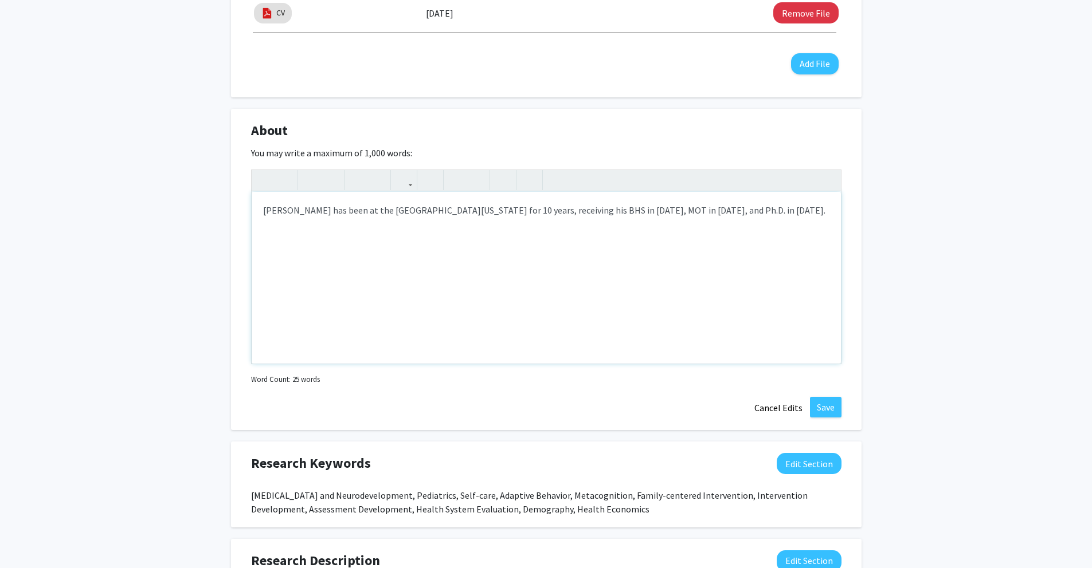
scroll to position [410, 0]
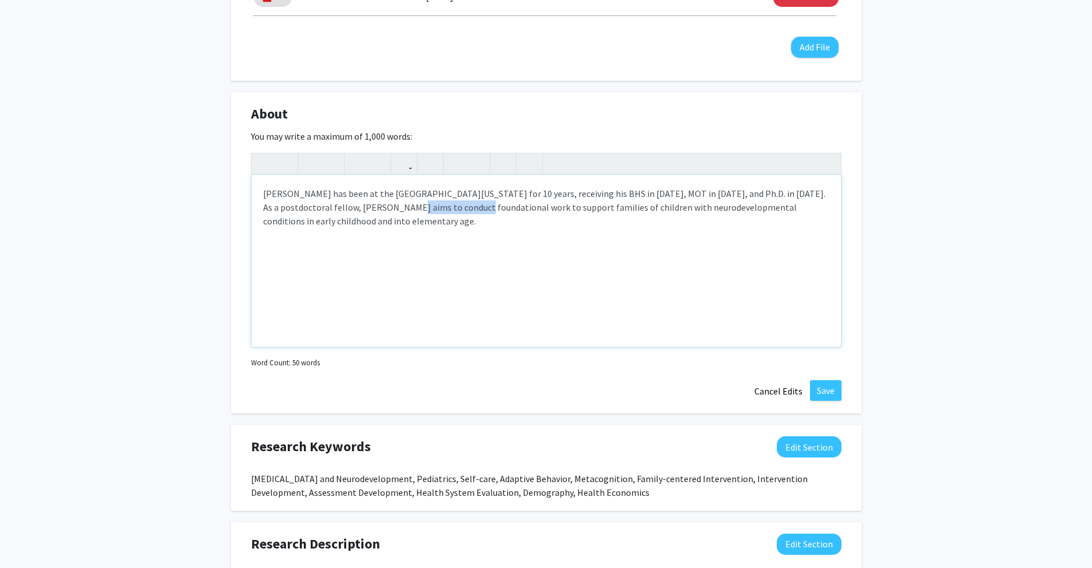
drag, startPoint x: 442, startPoint y: 209, endPoint x: 372, endPoint y: 213, distance: 69.5
click at [372, 213] on div "[PERSON_NAME] has been at the [GEOGRAPHIC_DATA][US_STATE] for 10 years, receivi…" at bounding box center [546, 261] width 589 height 172
type textarea "[PERSON_NAME] has been at the [GEOGRAPHIC_DATA][US_STATE] for 10 years, receivi…"
click at [732, 210] on div "[PERSON_NAME] has been at the [GEOGRAPHIC_DATA][US_STATE] for 10 years, receivi…" at bounding box center [546, 261] width 589 height 172
click at [830, 396] on button "Save" at bounding box center [826, 390] width 32 height 21
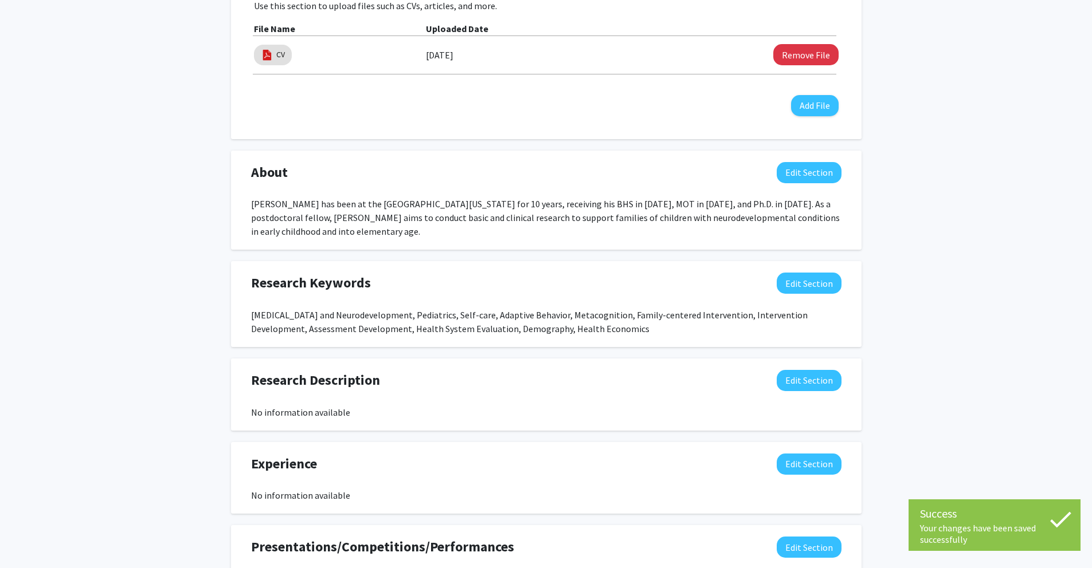
scroll to position [0, 0]
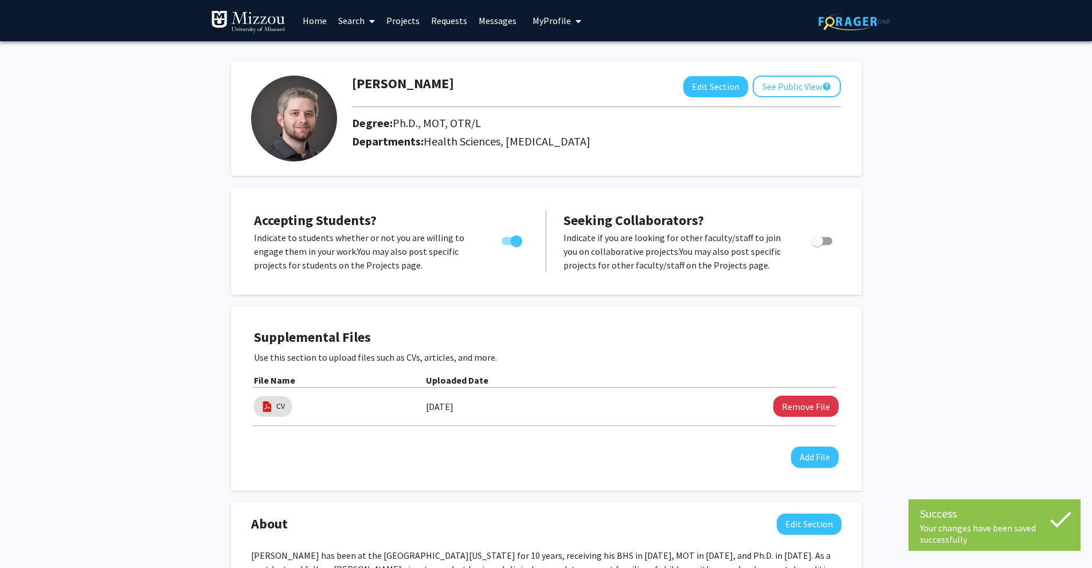
click at [368, 21] on span at bounding box center [369, 21] width 10 height 40
click at [370, 47] on span "Faculty/Staff" at bounding box center [374, 52] width 84 height 23
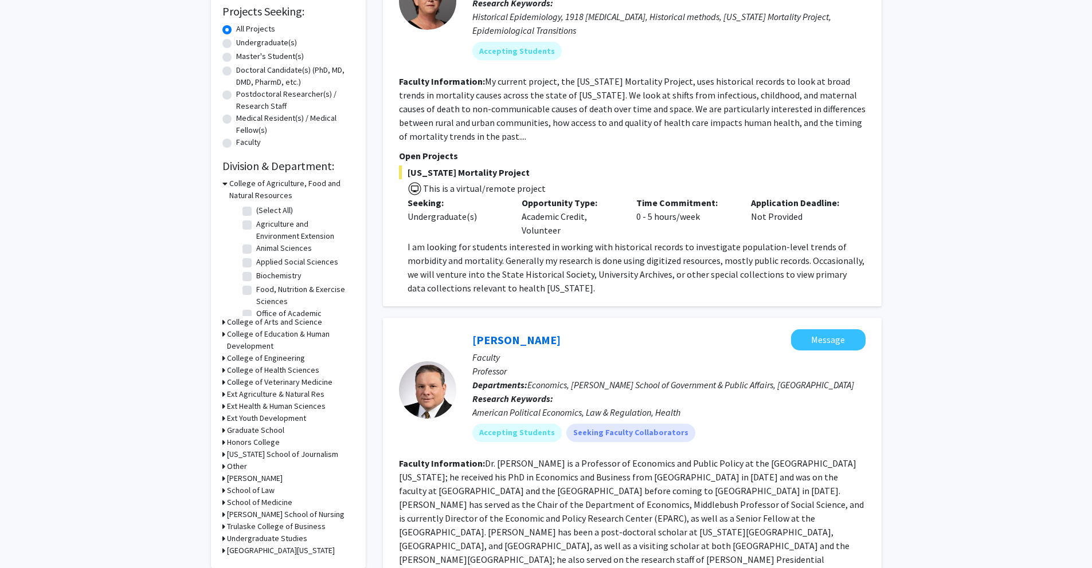
scroll to position [195, 0]
click at [222, 371] on icon at bounding box center [223, 369] width 3 height 12
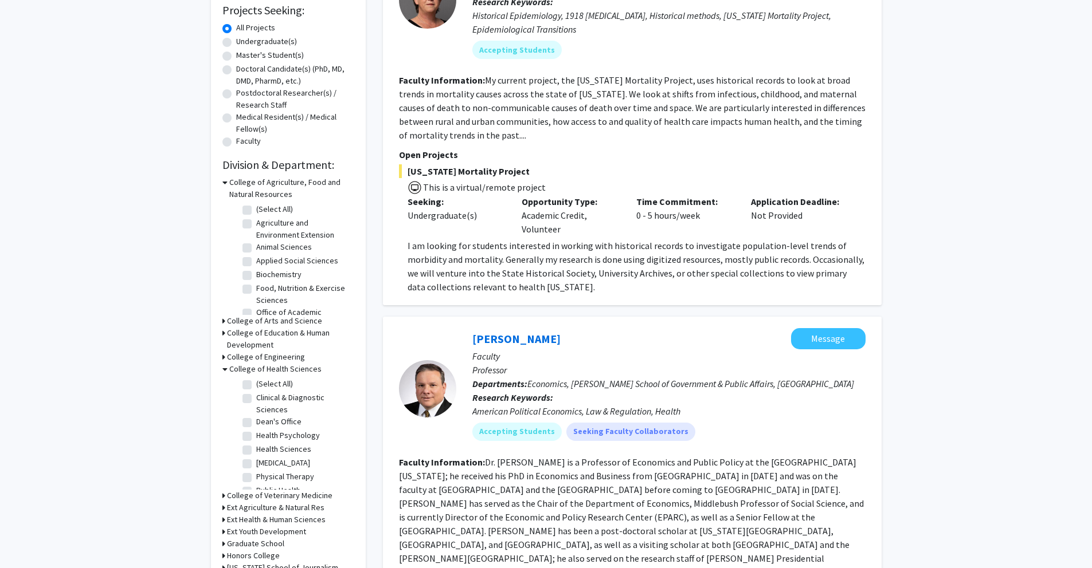
click at [256, 452] on label "Health Sciences" at bounding box center [283, 450] width 55 height 12
click at [256, 451] on input "Health Sciences" at bounding box center [259, 447] width 7 height 7
checkbox input "true"
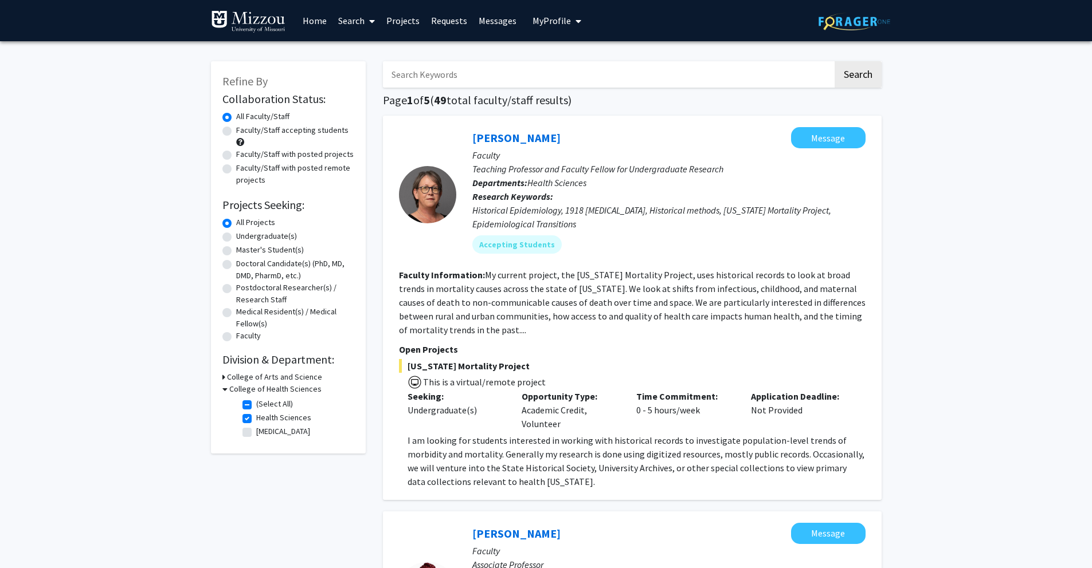
click at [324, 21] on link "Home" at bounding box center [315, 21] width 36 height 40
